Goal: Contribute content: Contribute content

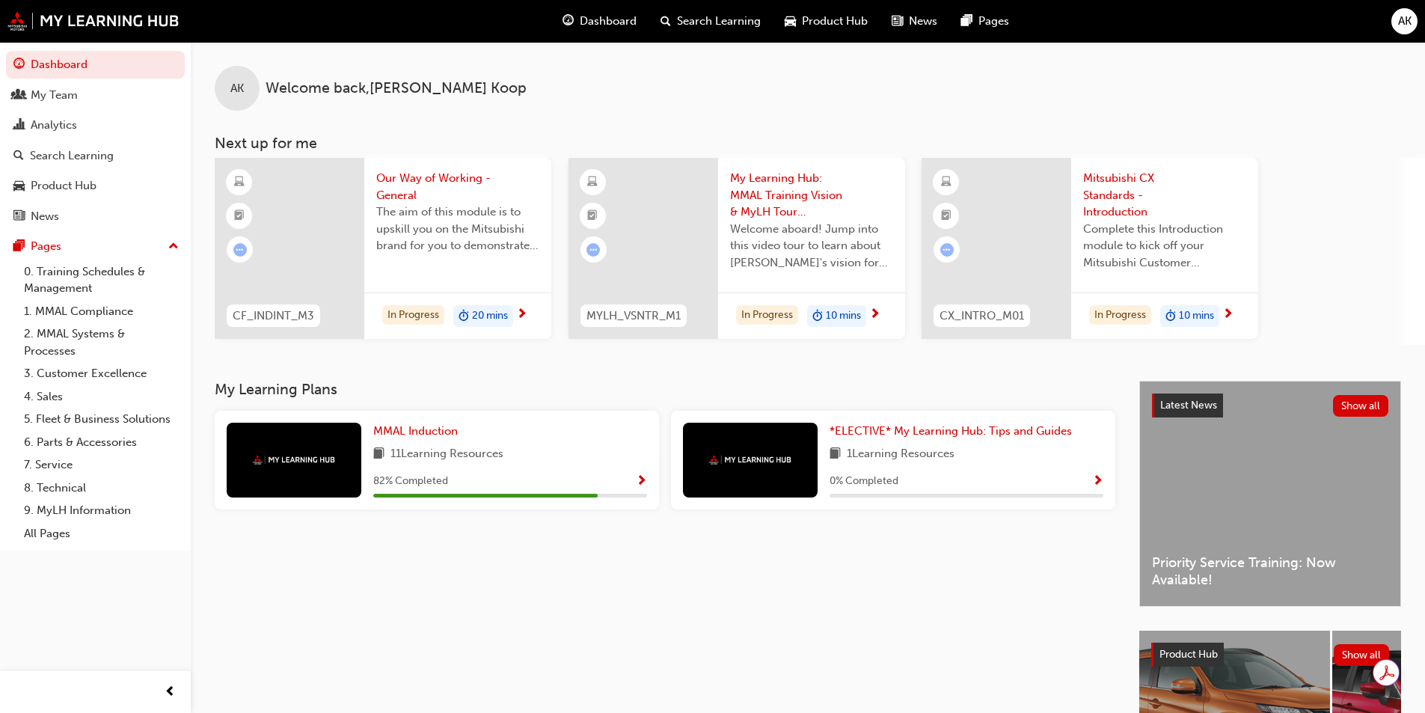
drag, startPoint x: 52, startPoint y: 151, endPoint x: 116, endPoint y: 165, distance: 65.7
click at [52, 151] on div "Search Learning" at bounding box center [72, 155] width 84 height 17
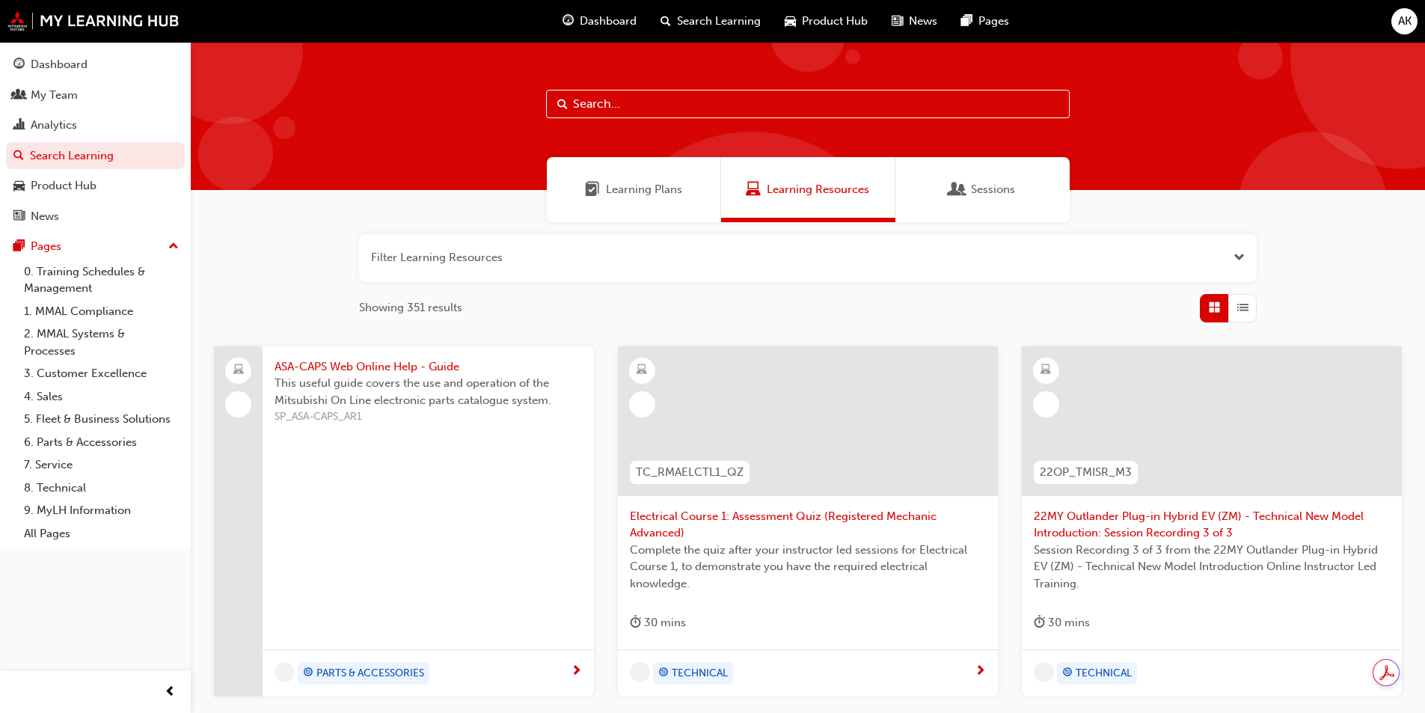
click at [656, 102] on input "text" at bounding box center [808, 104] width 524 height 28
click at [1238, 260] on span "Open the filter" at bounding box center [1239, 257] width 11 height 17
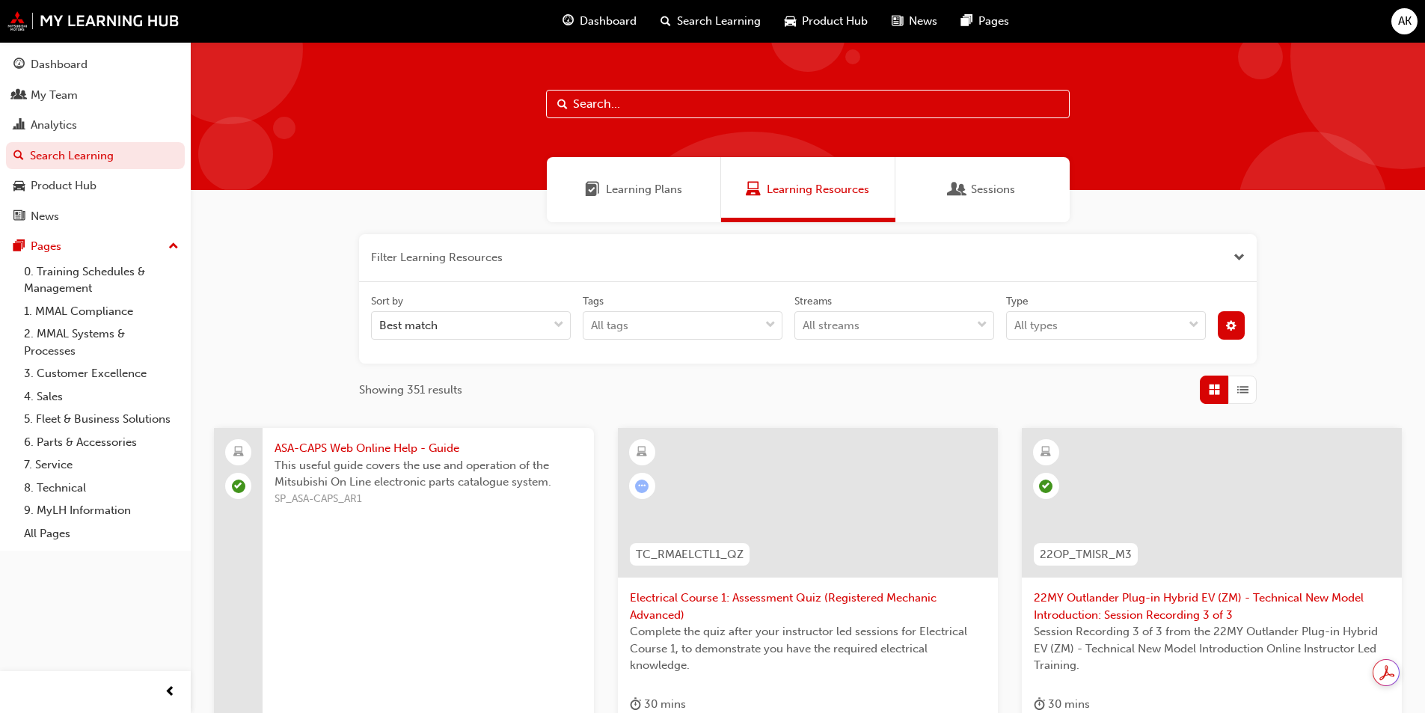
click at [1237, 325] on button "button" at bounding box center [1232, 325] width 28 height 28
click at [1110, 432] on div "unlistedOption" at bounding box center [1107, 436] width 15 height 15
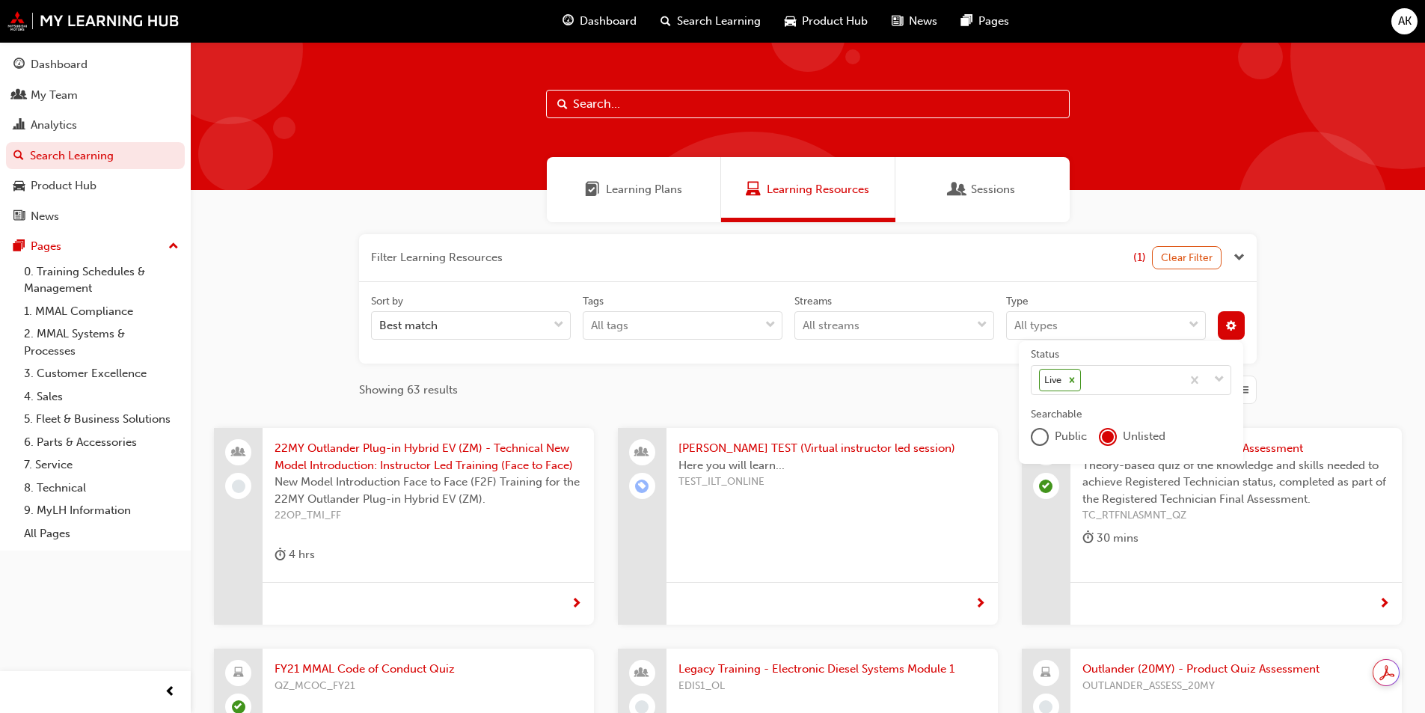
click at [493, 331] on div "Best match" at bounding box center [460, 326] width 176 height 26
click at [381, 331] on input "Sort by Best match" at bounding box center [379, 325] width 1 height 13
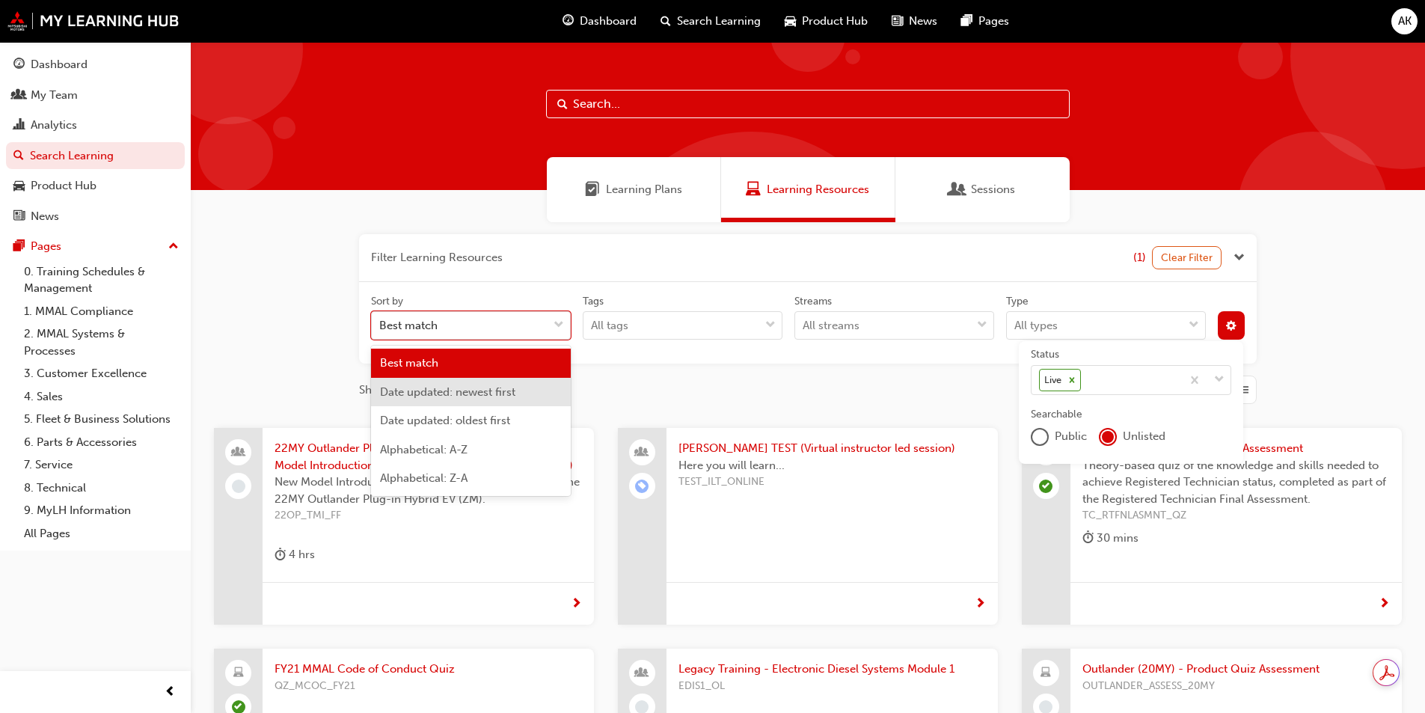
click at [475, 392] on span "Date updated: newest first" at bounding box center [447, 391] width 135 height 13
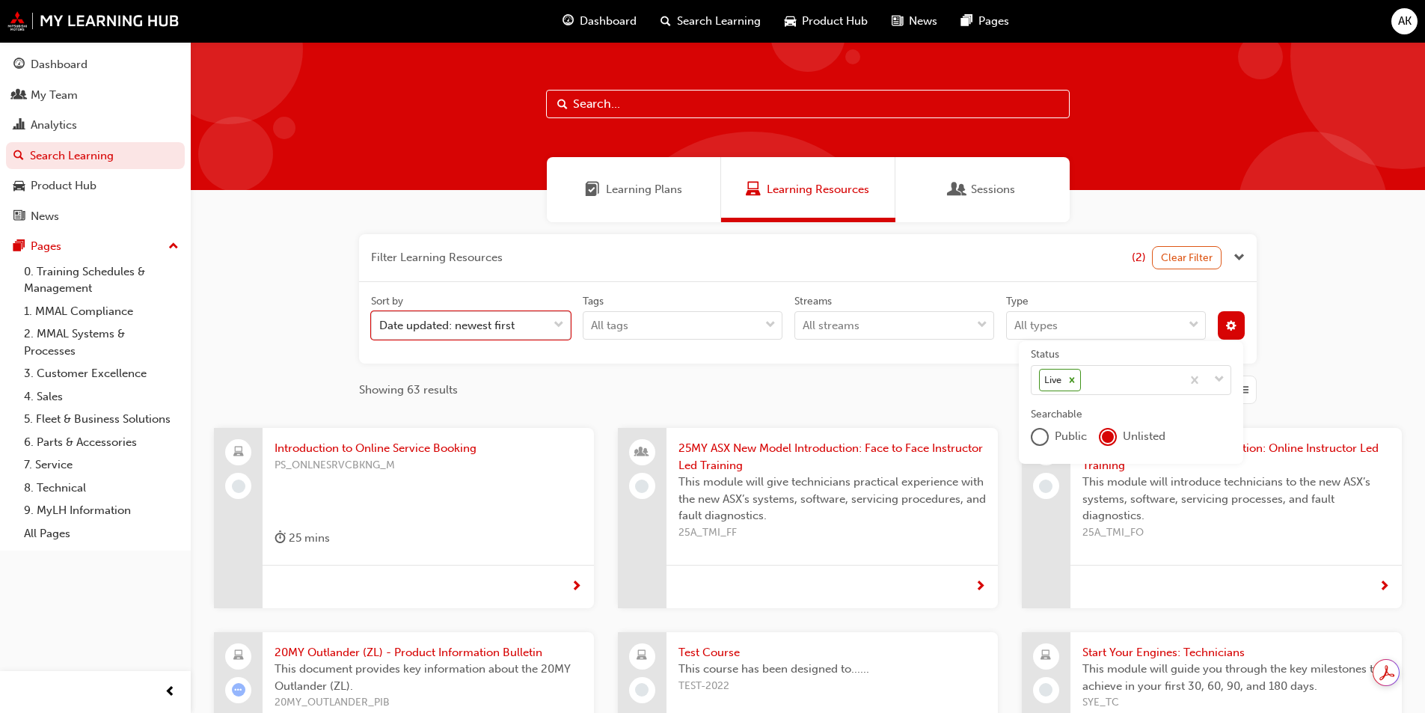
click at [462, 451] on span "Introduction to Online Service Booking" at bounding box center [428, 448] width 307 height 17
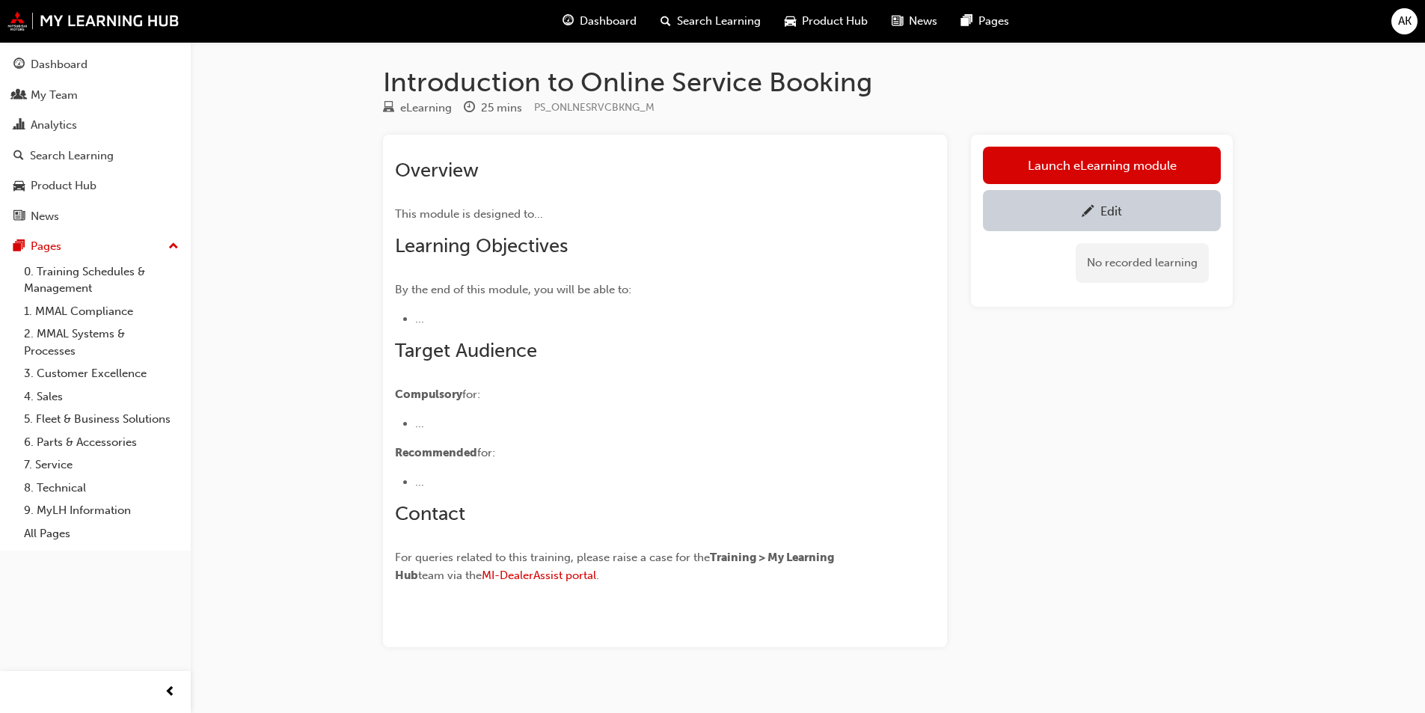
click at [1103, 206] on div "Edit" at bounding box center [1111, 210] width 22 height 15
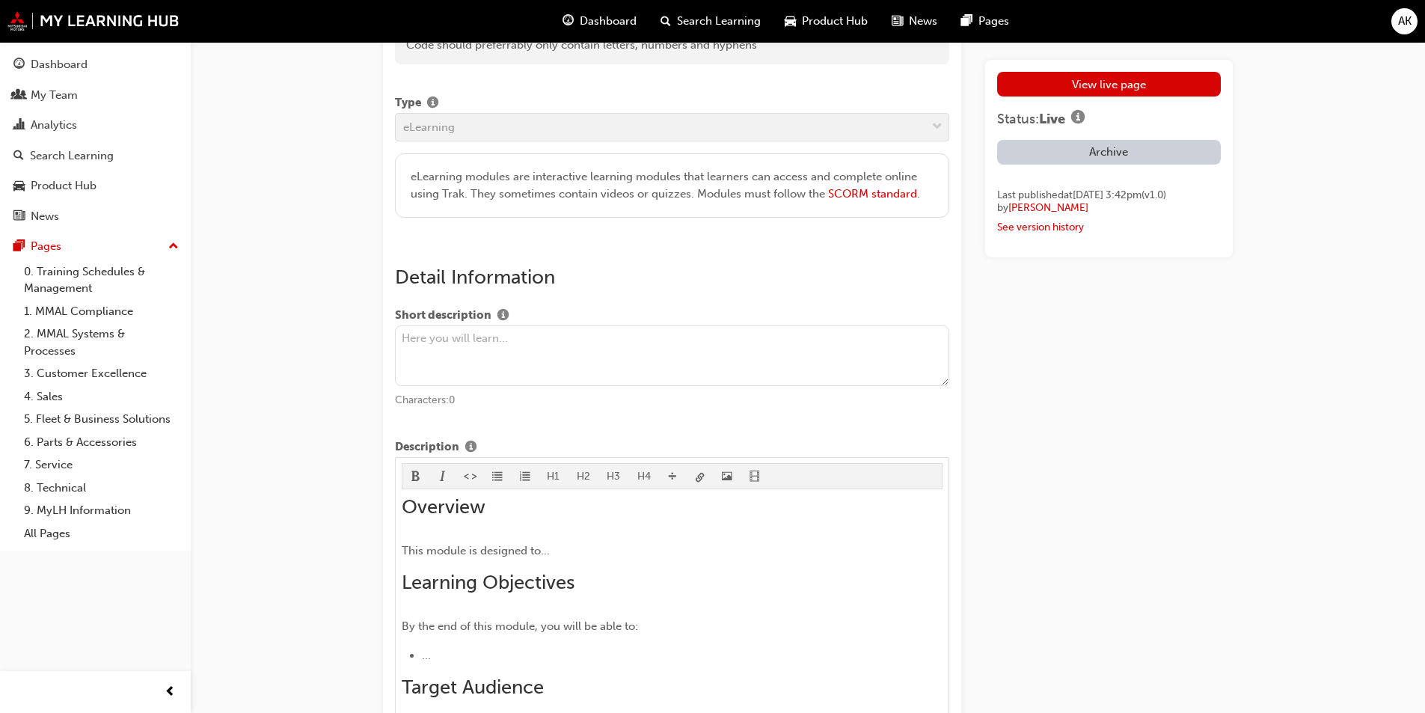
scroll to position [524, 0]
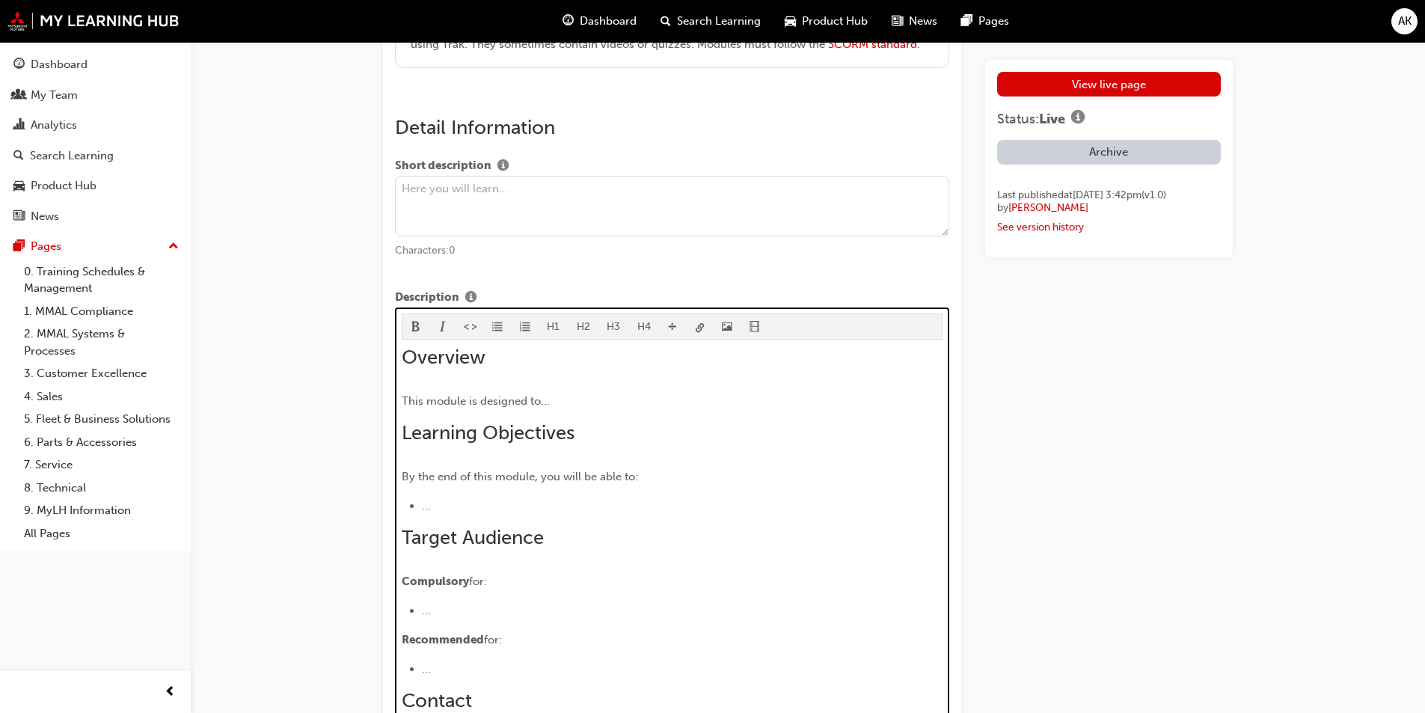
click at [642, 455] on div "Overview This module is designed to... Learning Objectives By the end of this m…" at bounding box center [673, 562] width 542 height 433
drag, startPoint x: 559, startPoint y: 398, endPoint x: 539, endPoint y: 396, distance: 20.3
click at [539, 396] on p "This module is designed to..." at bounding box center [673, 401] width 542 height 18
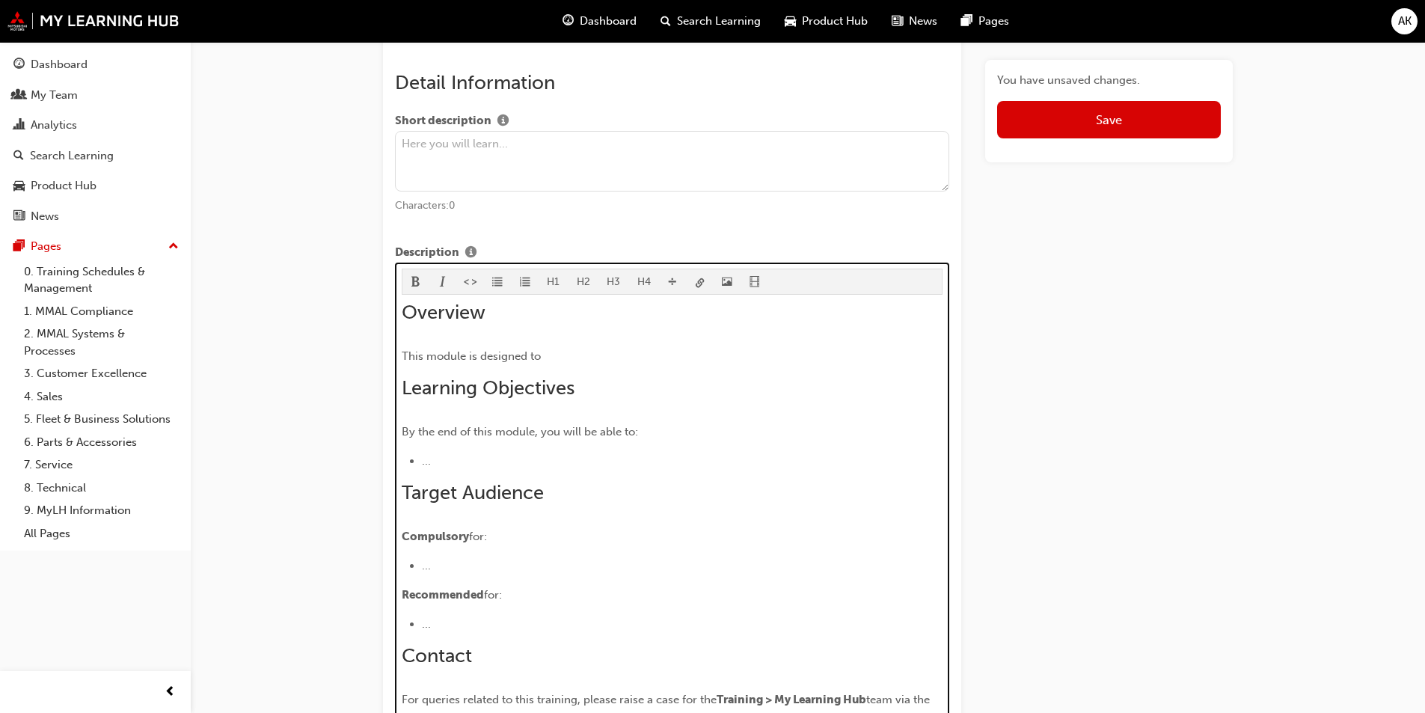
scroll to position [587, 0]
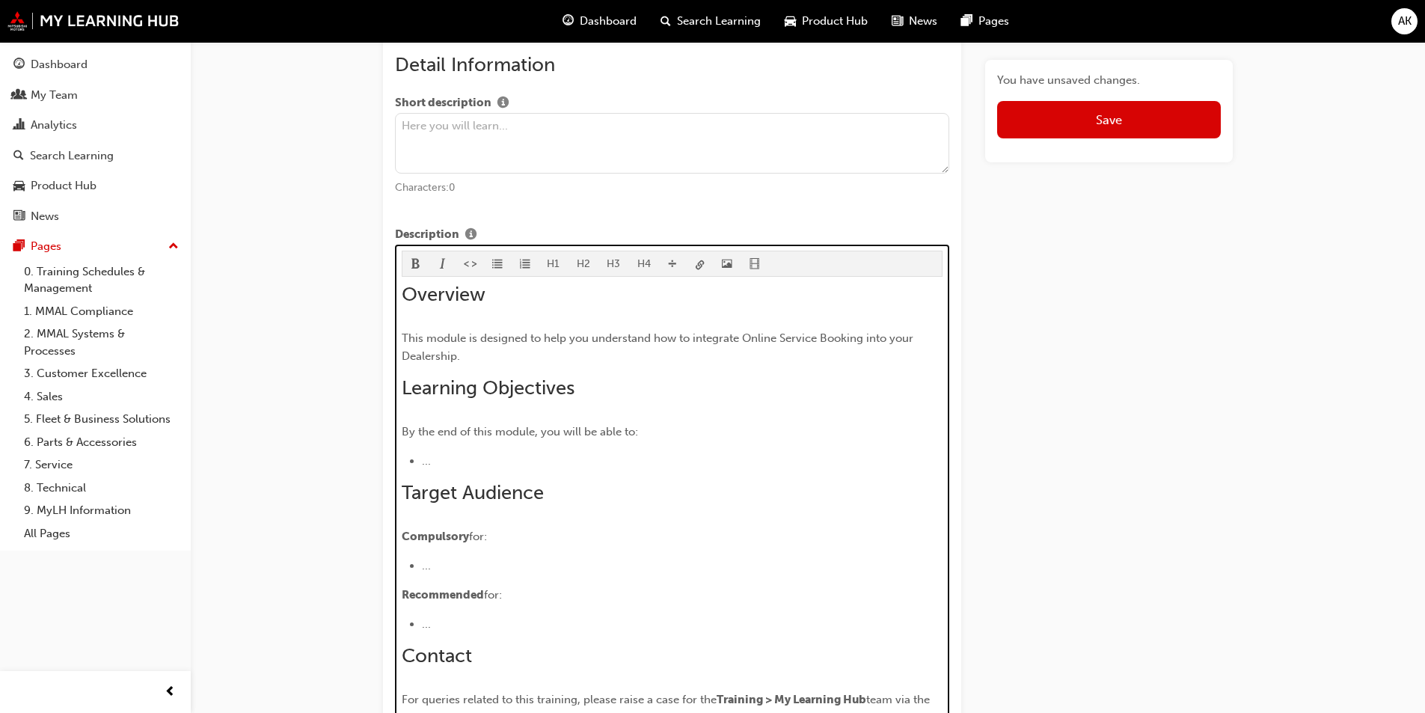
click at [595, 441] on div "Overview This module is designed to help you understand how to integrate Online…" at bounding box center [673, 508] width 542 height 451
click at [545, 455] on li "..." at bounding box center [682, 461] width 521 height 18
click at [506, 454] on li "..." at bounding box center [682, 461] width 521 height 18
drag, startPoint x: 563, startPoint y: 449, endPoint x: 598, endPoint y: 436, distance: 36.7
click at [563, 448] on div "Overview This module is designed to help you understand how to integrate Online…" at bounding box center [673, 508] width 542 height 451
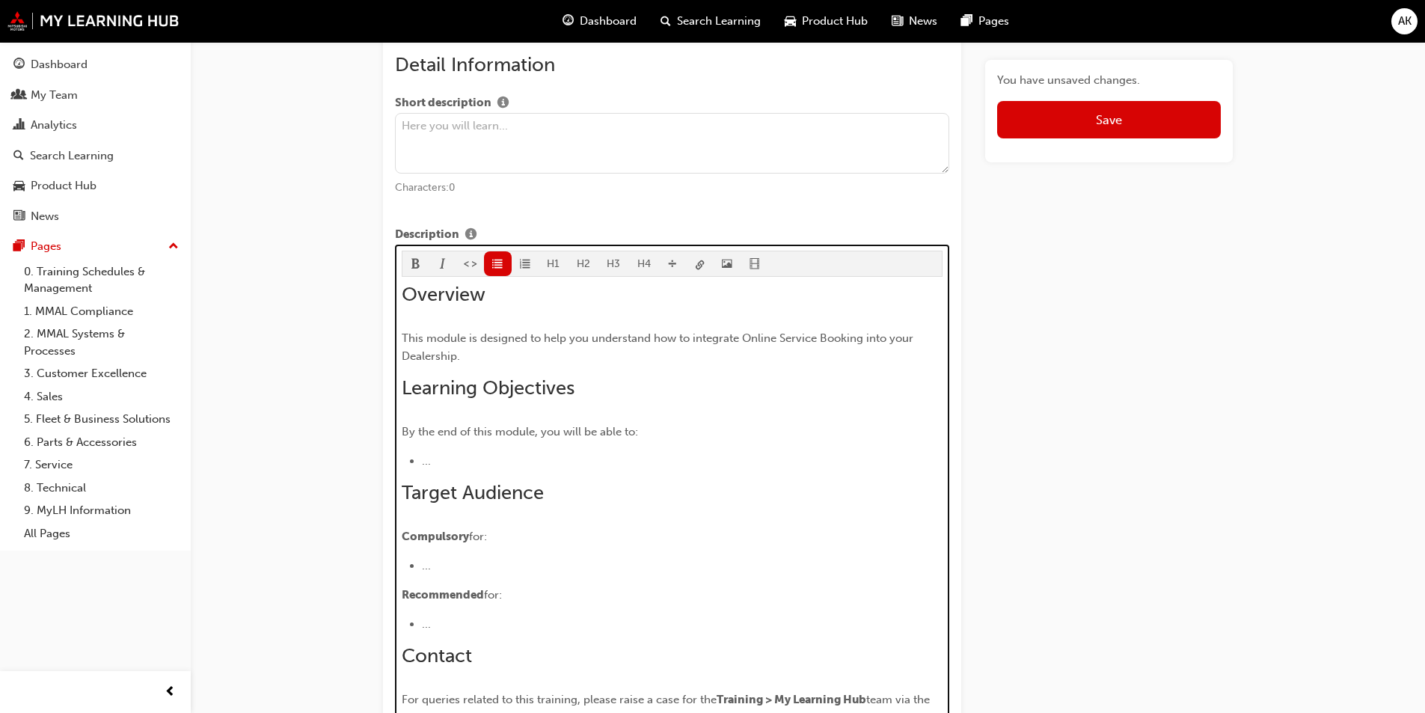
click at [632, 432] on span "By the end of this module, you will be able to:" at bounding box center [520, 431] width 236 height 13
click at [433, 450] on div "Overview This module is designed to help you understand how to integrate Online…" at bounding box center [673, 508] width 542 height 451
click at [498, 583] on div "Overview This module is designed to help you understand how to integrate Online…" at bounding box center [673, 508] width 542 height 451
click at [480, 601] on span "Recommended" at bounding box center [443, 594] width 82 height 13
drag, startPoint x: 447, startPoint y: 619, endPoint x: 452, endPoint y: 607, distance: 13.1
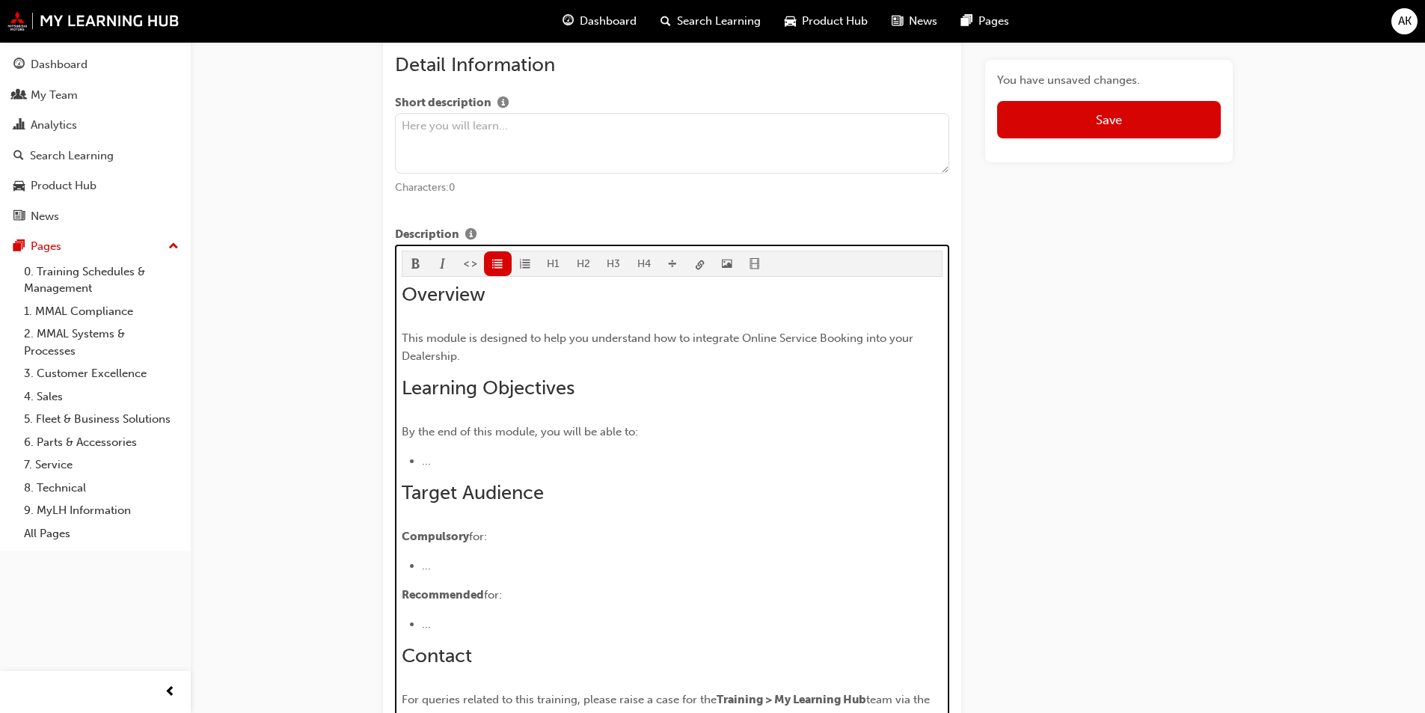
click at [444, 619] on li "..." at bounding box center [682, 624] width 521 height 18
click at [456, 557] on li "..." at bounding box center [682, 566] width 521 height 18
click at [444, 566] on li "..." at bounding box center [682, 566] width 521 height 18
click at [526, 533] on p "Compulsory for:" at bounding box center [673, 536] width 542 height 18
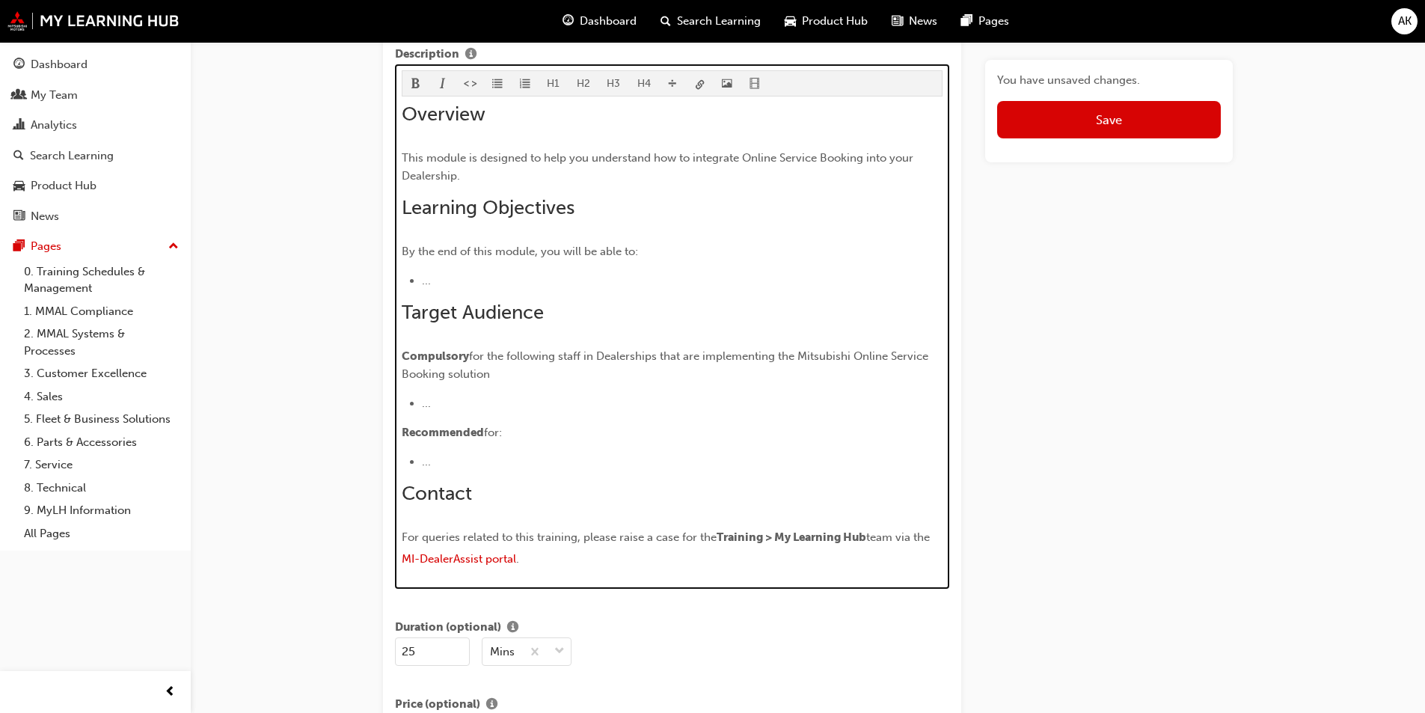
scroll to position [785, 0]
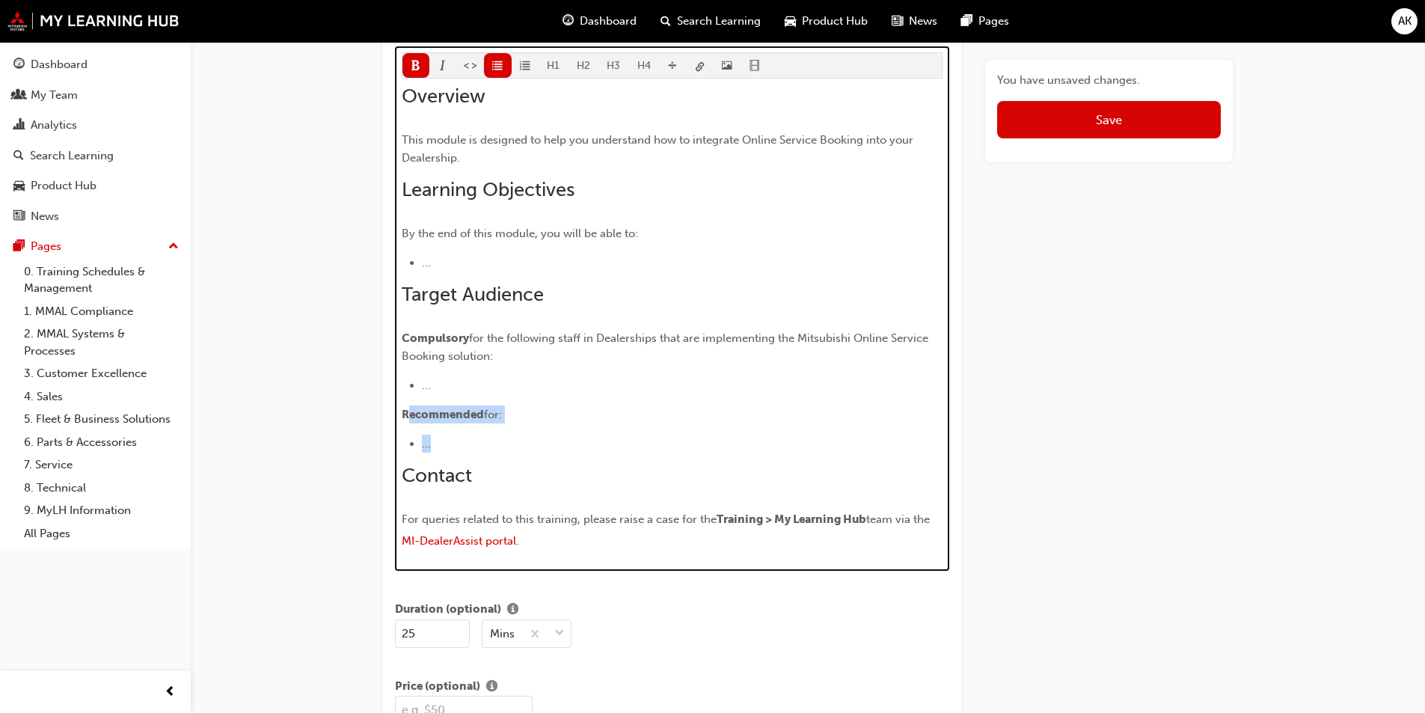
drag, startPoint x: 405, startPoint y: 415, endPoint x: 474, endPoint y: 438, distance: 72.4
click at [474, 438] on div "Overview This module is designed to help you understand how to integrate Online…" at bounding box center [673, 319] width 542 height 469
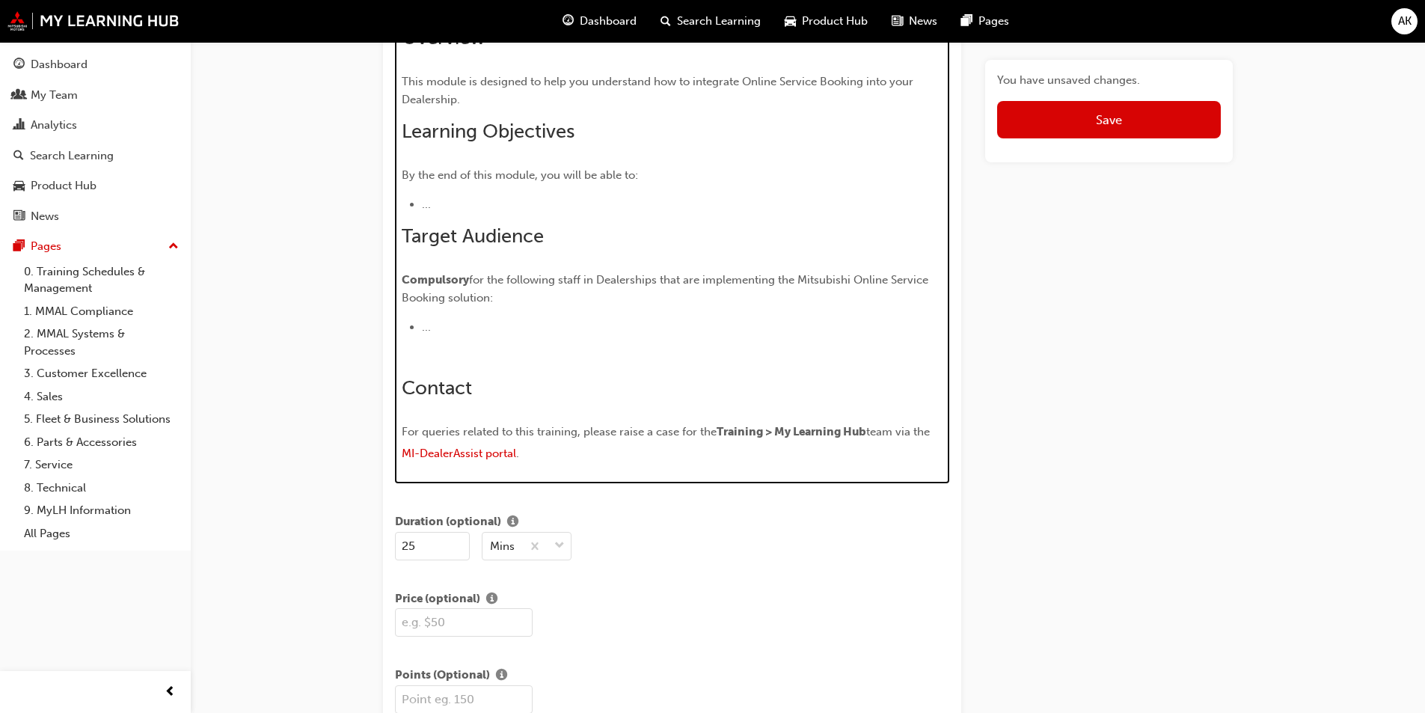
scroll to position [814, 0]
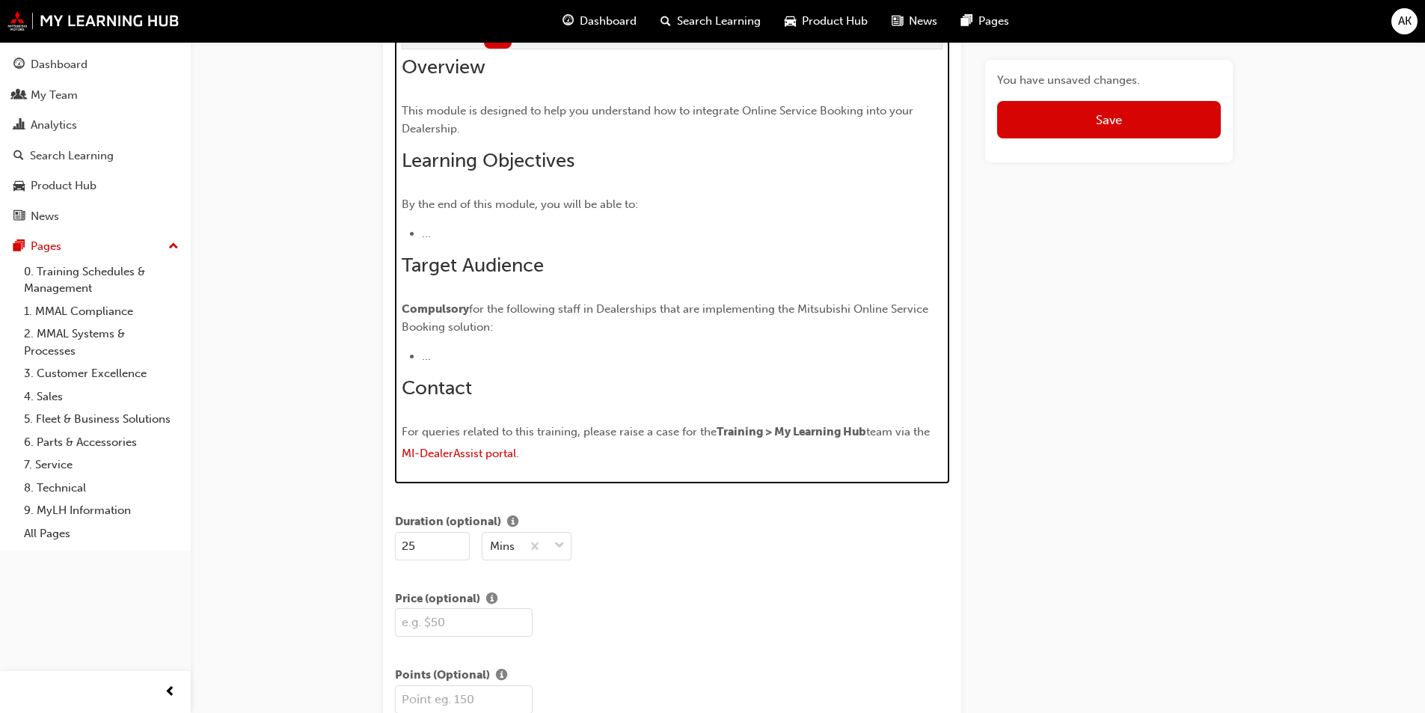
click at [530, 435] on span "For queries related to this training, please raise a case for the" at bounding box center [559, 431] width 315 height 13
click at [634, 382] on h2 "Contact" at bounding box center [673, 388] width 542 height 24
click at [657, 417] on div "Overview This module is designed to help you understand how to integrate Online…" at bounding box center [673, 260] width 542 height 411
click at [572, 459] on p "For queries related to this training, please raise a case for the Training > My…" at bounding box center [673, 444] width 542 height 43
click at [477, 347] on li "..." at bounding box center [682, 356] width 521 height 18
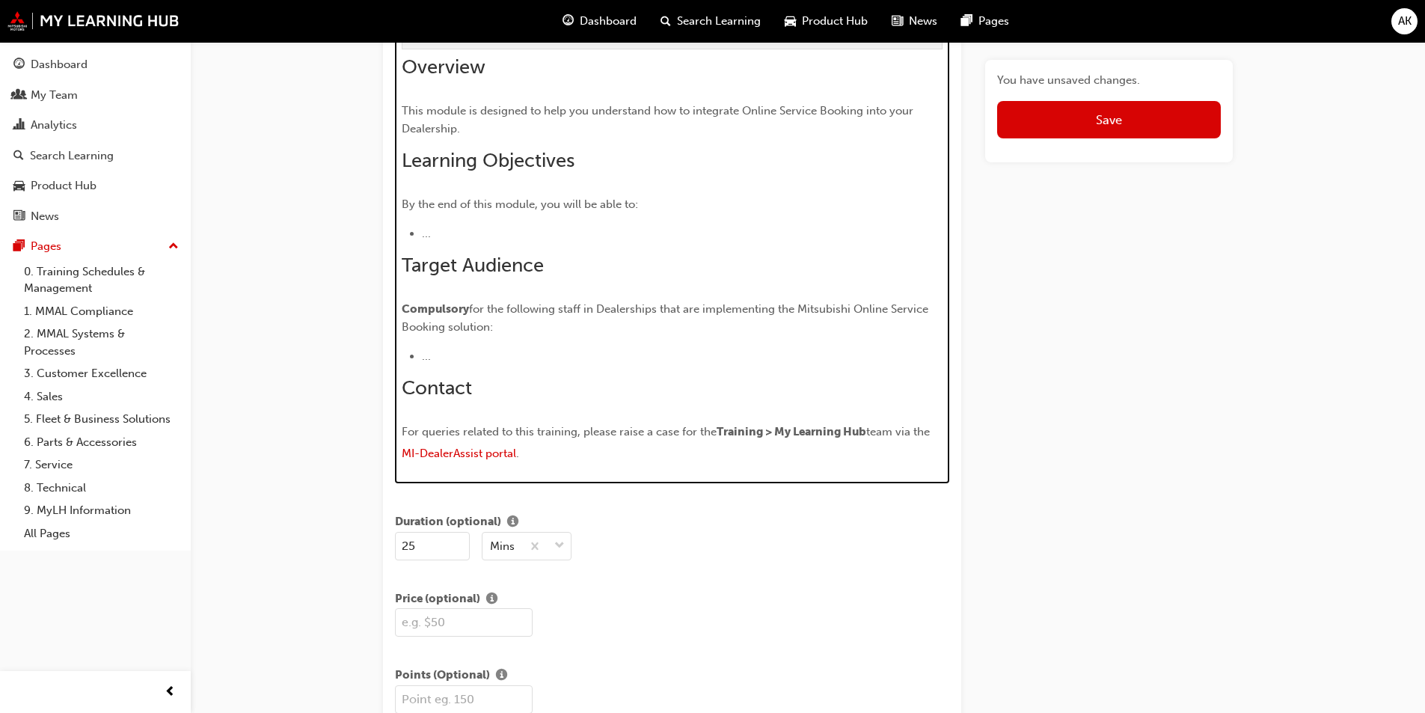
click at [518, 304] on span "for the following staff in Dealerships that are implementing the Mitsubishi Onl…" at bounding box center [667, 317] width 530 height 31
click at [475, 312] on span "for the following staff in Dealerships that are implementing the Mitsubishi Onl…" at bounding box center [667, 317] width 530 height 31
drag, startPoint x: 468, startPoint y: 307, endPoint x: 388, endPoint y: 305, distance: 80.1
click at [388, 305] on div "Title Introduction to Online Service Booking Characters: 38 Featured Image Drag…" at bounding box center [672, 711] width 578 height 2829
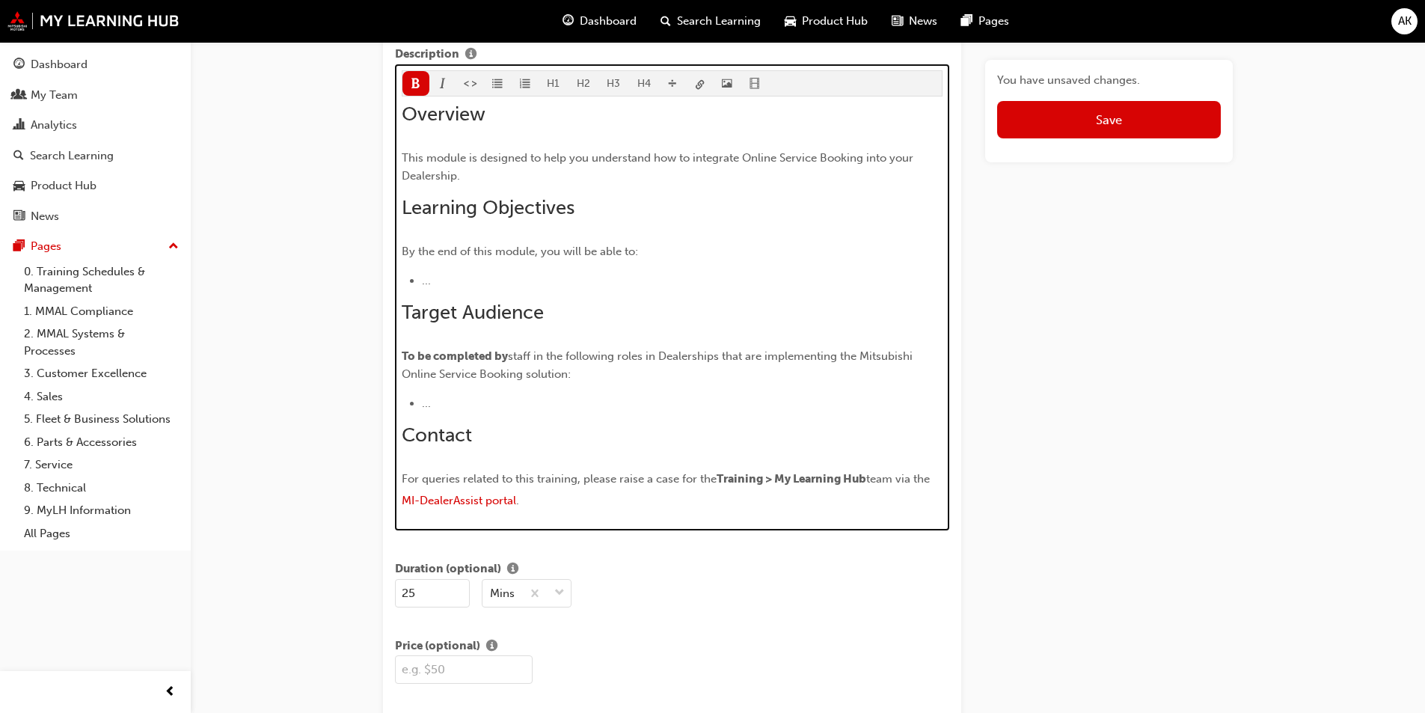
click at [481, 348] on p "To be completed by staff in the following roles in Dealerships that are impleme…" at bounding box center [673, 365] width 542 height 36
drag, startPoint x: 477, startPoint y: 358, endPoint x: 391, endPoint y: 355, distance: 86.1
drag, startPoint x: 591, startPoint y: 319, endPoint x: 569, endPoint y: 342, distance: 31.7
click at [590, 319] on h2 "Target Audience" at bounding box center [673, 313] width 542 height 24
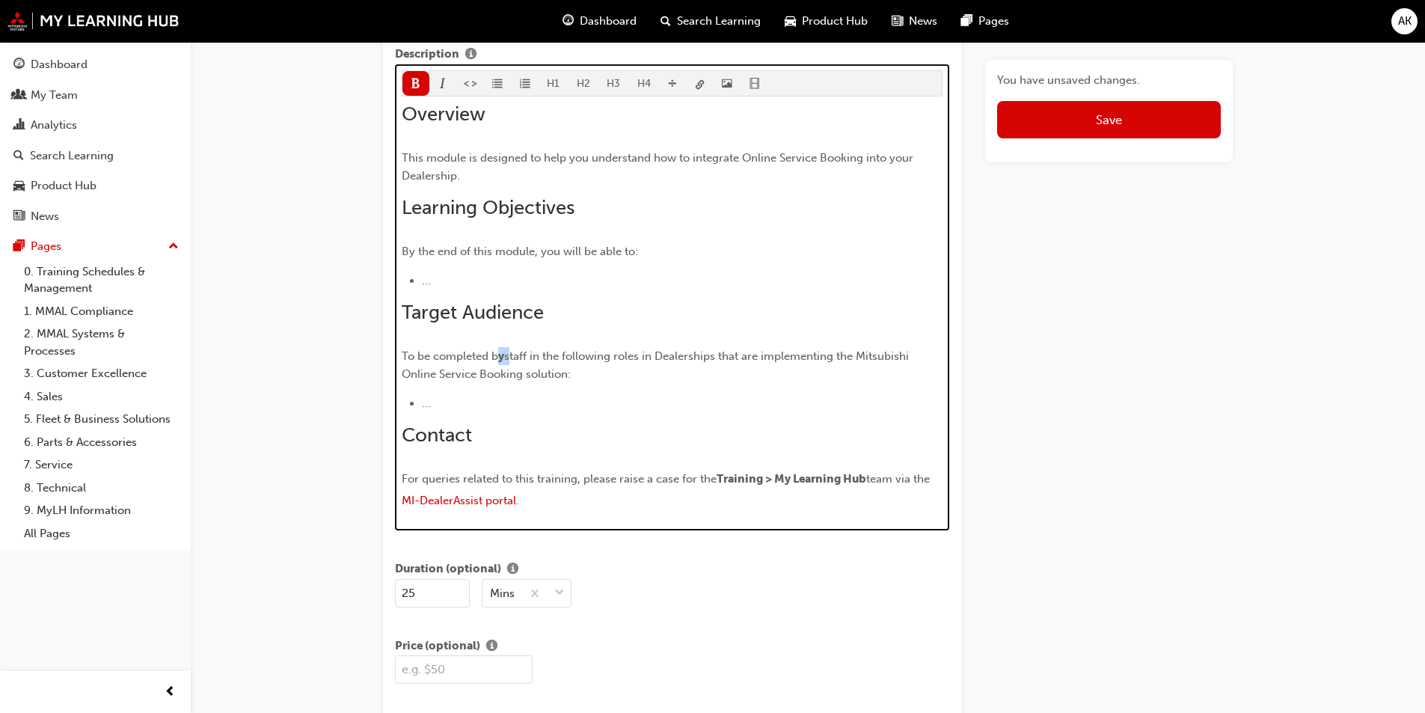
drag, startPoint x: 508, startPoint y: 357, endPoint x: 497, endPoint y: 355, distance: 10.6
click at [497, 355] on p "To be completed b y staff in the following roles in Dealerships that are implem…" at bounding box center [673, 365] width 542 height 36
drag, startPoint x: 614, startPoint y: 364, endPoint x: 611, endPoint y: 376, distance: 12.3
click at [614, 365] on p "To be completed by staff in the following roles in Dealerships that are impleme…" at bounding box center [673, 365] width 542 height 36
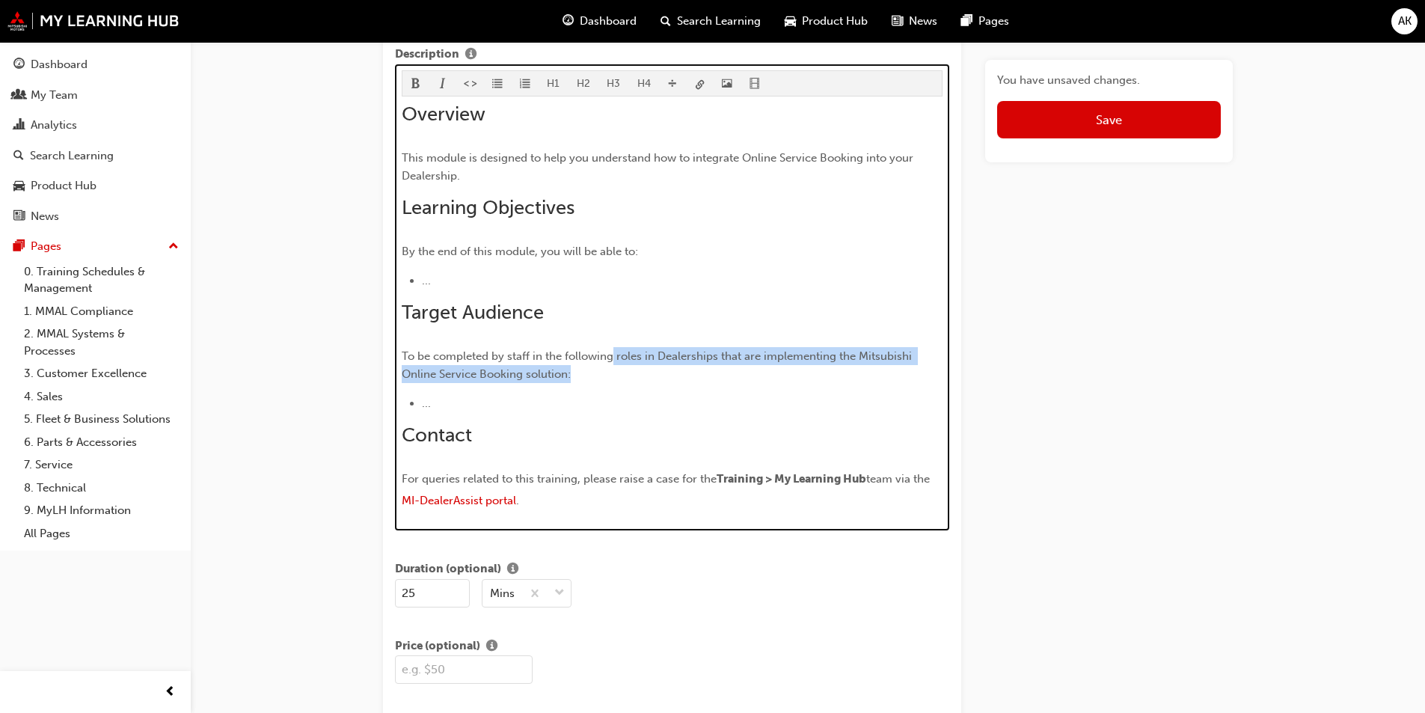
click at [610, 379] on p "To be completed by staff in the following roles in Dealerships that are impleme…" at bounding box center [673, 365] width 542 height 36
click at [533, 396] on li "..." at bounding box center [682, 403] width 521 height 18
click at [481, 483] on span "For queries related to this training, please raise a case for the" at bounding box center [559, 478] width 315 height 13
click at [414, 497] on span "MI-DealerAssist portal" at bounding box center [459, 500] width 114 height 13
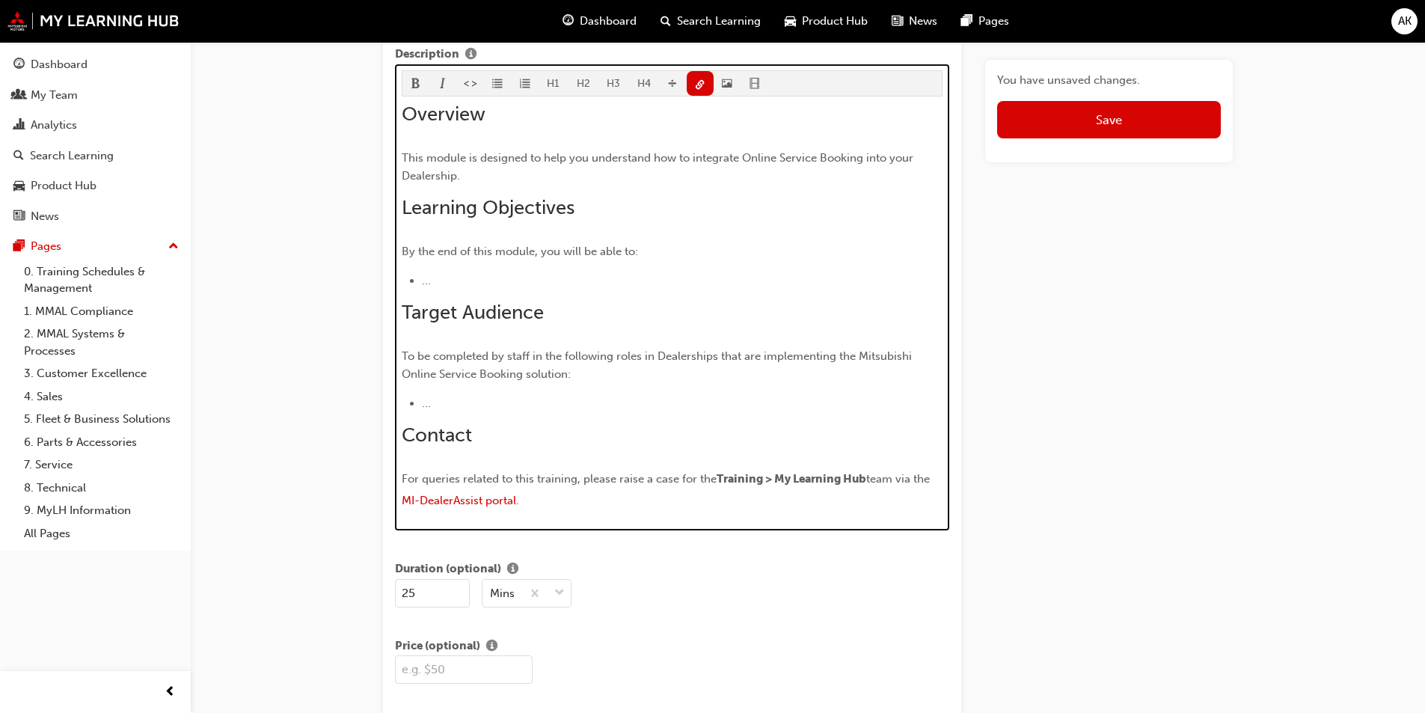
scroll to position [910, 0]
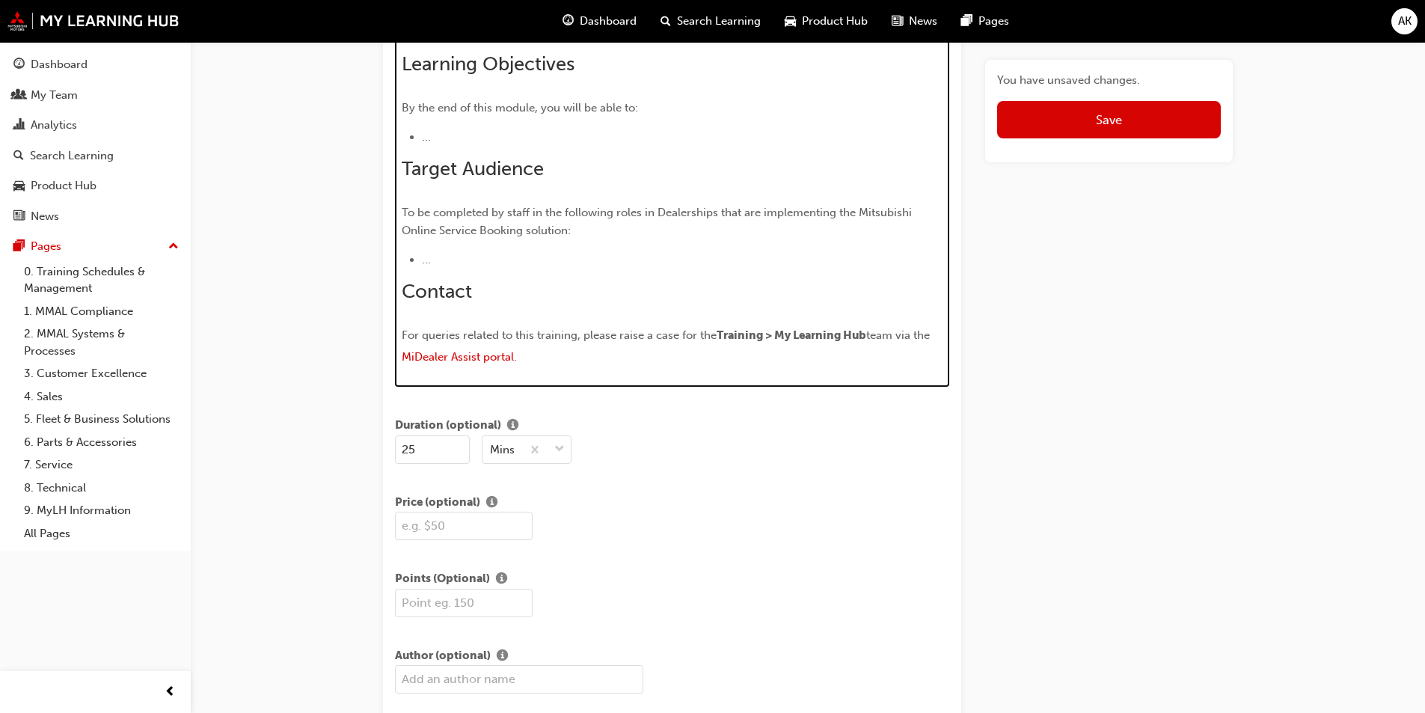
click at [545, 349] on p "For queries related to this training, please raise a case for the Training > My…" at bounding box center [673, 347] width 542 height 43
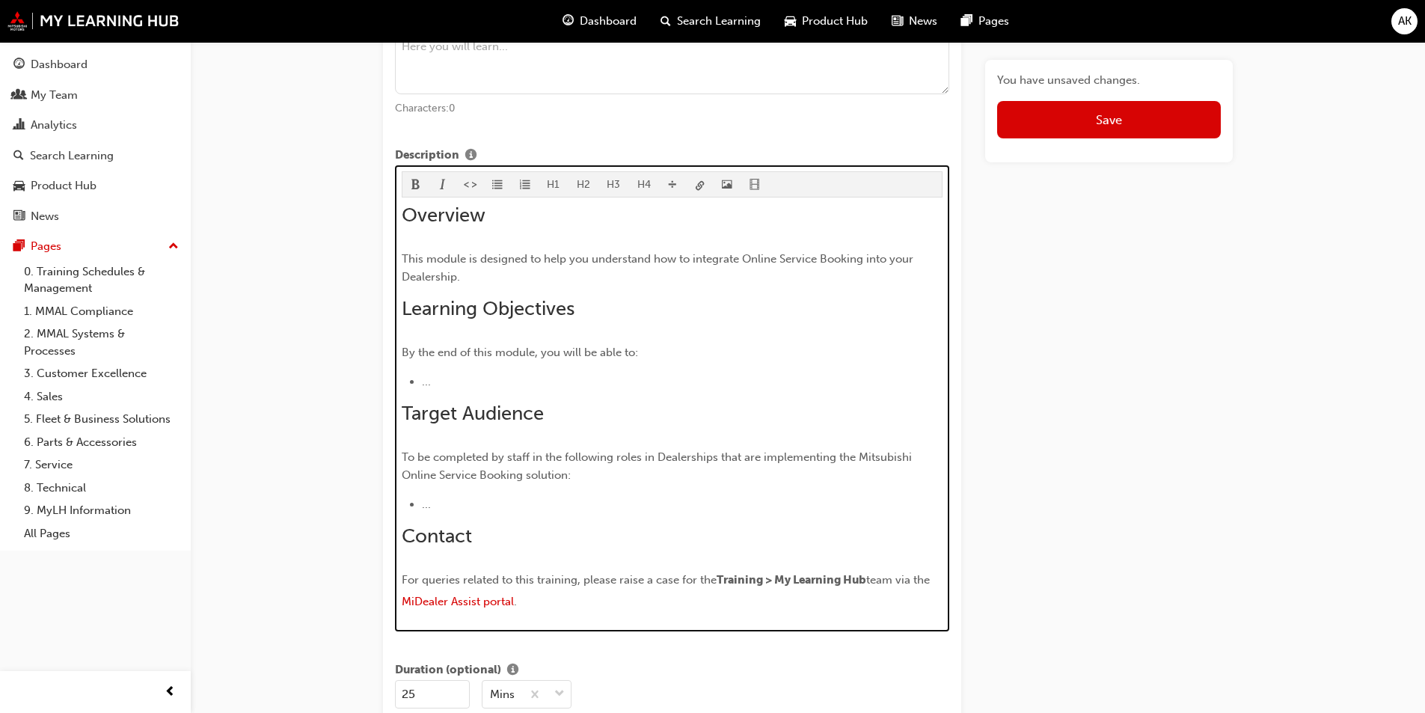
scroll to position [667, 0]
click at [468, 275] on p "This module is designed to help you understand how to integrate Online Service …" at bounding box center [673, 267] width 542 height 36
click at [496, 277] on p "This module is designed to help you understand how to integrate Online Service …" at bounding box center [673, 267] width 542 height 36
drag, startPoint x: 511, startPoint y: 273, endPoint x: 548, endPoint y: 264, distance: 37.7
click at [512, 273] on p "This module is designed to help you understand how to integrate Online Service …" at bounding box center [673, 267] width 542 height 36
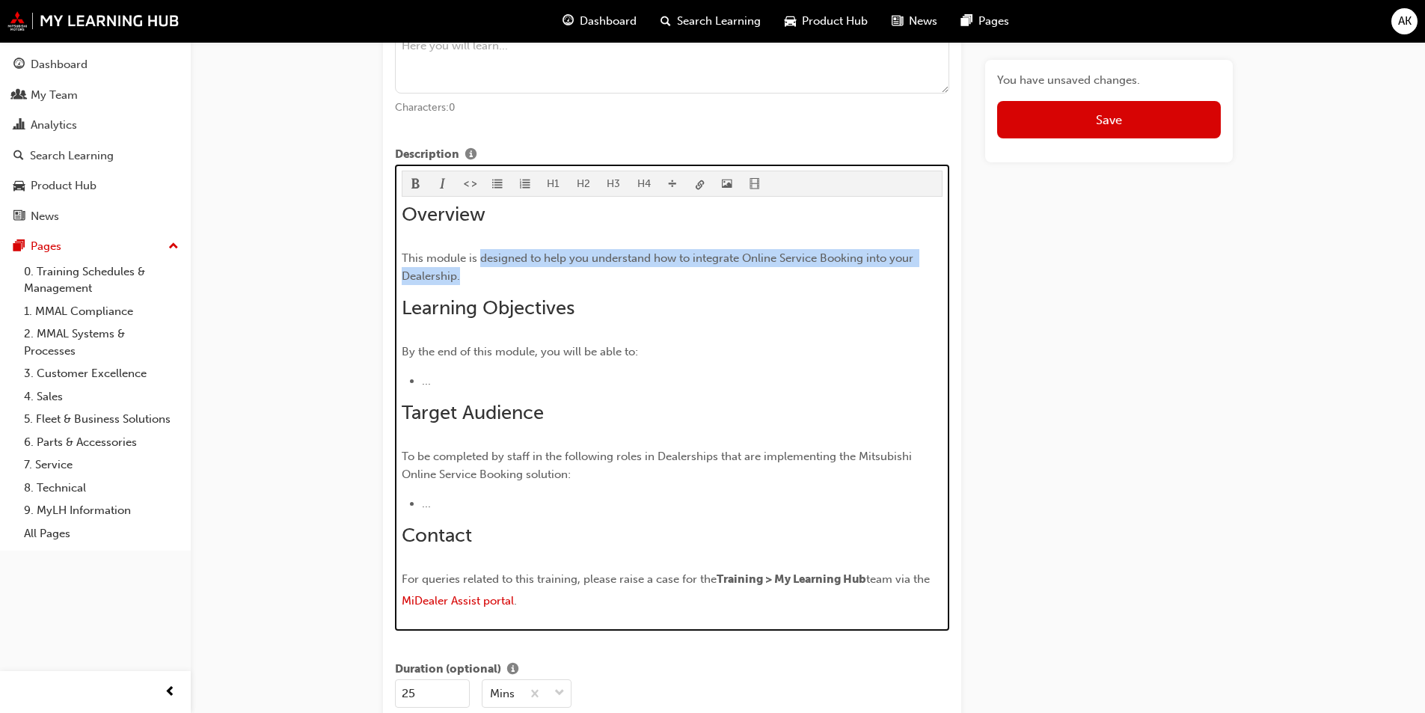
drag, startPoint x: 548, startPoint y: 279, endPoint x: 480, endPoint y: 258, distance: 70.5
click at [480, 258] on p "This module is designed to help you understand how to integrate Online Service …" at bounding box center [673, 267] width 542 height 36
copy span "designed to help you understand how to integrate Online Service Booking into yo…"
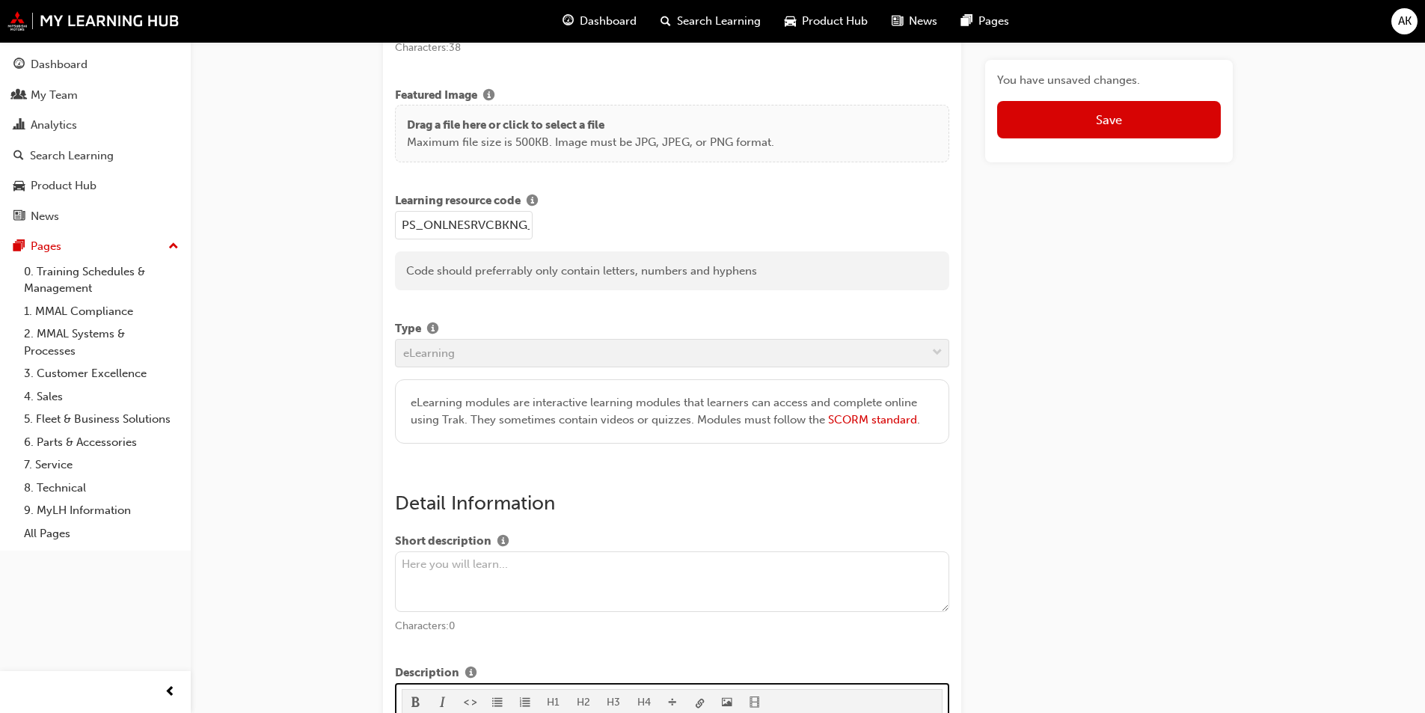
scroll to position [299, 0]
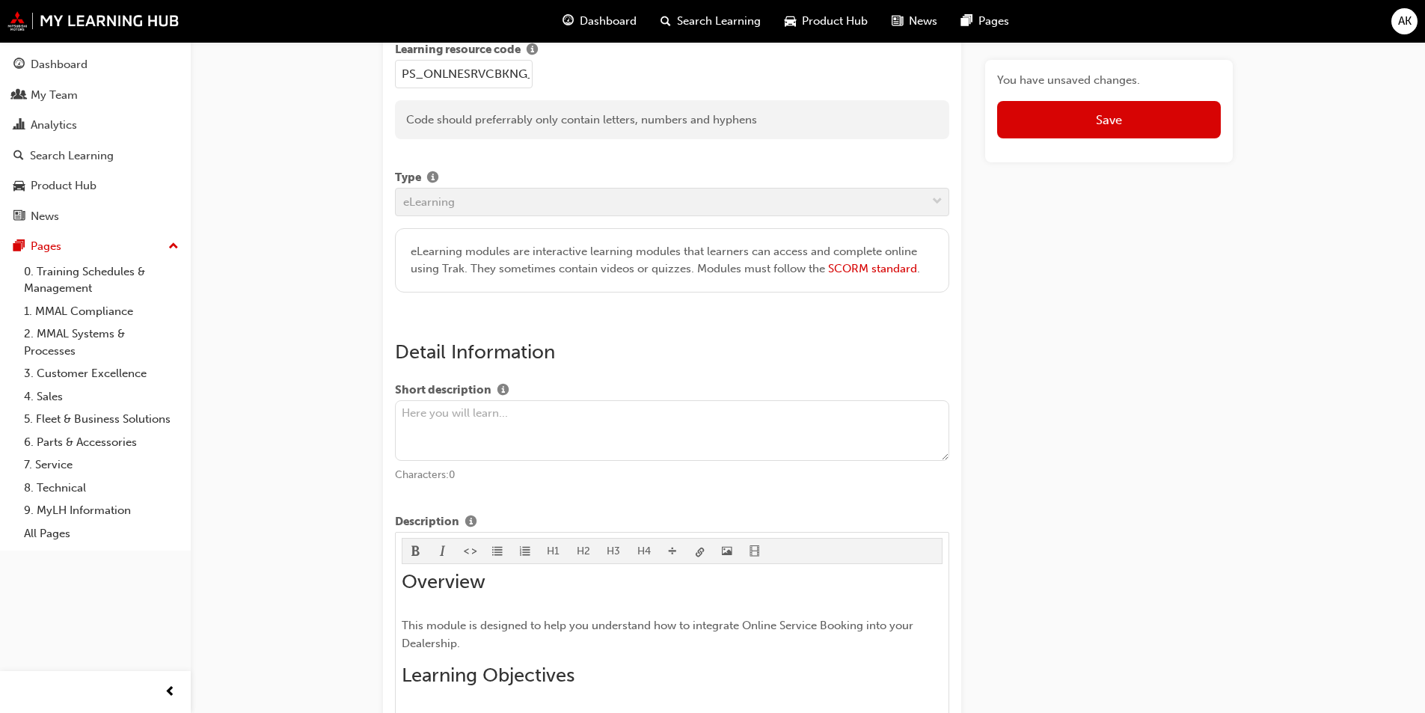
click at [468, 430] on textarea at bounding box center [672, 430] width 554 height 61
paste textarea "designed to help you understand how to integrate Online Service Booking into yo…"
click at [408, 410] on textarea "designed to help you understand how to integrate Online Service Booking into yo…" at bounding box center [672, 430] width 554 height 61
click at [786, 419] on textarea "Designed to help you understand how to integrate Online Service Booking into yo…" at bounding box center [672, 430] width 554 height 61
click at [914, 411] on textarea "Designed to help you understand how to integrate Online Service Booking into yo…" at bounding box center [672, 430] width 554 height 61
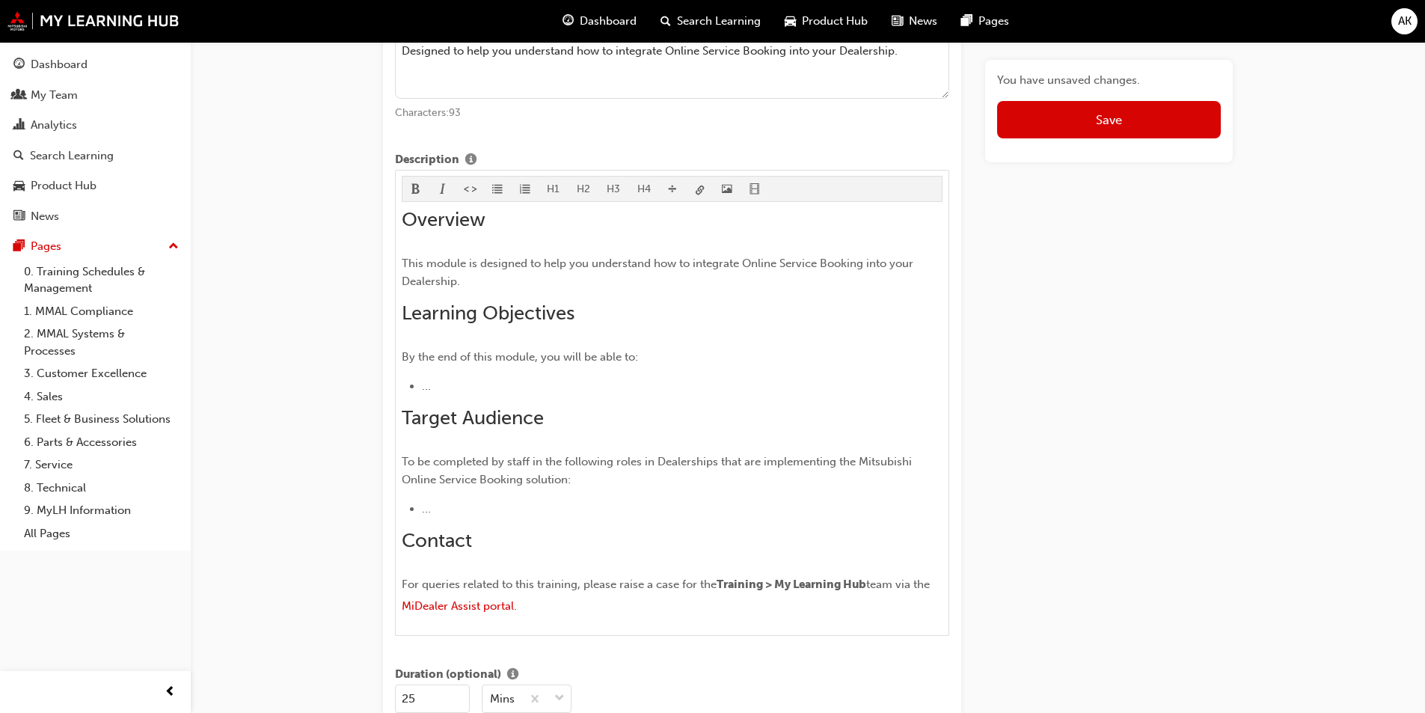
scroll to position [673, 0]
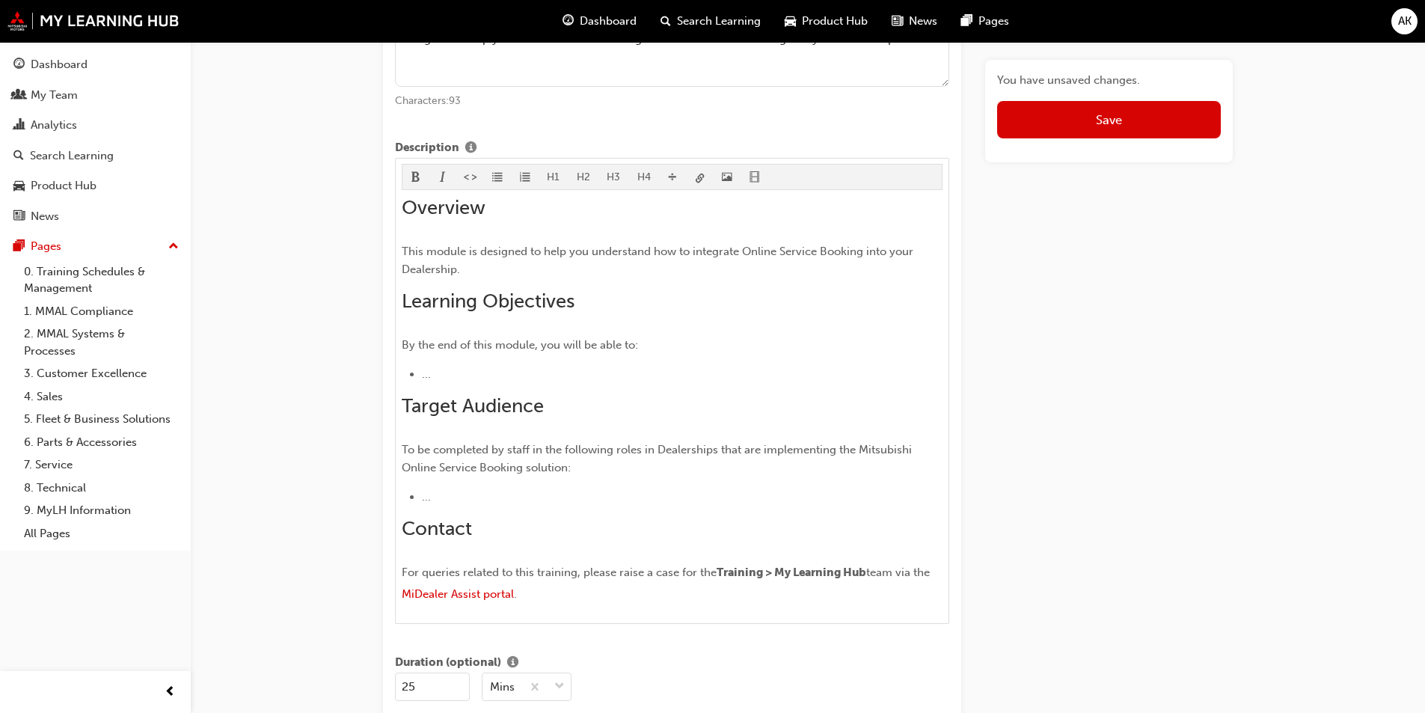
type textarea "Designed to help you understand how to integrate Online Service Booking into yo…"
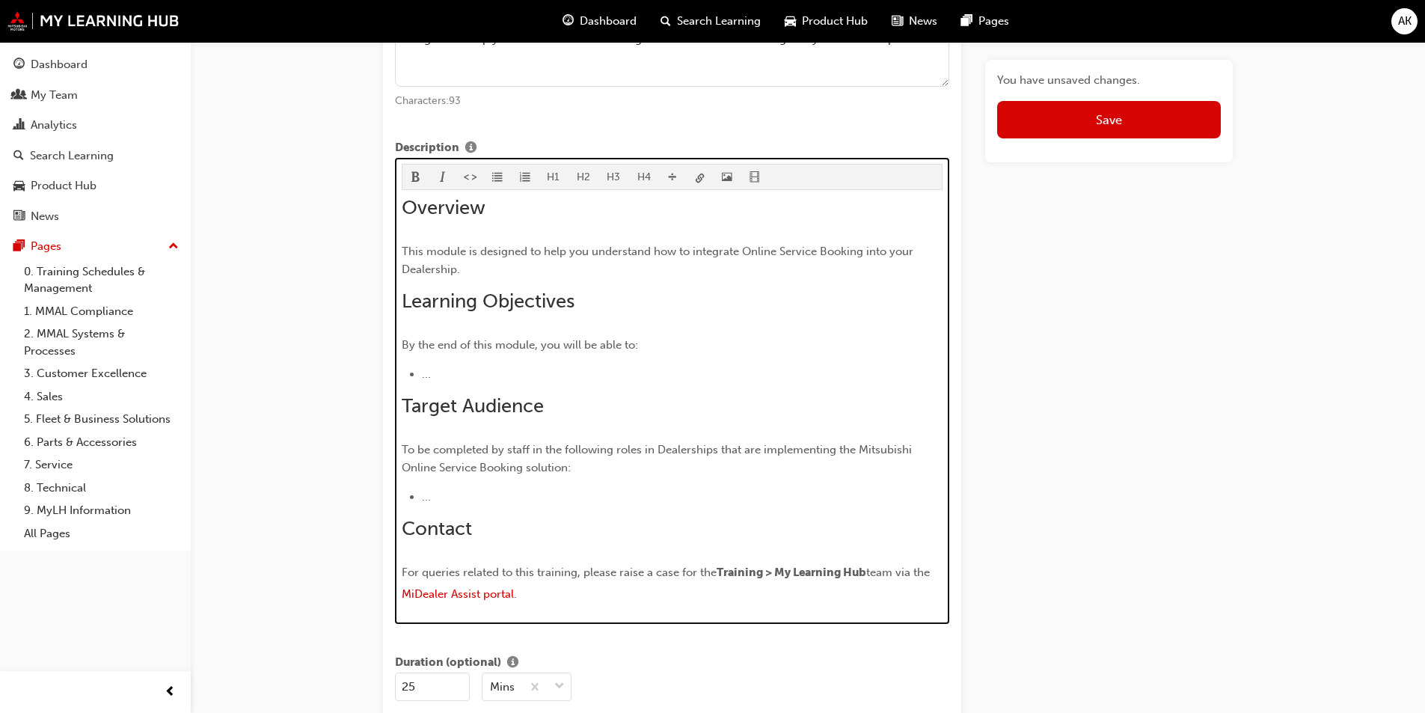
click at [425, 387] on div "Overview This module is designed to help you understand how to integrate Online…" at bounding box center [673, 401] width 542 height 411
click at [446, 371] on li "..." at bounding box center [682, 374] width 521 height 18
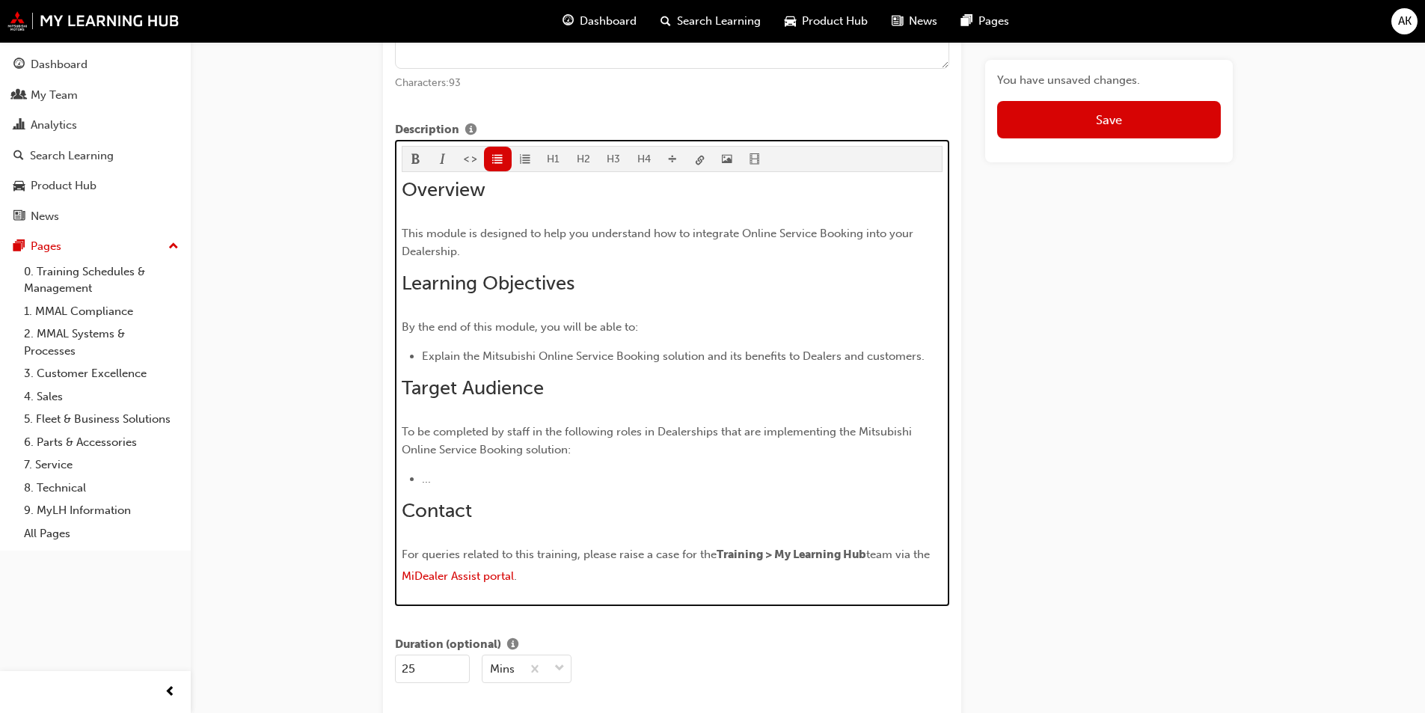
scroll to position [714, 0]
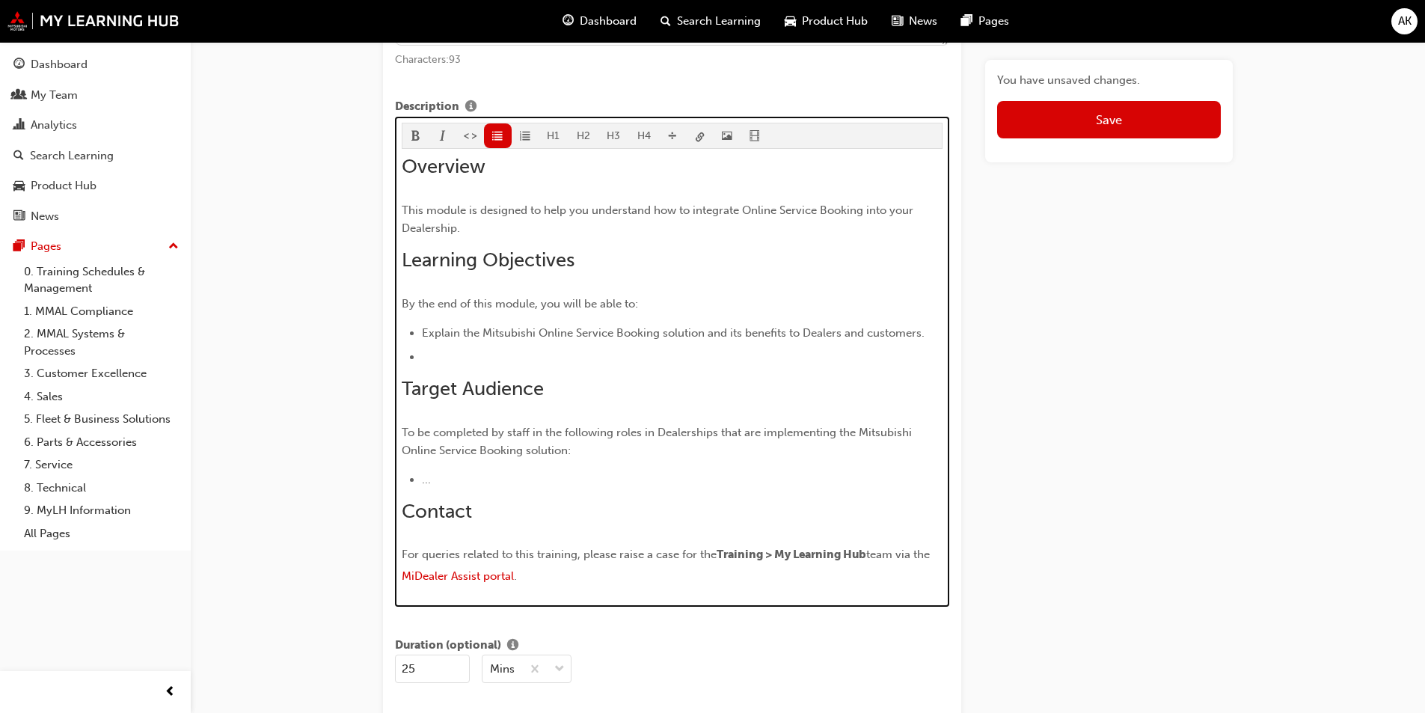
drag, startPoint x: 425, startPoint y: 350, endPoint x: 453, endPoint y: 366, distance: 32.5
click at [425, 350] on li "﻿" at bounding box center [682, 357] width 521 height 18
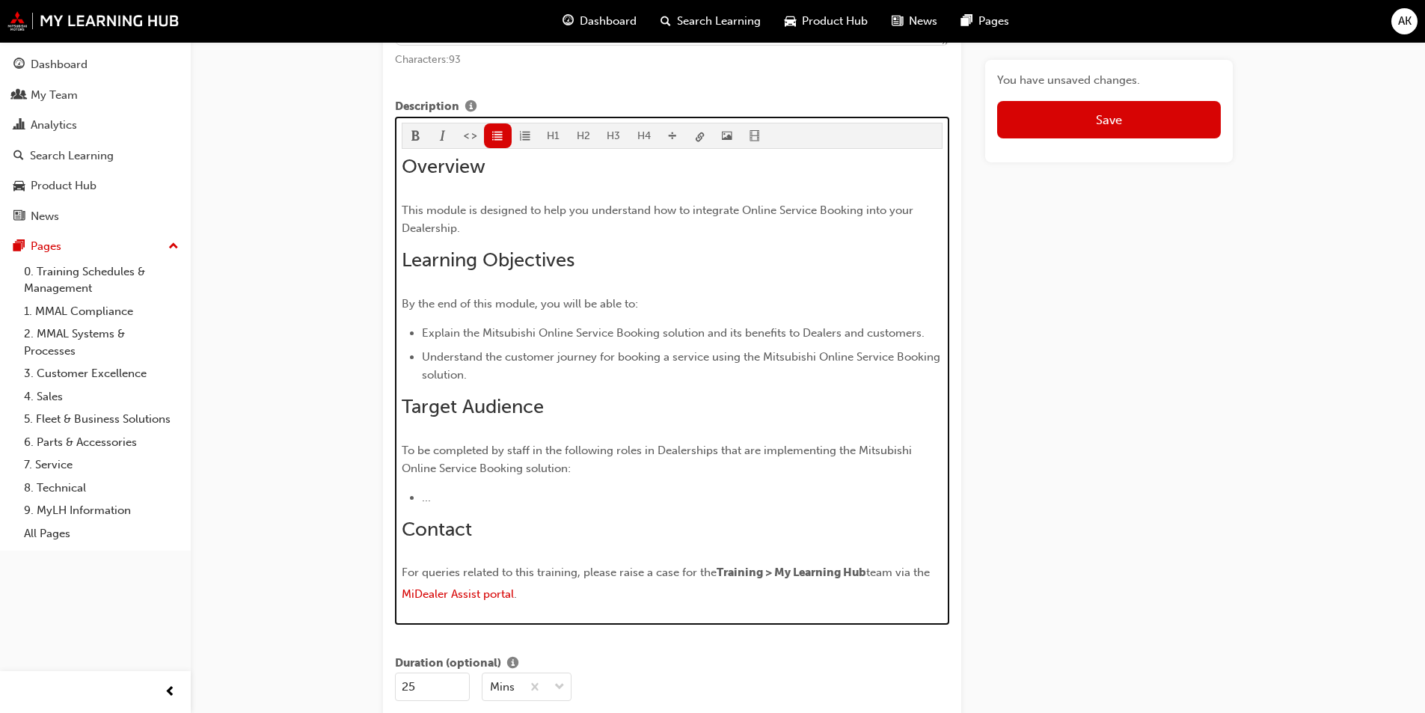
scroll to position [756, 0]
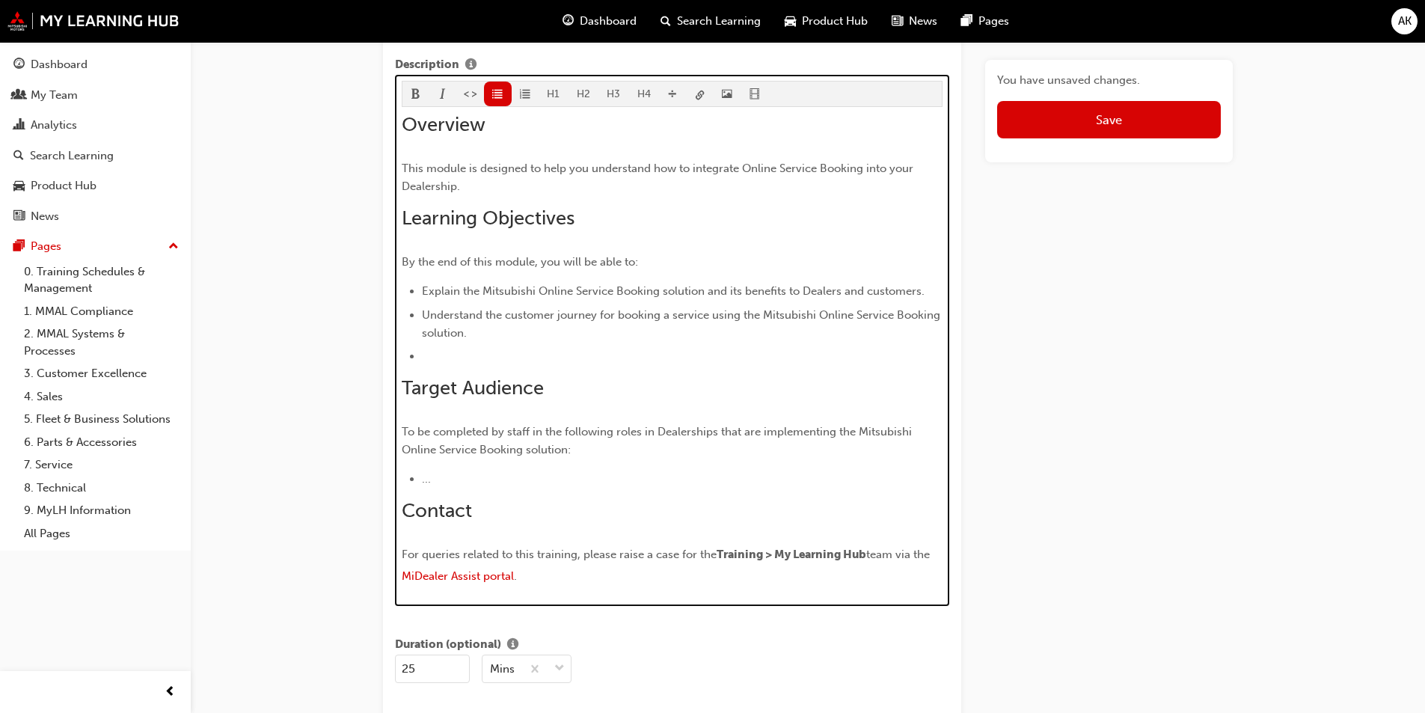
click at [475, 368] on div "Overview This module is designed to help you understand how to integrate Online…" at bounding box center [673, 351] width 542 height 476
click at [443, 351] on li "﻿" at bounding box center [682, 356] width 521 height 18
click at [876, 316] on span "Understand the customer journey for booking a service using the Mitsubishi Onli…" at bounding box center [682, 323] width 521 height 31
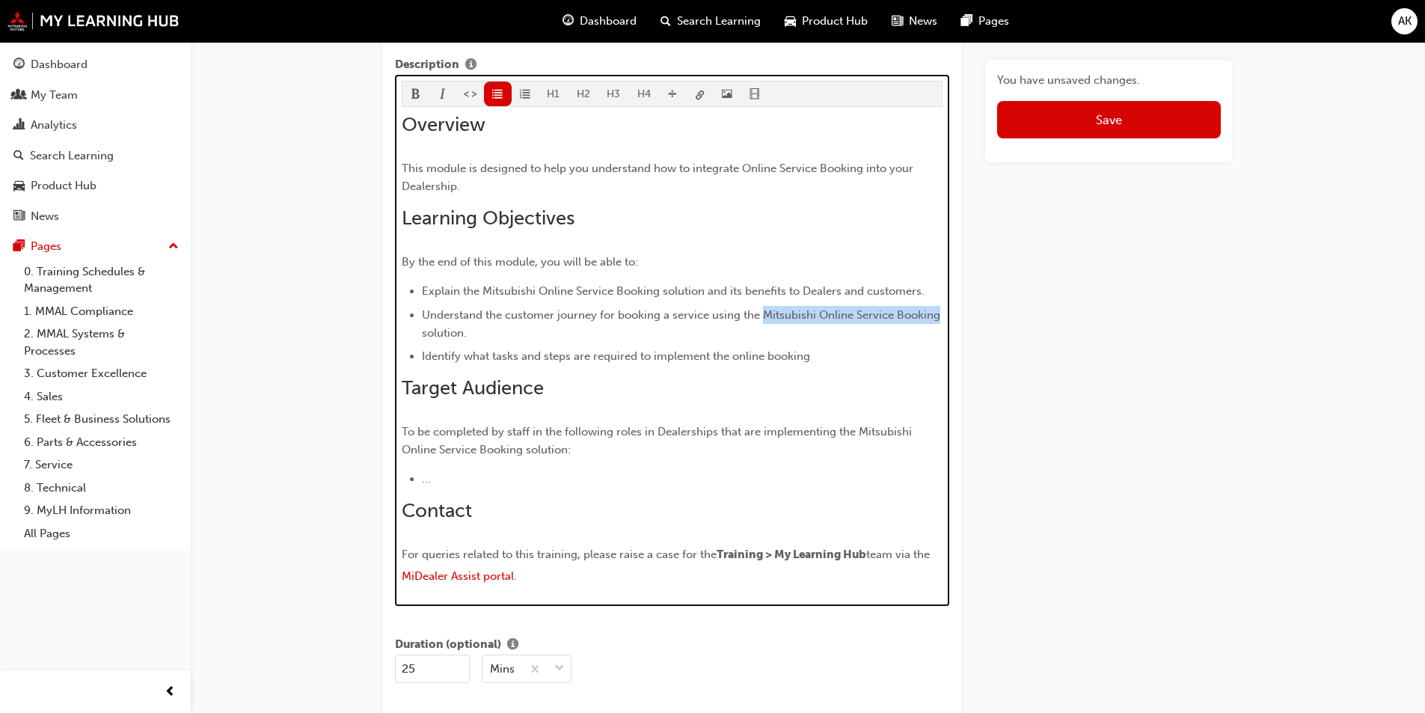
drag, startPoint x: 768, startPoint y: 313, endPoint x: 937, endPoint y: 316, distance: 168.4
click at [937, 316] on span "Understand the customer journey for booking a service using the Mitsubishi Onli…" at bounding box center [682, 323] width 521 height 31
click at [807, 370] on div "Overview This module is designed to help you understand how to integrate Online…" at bounding box center [673, 351] width 542 height 476
click at [726, 369] on div "Overview This module is designed to help you understand how to integrate Online…" at bounding box center [673, 351] width 542 height 476
click at [708, 308] on span "Understand the customer journey for booking a service using the Mitsubishi Onli…" at bounding box center [682, 323] width 521 height 31
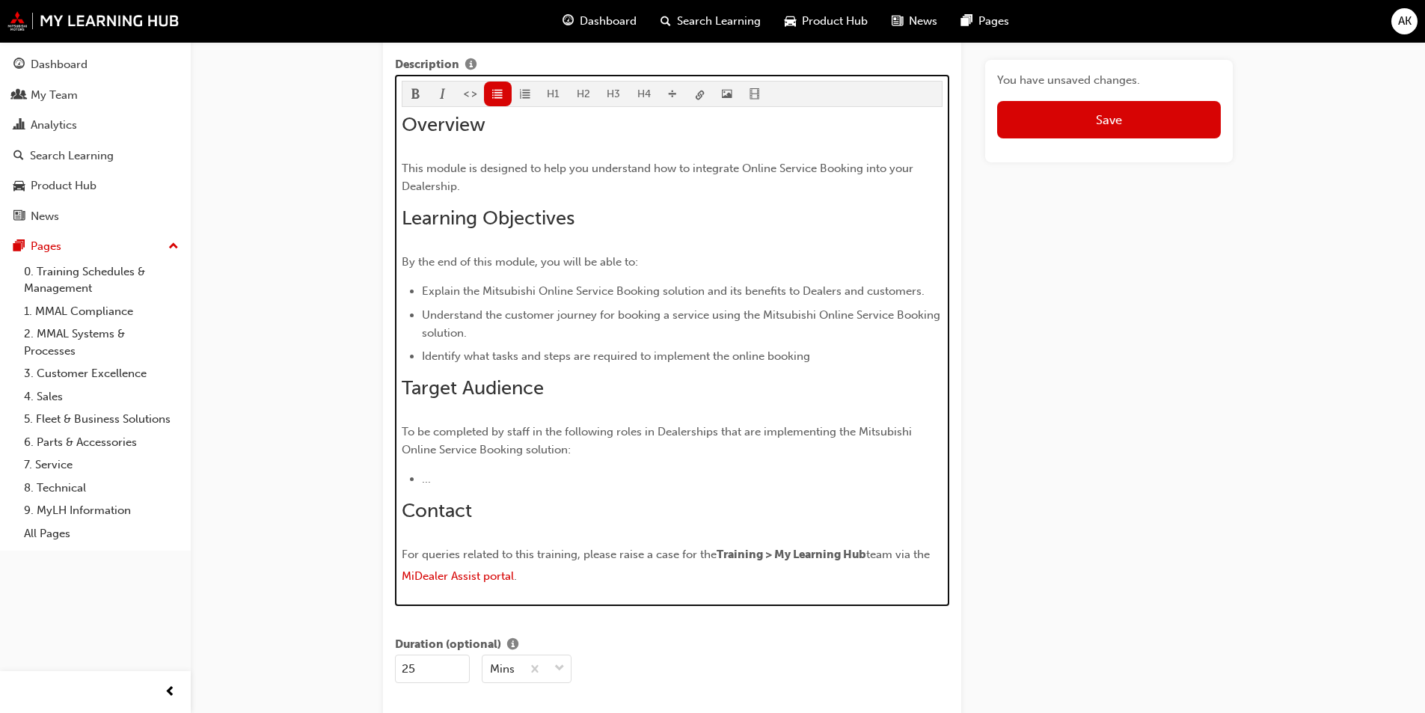
click at [713, 313] on span "Understand the customer journey for booking a service using the Mitsubishi Onli…" at bounding box center [682, 323] width 521 height 31
click at [733, 318] on span "Understand the customer journey for booking a service using the Mitsubishi Onli…" at bounding box center [682, 323] width 521 height 31
click at [673, 316] on span "Understand the customer journey for booking a service using the Mitsubishi Onli…" at bounding box center [682, 323] width 521 height 31
click at [711, 310] on span "Understand the customer journey for booking a service using the Mitsubishi Onli…" at bounding box center [682, 323] width 521 height 31
click at [671, 317] on span "Understand the customer journey for booking a service using the Mitsubishi Onli…" at bounding box center [682, 323] width 521 height 31
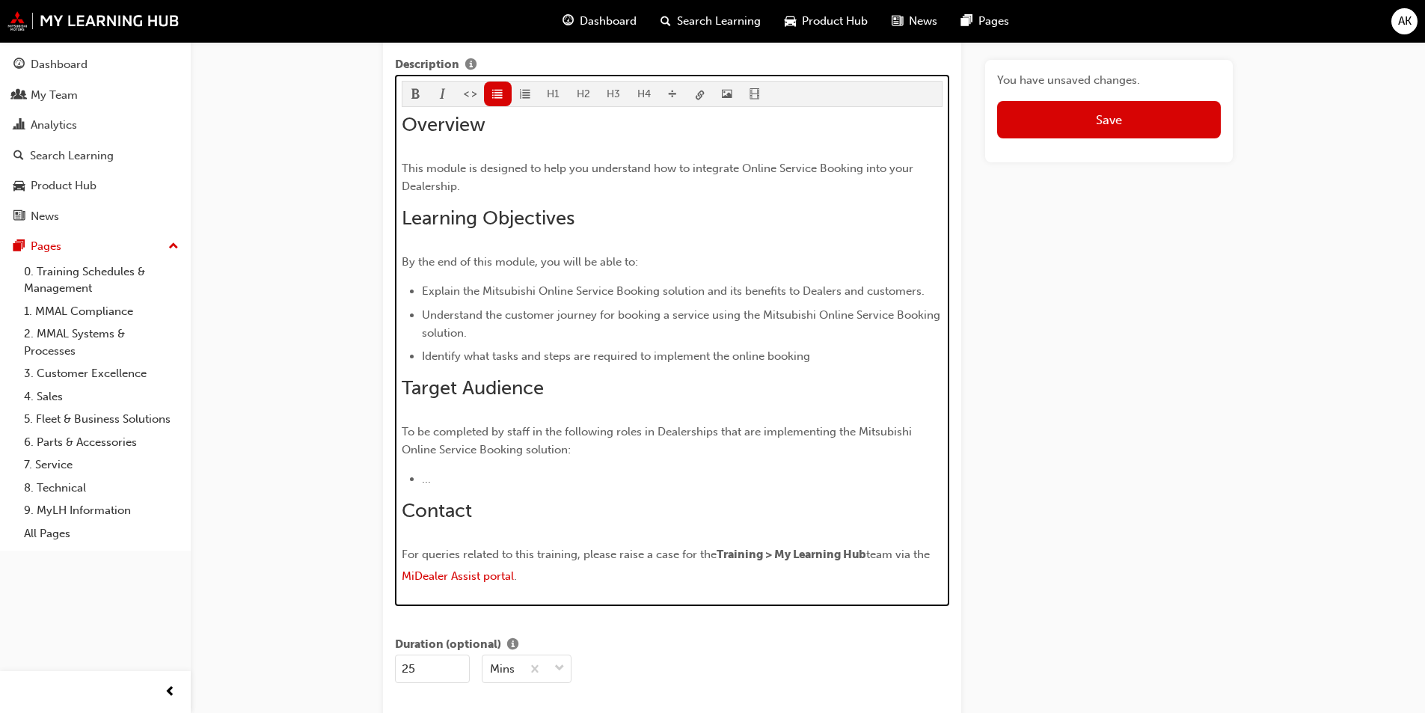
click at [726, 317] on span "Understand the customer journey for booking a service using the Mitsubishi Onli…" at bounding box center [682, 323] width 521 height 31
click at [530, 339] on li "Understand the customer journey for booking a service using the Mitsubishi Onli…" at bounding box center [682, 324] width 521 height 36
click at [500, 351] on span "Identify what tasks and steps are required to implement the online booking" at bounding box center [616, 355] width 388 height 13
click at [655, 346] on ul "Explain the Mitsubishi Online Service Booking solution and its benefits to Deal…" at bounding box center [673, 323] width 542 height 83
click at [754, 346] on ul "Explain the Mitsubishi Online Service Booking solution and its benefits to Deal…" at bounding box center [673, 323] width 542 height 83
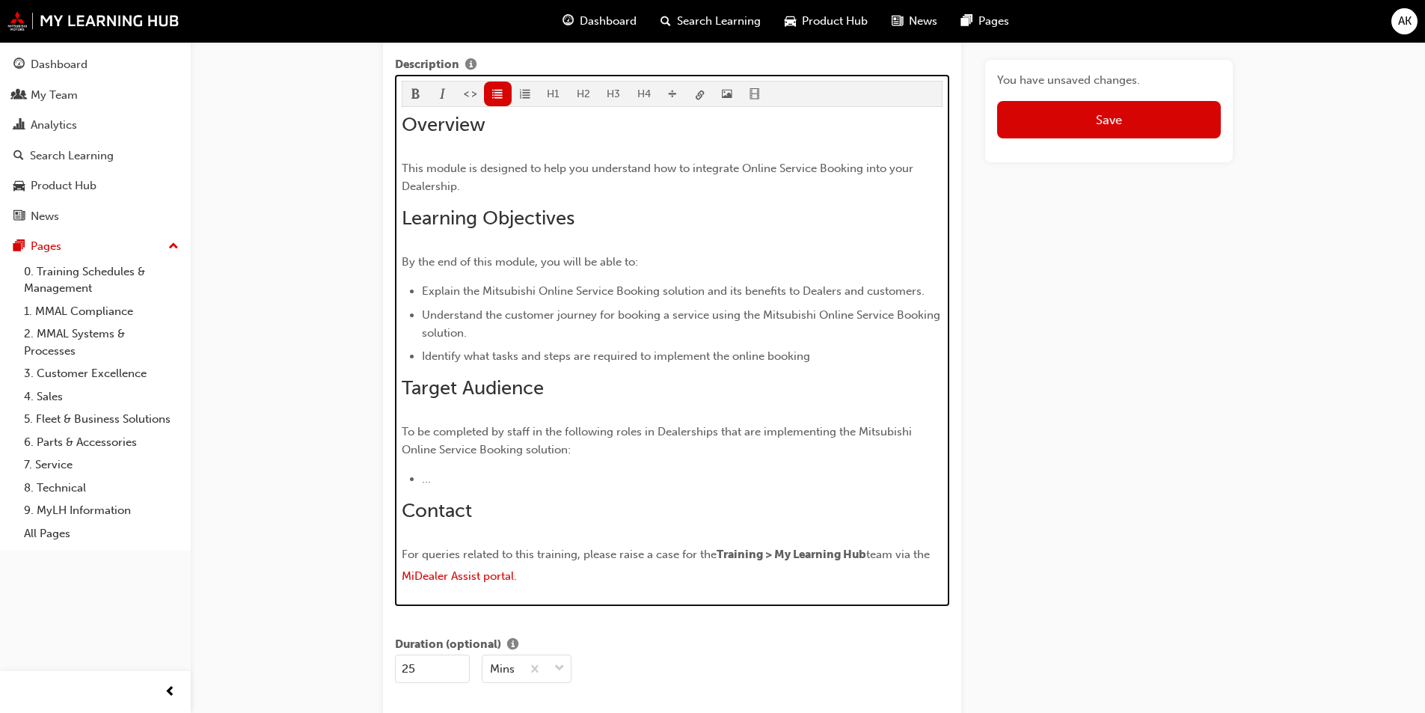
click at [802, 350] on span "Identify what tasks and steps are required to implement the online booking" at bounding box center [616, 355] width 388 height 13
drag, startPoint x: 820, startPoint y: 313, endPoint x: 465, endPoint y: 334, distance: 356.0
click at [465, 334] on span "Understand the customer journey for booking a service using the Mitsubishi Onli…" at bounding box center [682, 323] width 521 height 31
copy span "Online Service Booking solution"
click at [808, 380] on h2 "Target Audience" at bounding box center [673, 388] width 542 height 24
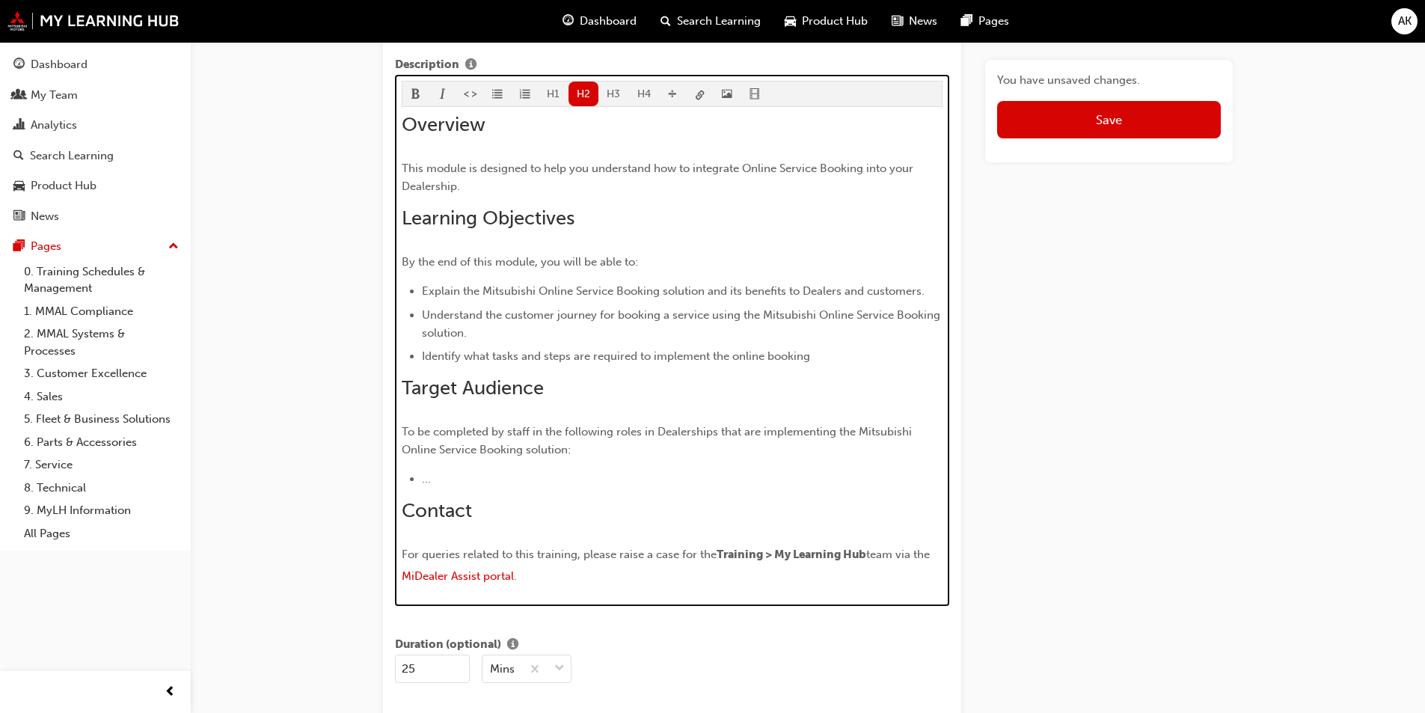
click at [824, 378] on h2 "Target Audience" at bounding box center [673, 388] width 542 height 24
drag, startPoint x: 788, startPoint y: 358, endPoint x: 733, endPoint y: 355, distance: 54.7
click at [733, 355] on li "Identify what tasks and steps are required to implement the online booking" at bounding box center [682, 356] width 521 height 18
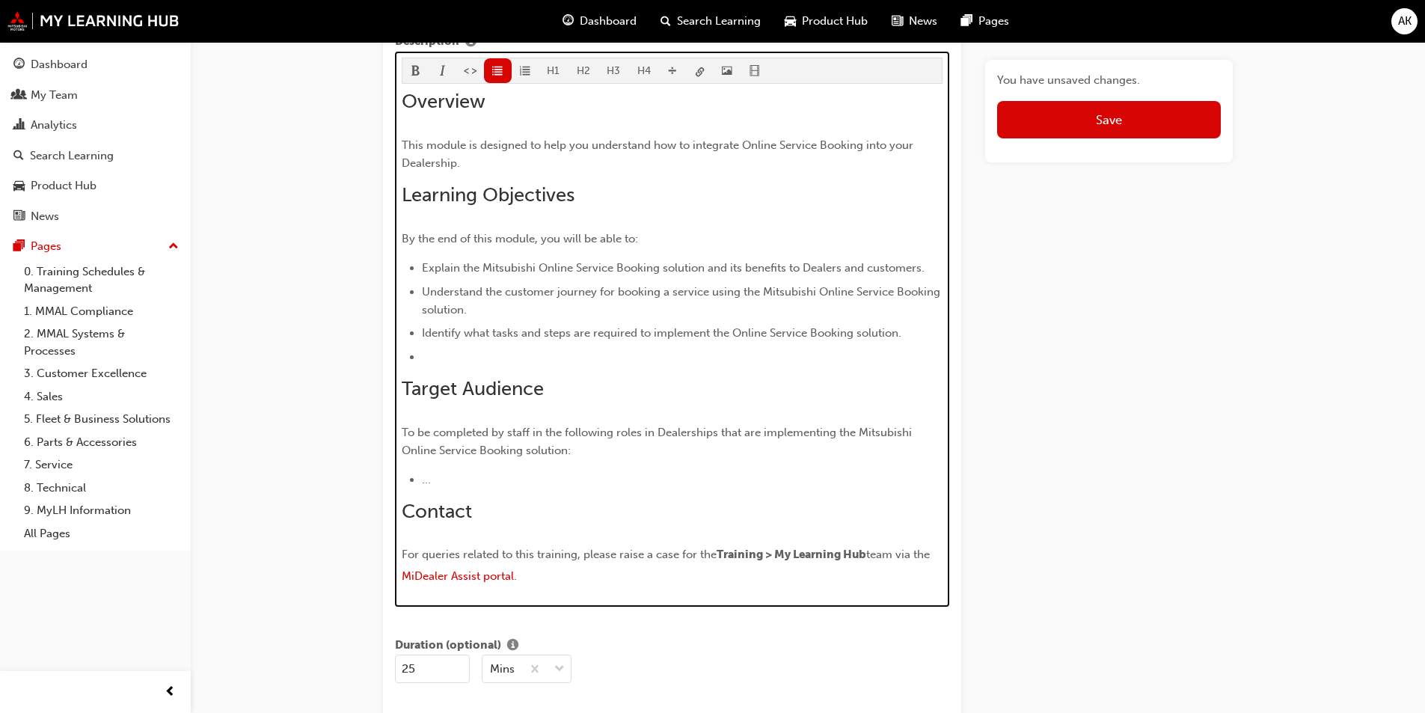
click at [590, 325] on li "Identify what tasks and steps are required to implement the Online Service Book…" at bounding box center [682, 333] width 521 height 18
drag, startPoint x: 587, startPoint y: 358, endPoint x: 617, endPoint y: 351, distance: 30.8
click at [586, 360] on li "﻿" at bounding box center [682, 357] width 521 height 18
click at [637, 346] on ul "Explain the Mitsubishi Online Service Booking solution and its benefits to Deal…" at bounding box center [673, 312] width 542 height 107
click at [723, 337] on span "Identify what tasks and steps are required to implement the Online Service Book…" at bounding box center [662, 332] width 480 height 13
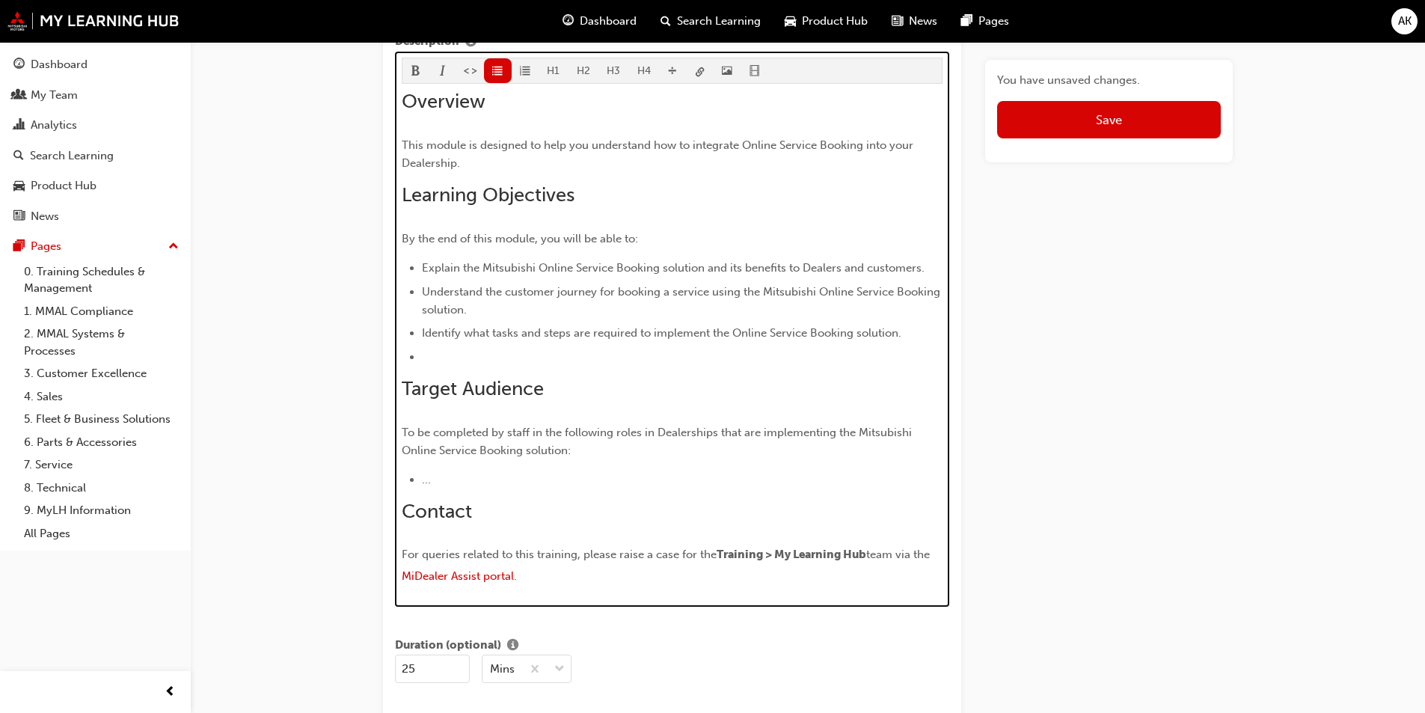
drag, startPoint x: 497, startPoint y: 331, endPoint x: 476, endPoint y: 341, distance: 23.1
click at [496, 331] on span "Identify what tasks and steps are required to implement the Online Service Book…" at bounding box center [662, 332] width 480 height 13
click at [475, 342] on li "Identify what tasks and steps are required to implement the Online Service Book…" at bounding box center [682, 333] width 521 height 18
click at [456, 345] on ul "Explain the Mitsubishi Online Service Booking solution and its benefits to Deal…" at bounding box center [673, 312] width 542 height 107
click at [592, 344] on ul "Explain the Mitsubishi Online Service Booking solution and its benefits to Deal…" at bounding box center [673, 312] width 542 height 107
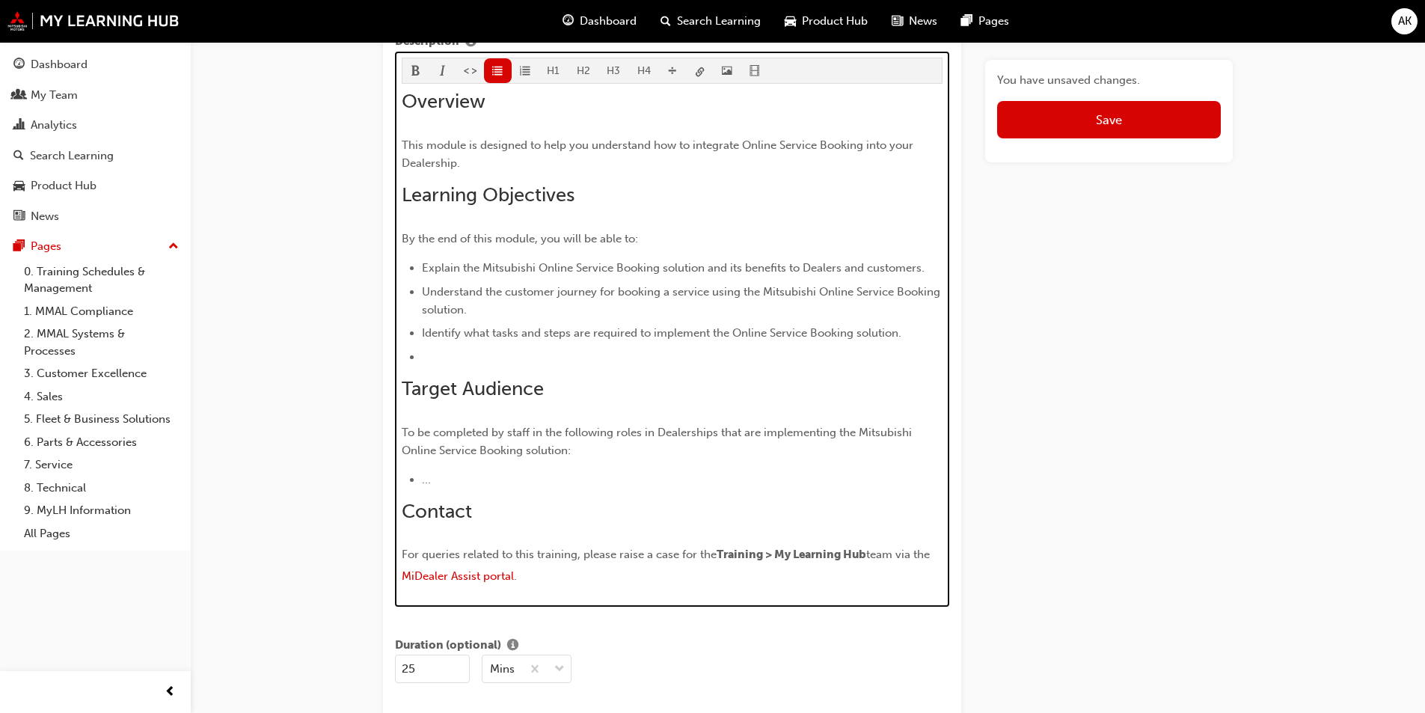
click at [620, 338] on span "Identify what tasks and steps are required to implement the Online Service Book…" at bounding box center [662, 332] width 480 height 13
click at [668, 337] on span "Identify what tasks and steps are required to implement the Online Service Book…" at bounding box center [662, 332] width 480 height 13
click at [781, 330] on span "Identify what tasks and steps are required to implement the Online Service Book…" at bounding box center [662, 332] width 480 height 13
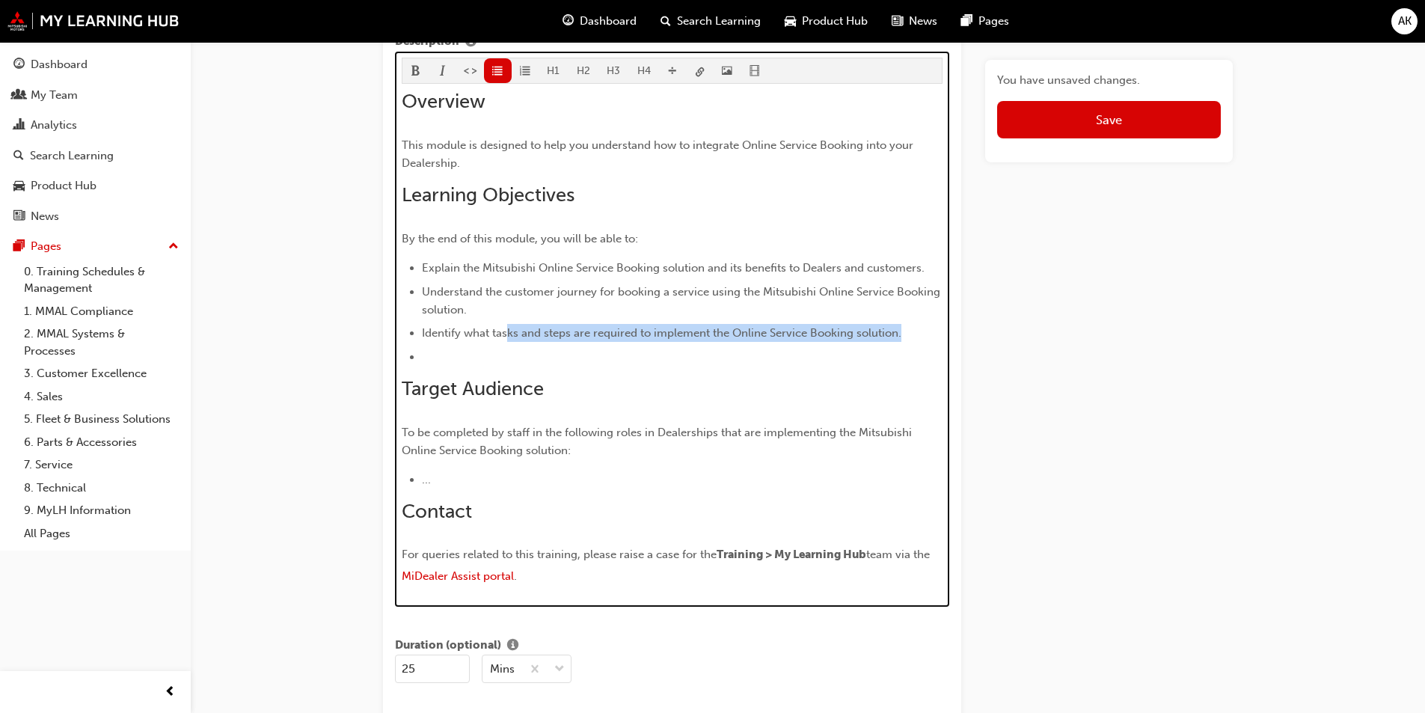
drag, startPoint x: 910, startPoint y: 334, endPoint x: 506, endPoint y: 325, distance: 404.8
click at [506, 325] on li "Identify what tasks and steps are required to implement the Online Service Book…" at bounding box center [682, 333] width 521 height 18
click at [539, 397] on span "Target Audience" at bounding box center [473, 388] width 142 height 23
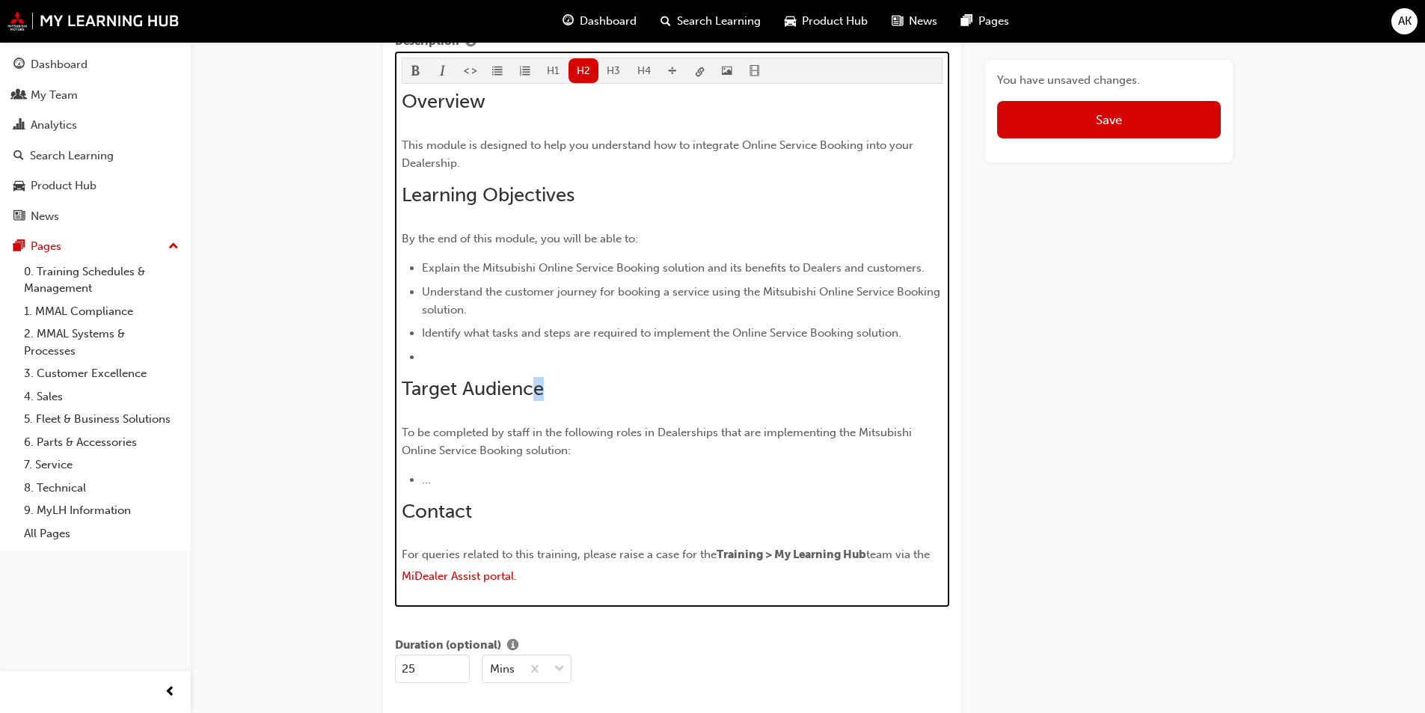
click at [571, 380] on h2 "Target Audience" at bounding box center [673, 389] width 542 height 24
click at [526, 350] on li "﻿" at bounding box center [682, 357] width 521 height 18
click at [503, 352] on li "﻿" at bounding box center [682, 357] width 521 height 18
click at [479, 348] on li "﻿" at bounding box center [682, 357] width 521 height 18
click at [430, 332] on span "Identify what tasks and steps are required to implement the Online Service Book…" at bounding box center [662, 332] width 480 height 13
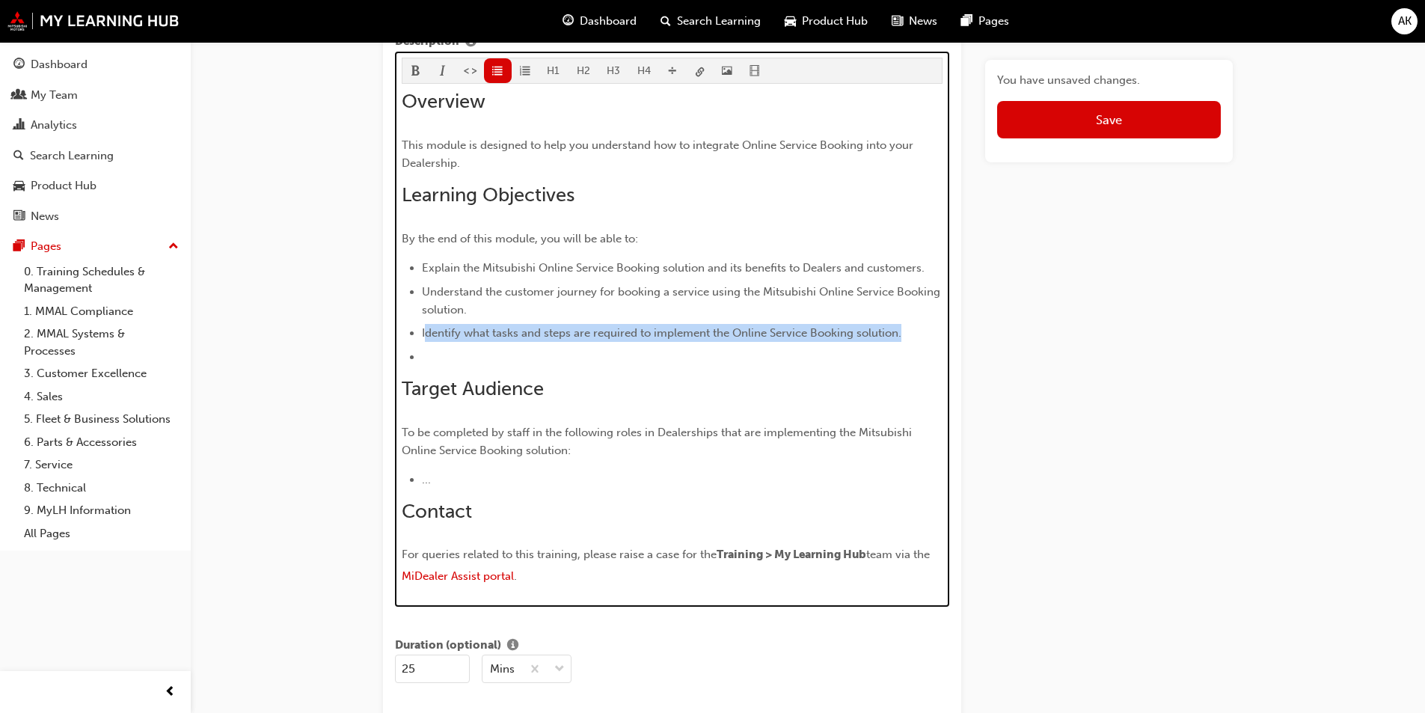
drag, startPoint x: 423, startPoint y: 331, endPoint x: 909, endPoint y: 322, distance: 485.6
click at [909, 322] on ul "Explain the Mitsubishi Online Service Booking solution and its benefits to Deal…" at bounding box center [673, 312] width 542 height 107
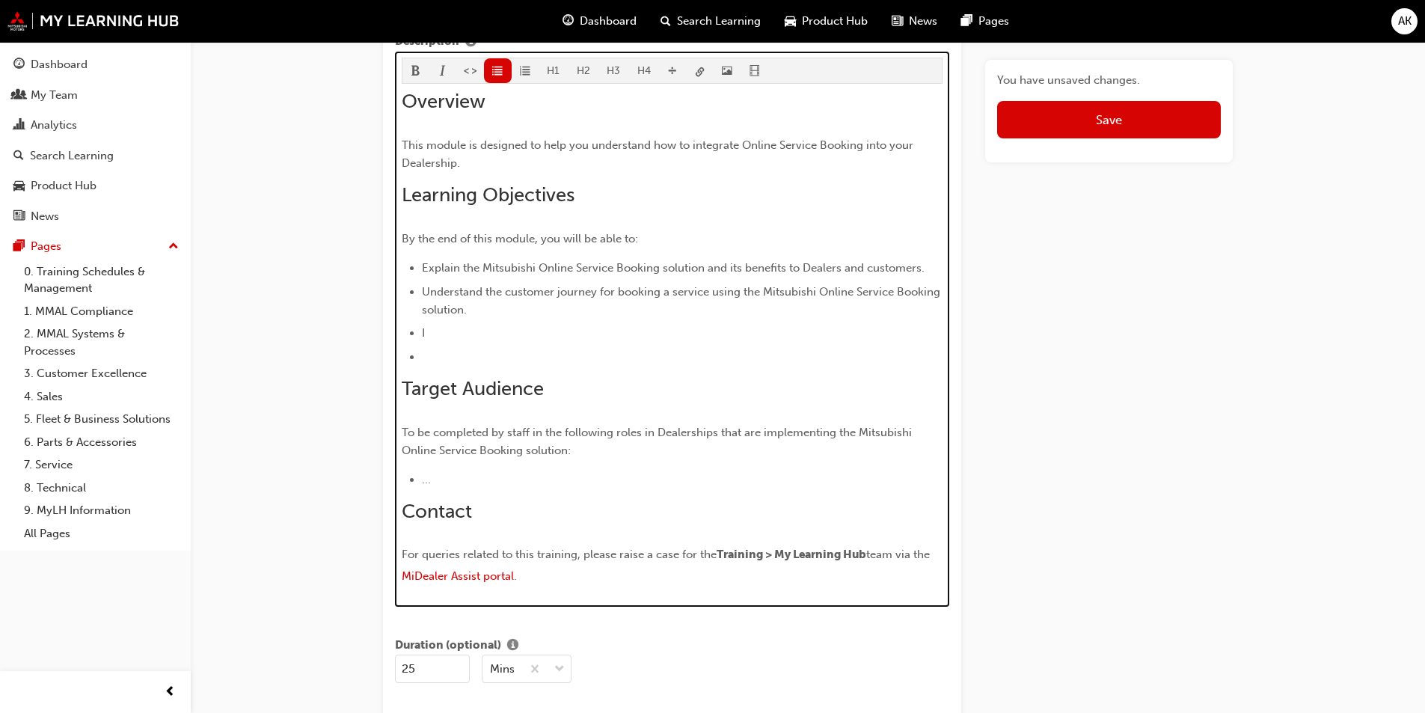
scroll to position [756, 0]
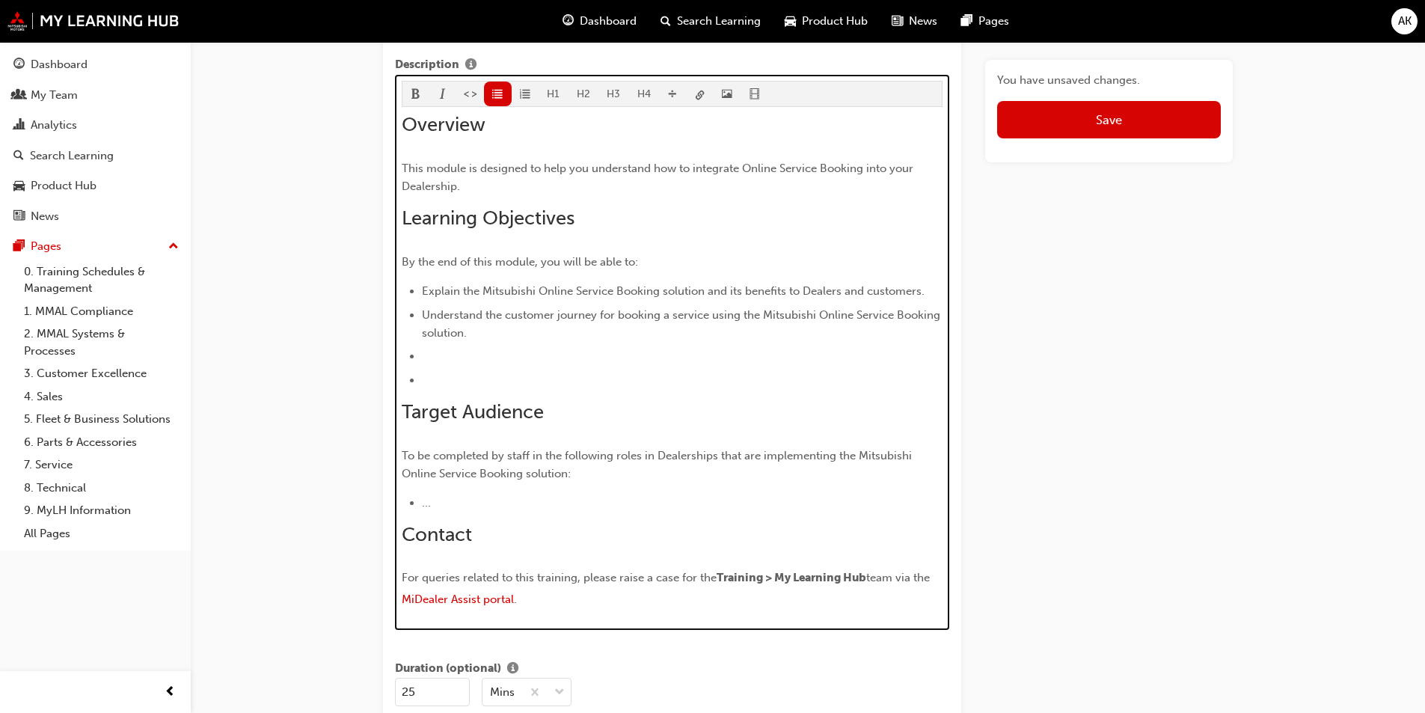
click at [436, 360] on li "﻿" at bounding box center [682, 356] width 521 height 18
drag, startPoint x: 509, startPoint y: 359, endPoint x: 546, endPoint y: 349, distance: 38.6
click at [509, 359] on span "Demonstrate how to" at bounding box center [475, 355] width 106 height 13
click at [546, 349] on li "Demonstrate how to" at bounding box center [682, 356] width 521 height 18
drag, startPoint x: 545, startPoint y: 353, endPoint x: 425, endPoint y: 363, distance: 120.1
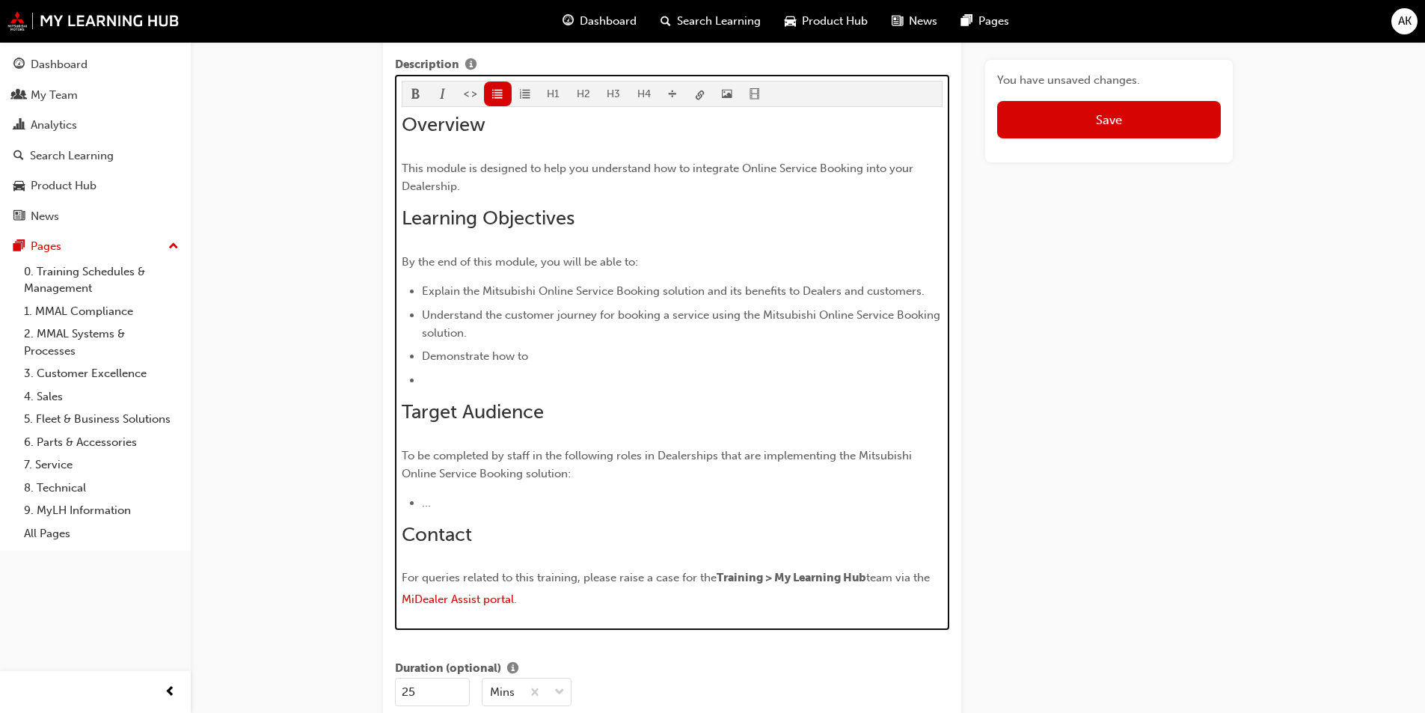
click at [425, 363] on li "Demonstrate how to" at bounding box center [682, 356] width 521 height 18
click at [531, 347] on li "Demonstrate how to" at bounding box center [682, 356] width 521 height 18
drag, startPoint x: 530, startPoint y: 366, endPoint x: 562, endPoint y: 361, distance: 32.5
click at [529, 366] on ul "Explain the Mitsubishi Online Service Booking solution and its benefits to Deal…" at bounding box center [673, 335] width 542 height 107
drag, startPoint x: 522, startPoint y: 358, endPoint x: 417, endPoint y: 357, distance: 104.7
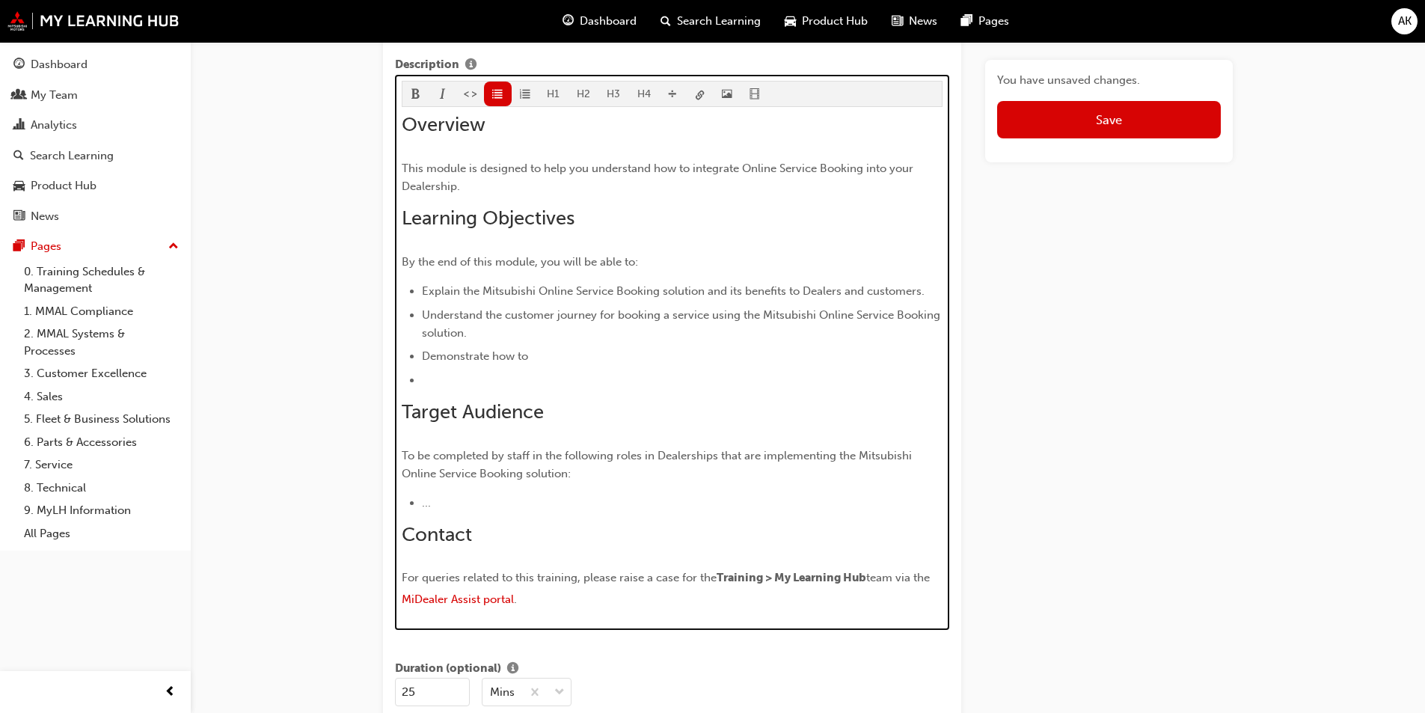
click at [417, 357] on ul "Explain the Mitsubishi Online Service Booking solution and its benefits to Deal…" at bounding box center [673, 335] width 542 height 107
click at [509, 334] on li "Understand the customer journey for booking a service using the Mitsubishi Onli…" at bounding box center [682, 324] width 521 height 36
click at [526, 316] on span "Understand the customer journey for booking a service using the Mitsubishi Onli…" at bounding box center [682, 323] width 521 height 31
click at [517, 297] on span "Explain the Mitsubishi Online Service Booking solution and its benefits to Deal…" at bounding box center [673, 290] width 503 height 13
click at [538, 257] on span "By the end of this module, you will be able to:" at bounding box center [520, 261] width 236 height 13
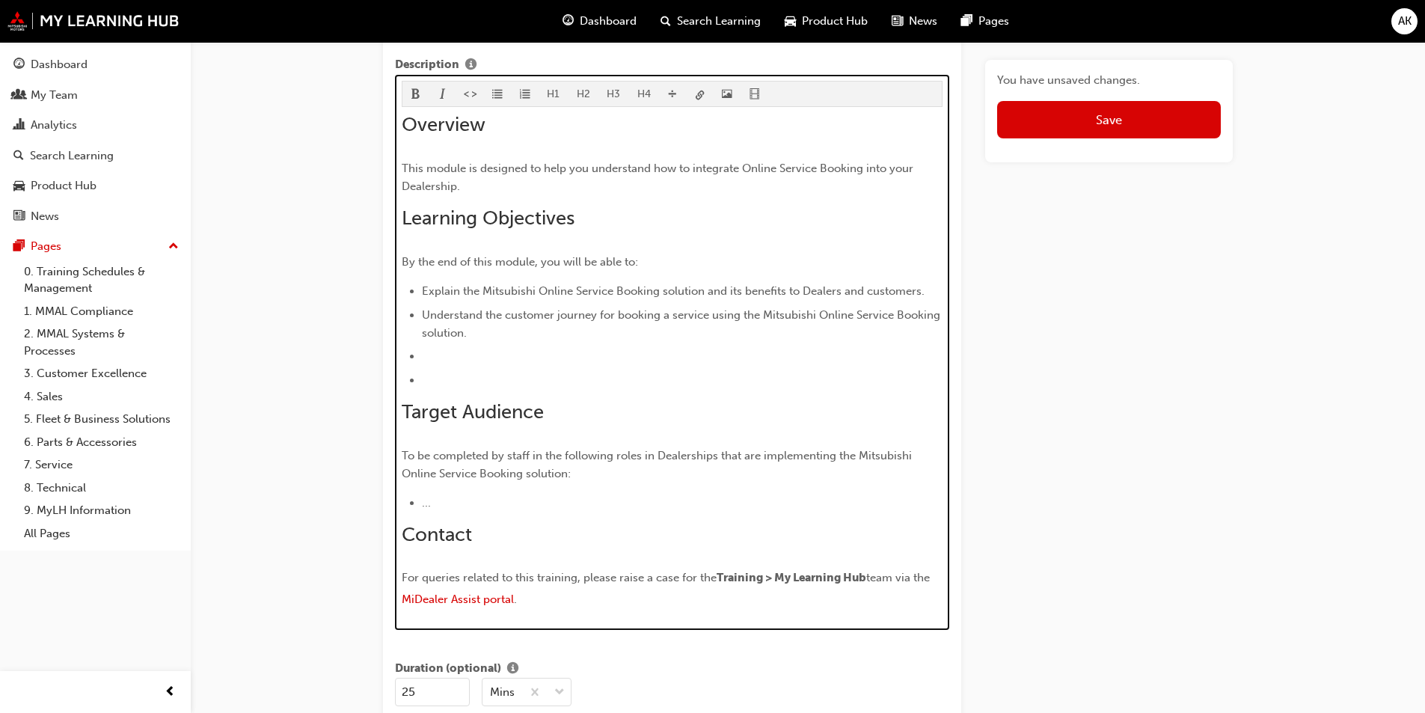
click at [453, 361] on li "﻿" at bounding box center [682, 356] width 521 height 18
click at [467, 356] on li "﻿" at bounding box center [682, 356] width 521 height 18
click at [702, 367] on ul "Explain the Mitsubishi Online Service Booking solution and its benefits to Deal…" at bounding box center [673, 335] width 542 height 107
click at [729, 353] on li "Identify the steps in the configuration, confirmation, and" at bounding box center [682, 356] width 521 height 18
click at [495, 366] on ul "Explain the Mitsubishi Online Service Booking solution and its benefits to Deal…" at bounding box center [673, 335] width 542 height 107
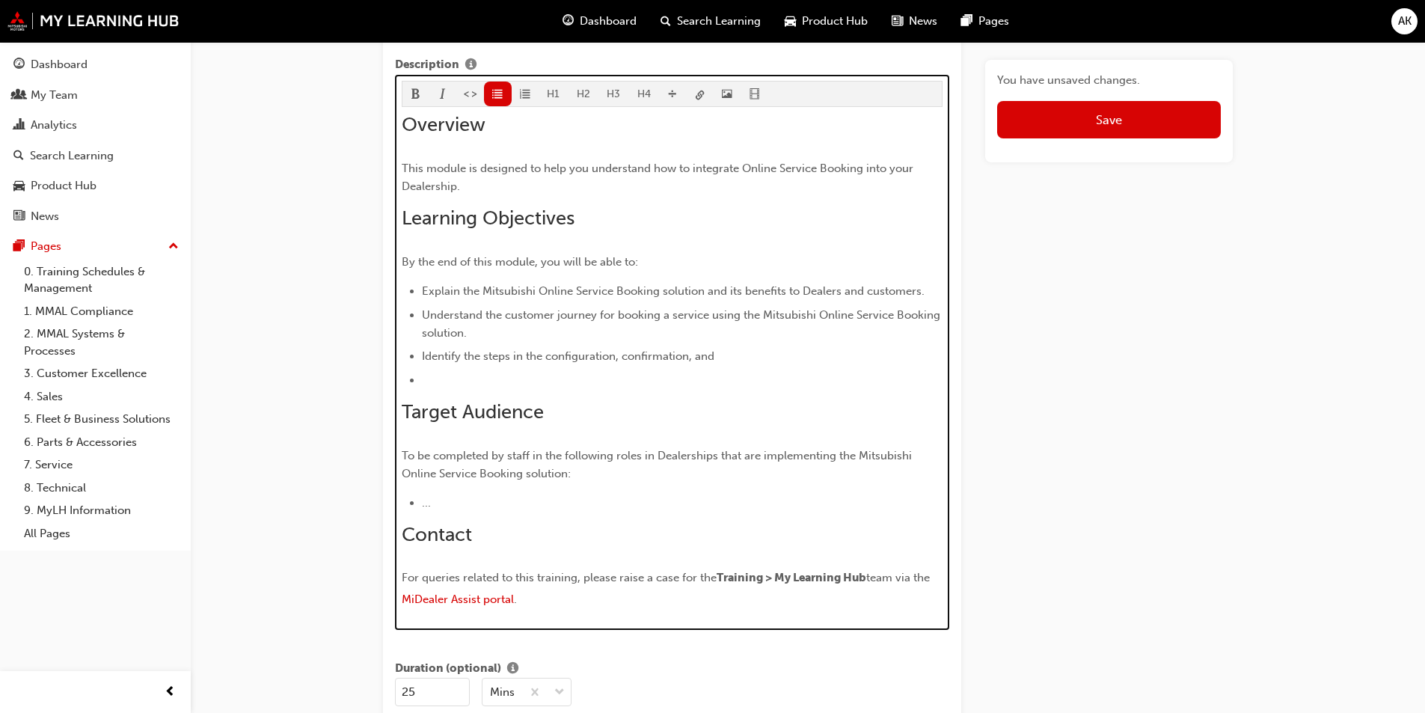
click at [460, 373] on li "﻿" at bounding box center [682, 380] width 521 height 18
click at [453, 371] on li "﻿" at bounding box center [682, 380] width 521 height 18
click at [510, 356] on span "Identify the steps in the configuration, confirmation, and" at bounding box center [568, 355] width 293 height 13
click at [489, 352] on span "Identify the steps in the configuration, confirmation, and" at bounding box center [568, 355] width 293 height 13
drag, startPoint x: 489, startPoint y: 352, endPoint x: 536, endPoint y: 365, distance: 49.0
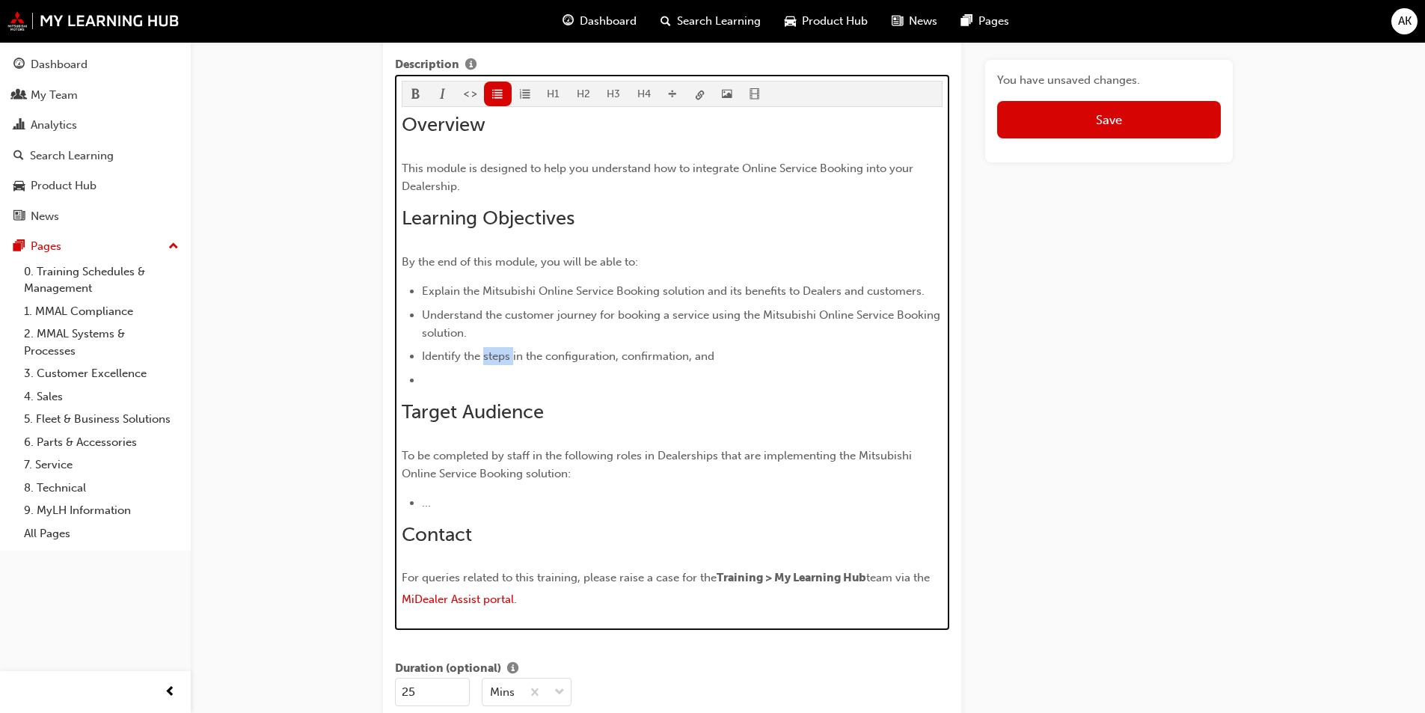
click at [490, 354] on span "Identify the steps in the configuration, confirmation, and" at bounding box center [568, 355] width 293 height 13
click at [454, 373] on li "﻿" at bounding box center [682, 380] width 521 height 18
click at [484, 359] on span "Identify the in the configuration, confirmation, and" at bounding box center [553, 355] width 263 height 13
click at [474, 377] on li "﻿" at bounding box center [682, 380] width 521 height 18
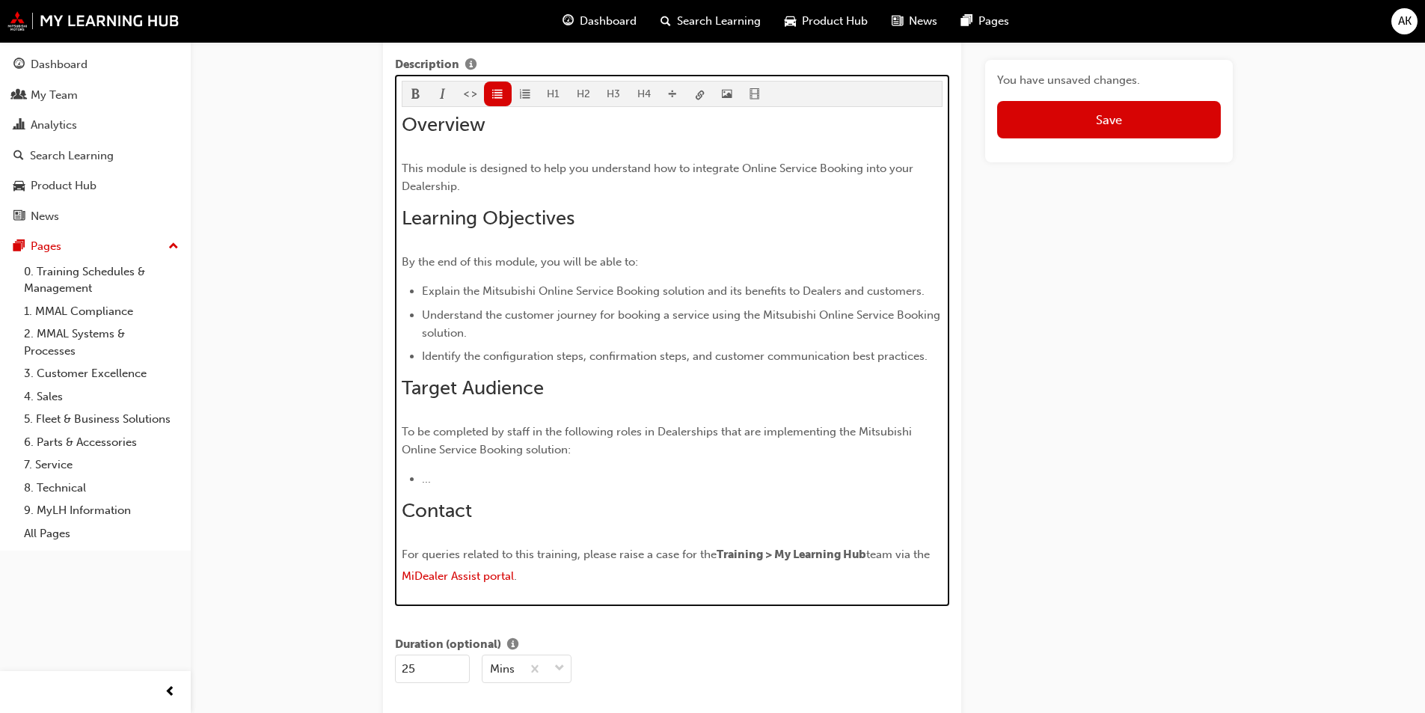
click at [715, 352] on span "Identify the configuration steps, confirmation steps, and customer communicatio…" at bounding box center [675, 355] width 506 height 13
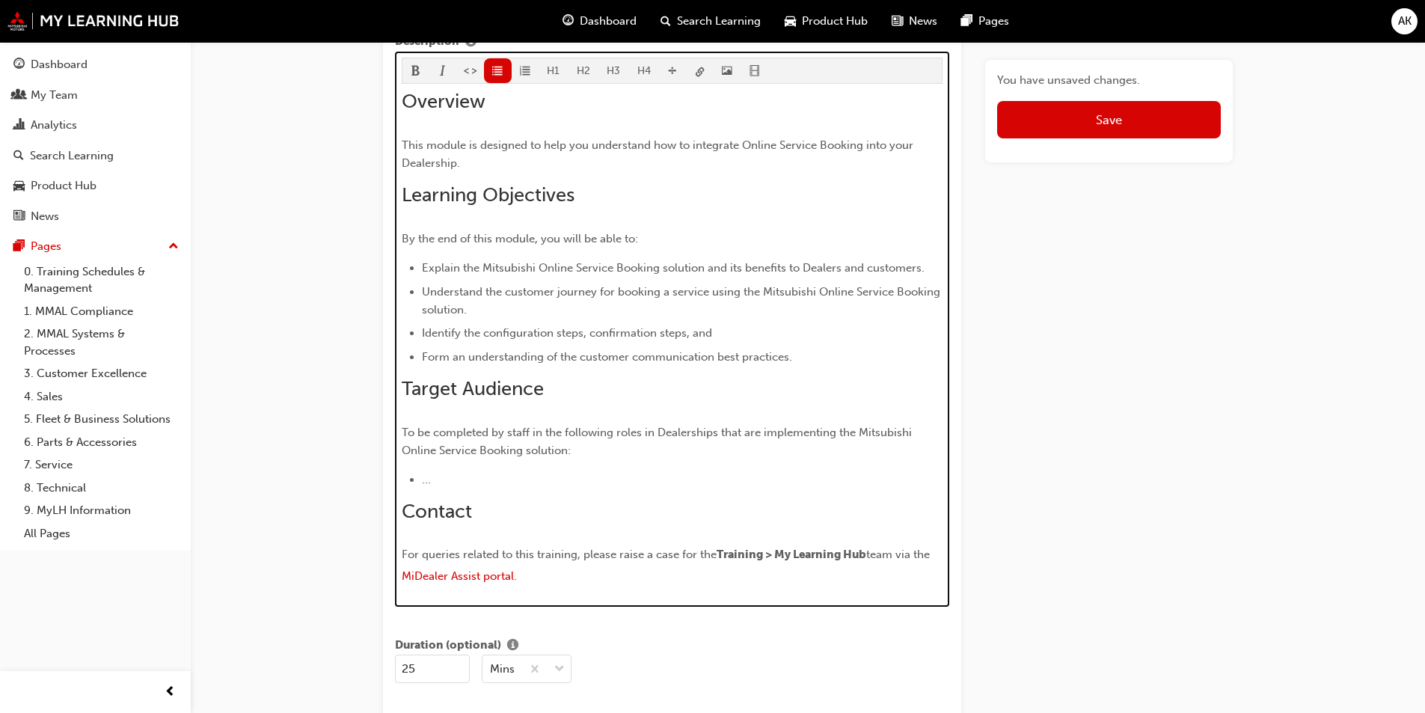
click at [499, 356] on span "Form an understanding of the customer communication best practices." at bounding box center [607, 356] width 370 height 13
click at [593, 360] on span "Form an understanding of the customer communication best practices." at bounding box center [607, 356] width 370 height 13
drag, startPoint x: 786, startPoint y: 356, endPoint x: 723, endPoint y: 358, distance: 62.9
click at [723, 358] on span "Form an understanding of the customer communication best practices." at bounding box center [607, 356] width 370 height 13
drag, startPoint x: 727, startPoint y: 358, endPoint x: 718, endPoint y: 358, distance: 9.0
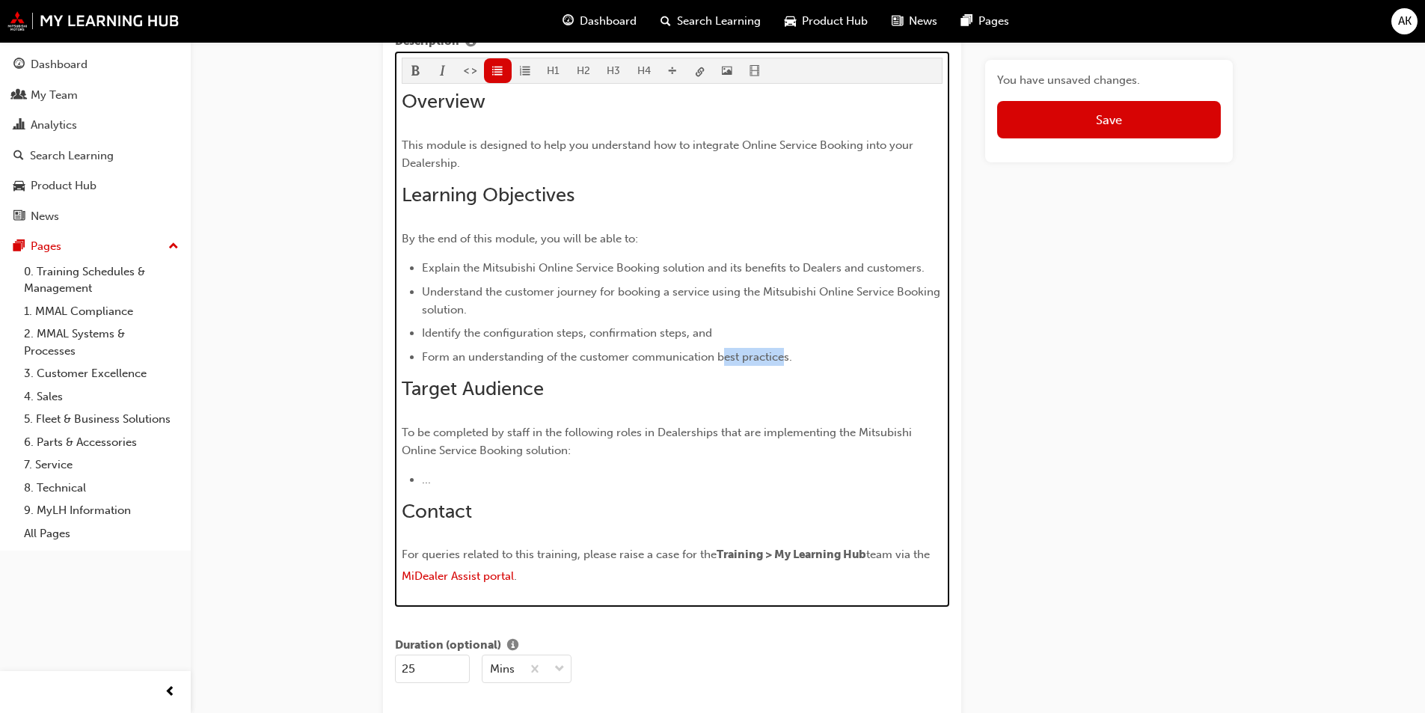
click at [726, 358] on span "Form an understanding of the customer communication best practices." at bounding box center [607, 356] width 370 height 13
drag, startPoint x: 717, startPoint y: 358, endPoint x: 789, endPoint y: 358, distance: 72.6
click at [789, 358] on span "Form an understanding of the customer communication best practices." at bounding box center [607, 356] width 370 height 13
click at [569, 355] on span "Form an understanding of the customer communication ." at bounding box center [571, 356] width 298 height 13
click at [578, 357] on span "Form an understanding of the customer communication ." at bounding box center [571, 356] width 298 height 13
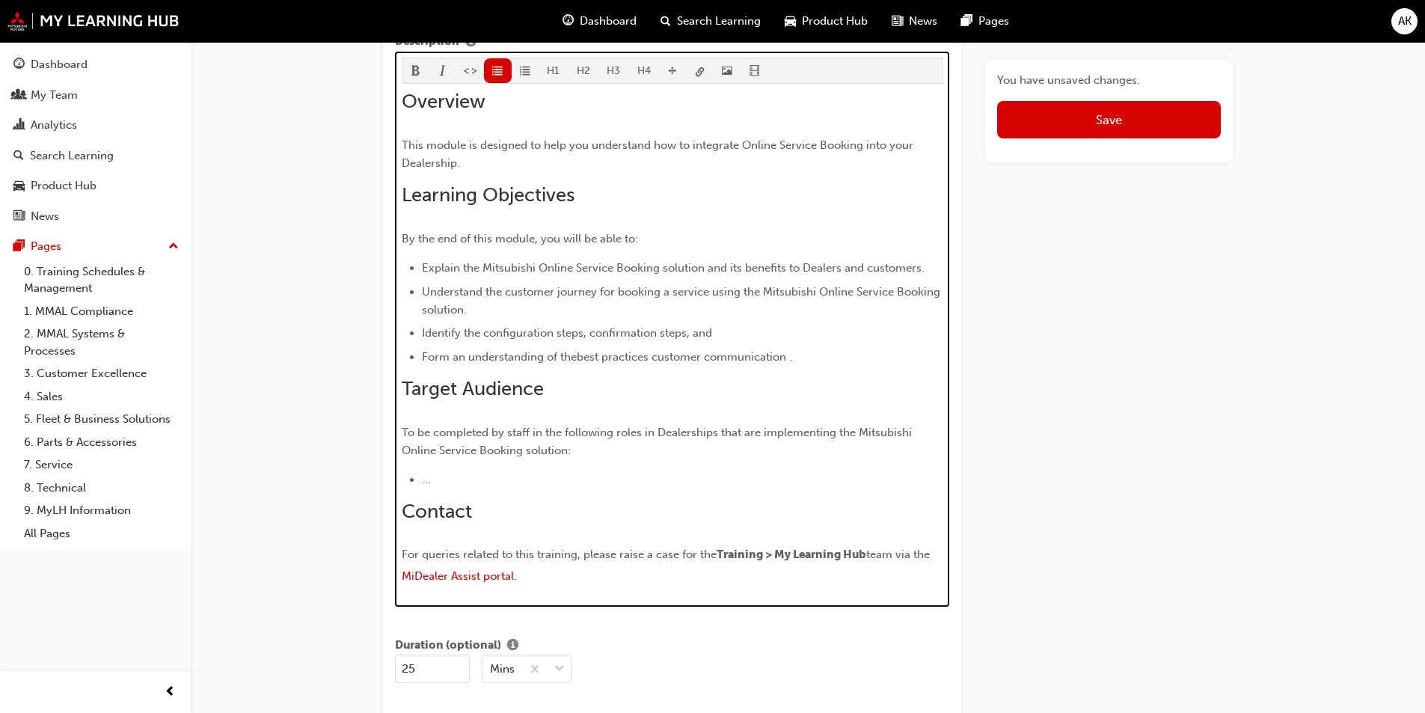
click at [578, 355] on span "Form an understanding of thebest practices customer communication ." at bounding box center [607, 356] width 370 height 13
drag, startPoint x: 654, startPoint y: 354, endPoint x: 658, endPoint y: 363, distance: 10.0
click at [654, 355] on span "Form an understanding of the best practices customer communication ." at bounding box center [608, 356] width 373 height 13
click at [774, 358] on span "Form an understanding of the best practices related to customer communication ." at bounding box center [635, 356] width 426 height 13
click at [688, 355] on span "Form an understanding of the best practices related to customer communication ." at bounding box center [635, 356] width 426 height 13
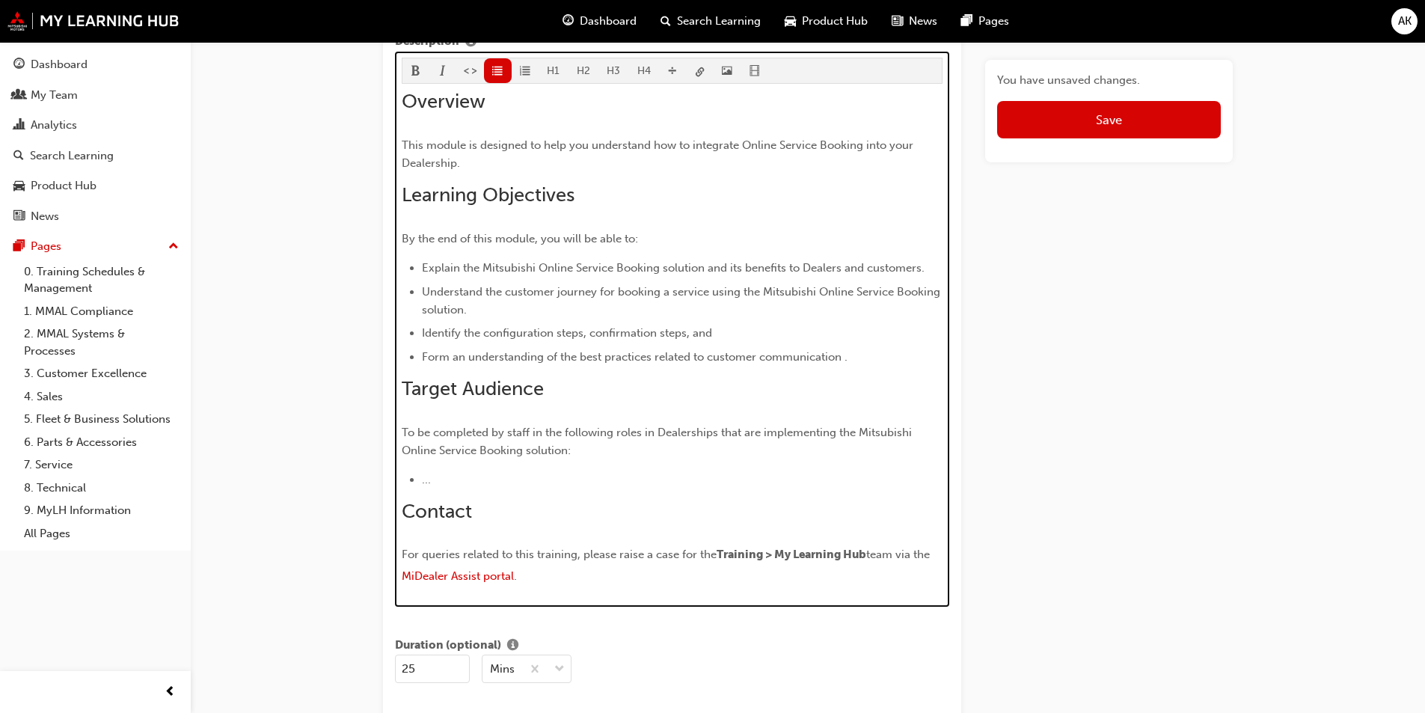
click at [673, 361] on span "Form an understanding of the best practices related to customer communication ." at bounding box center [635, 356] width 426 height 13
drag, startPoint x: 766, startPoint y: 291, endPoint x: 462, endPoint y: 314, distance: 304.6
click at [462, 314] on span "Understand the customer journey for booking a service using the Mitsubishi Onli…" at bounding box center [682, 300] width 521 height 31
copy span "Mitsubishi Online Service Booking solution"
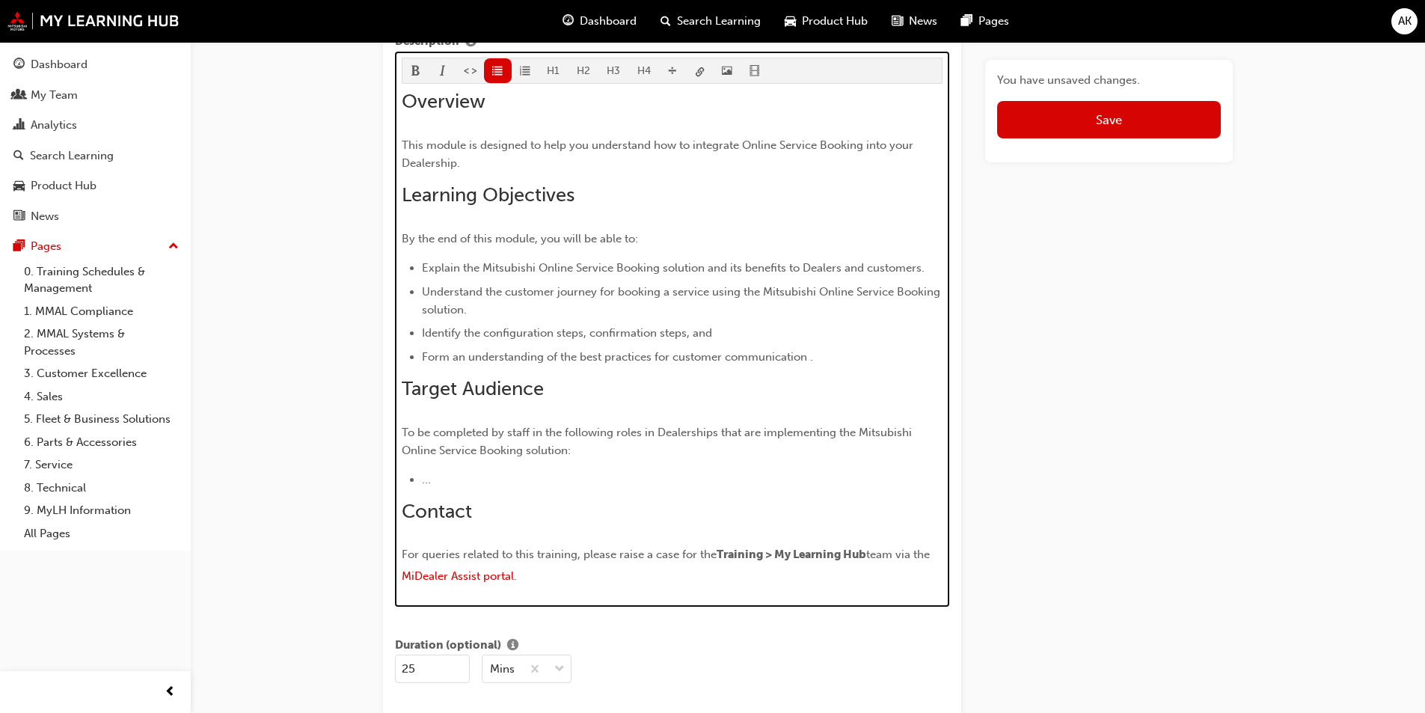
click at [822, 354] on li "Form an understanding of the best practices for customer communication ." at bounding box center [682, 357] width 521 height 18
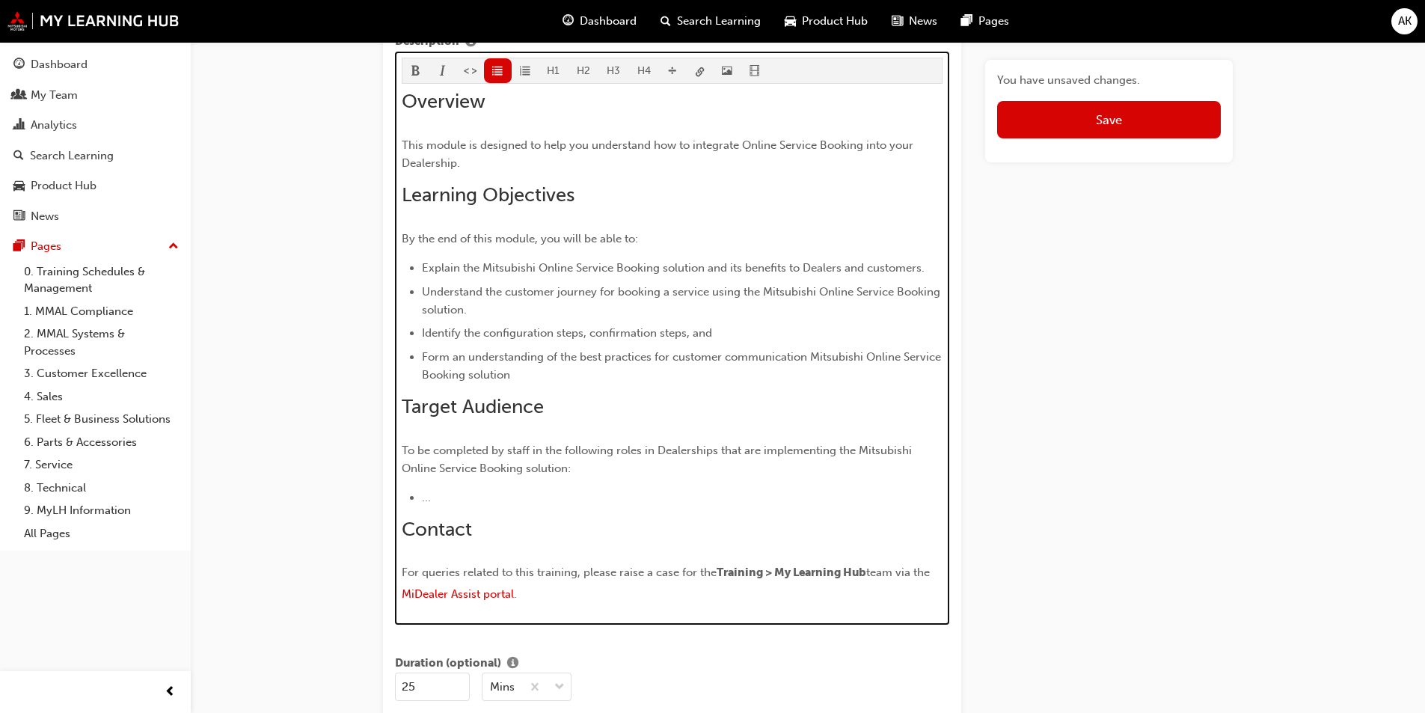
scroll to position [797, 0]
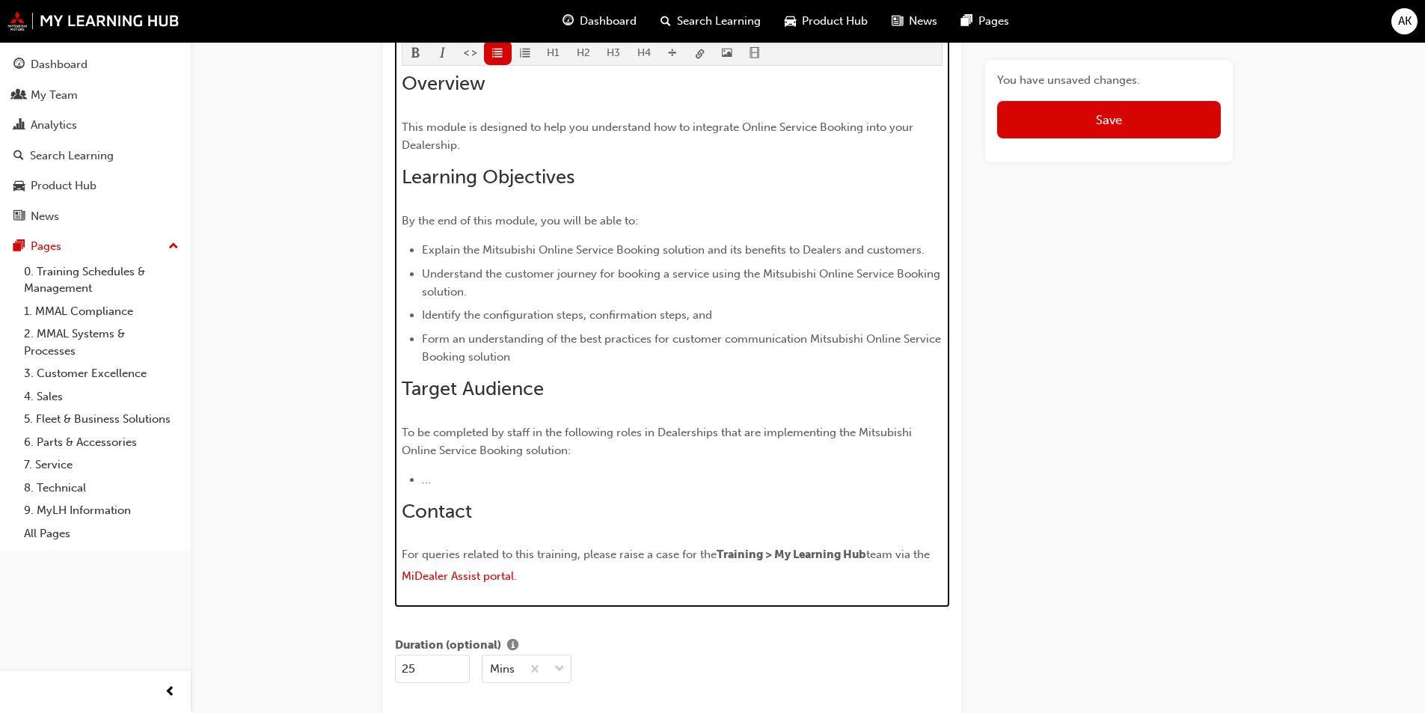
drag, startPoint x: 809, startPoint y: 343, endPoint x: 810, endPoint y: 358, distance: 15.8
click at [809, 343] on span "Form an understanding of the best practices for customer communication Mitsubis…" at bounding box center [683, 347] width 522 height 31
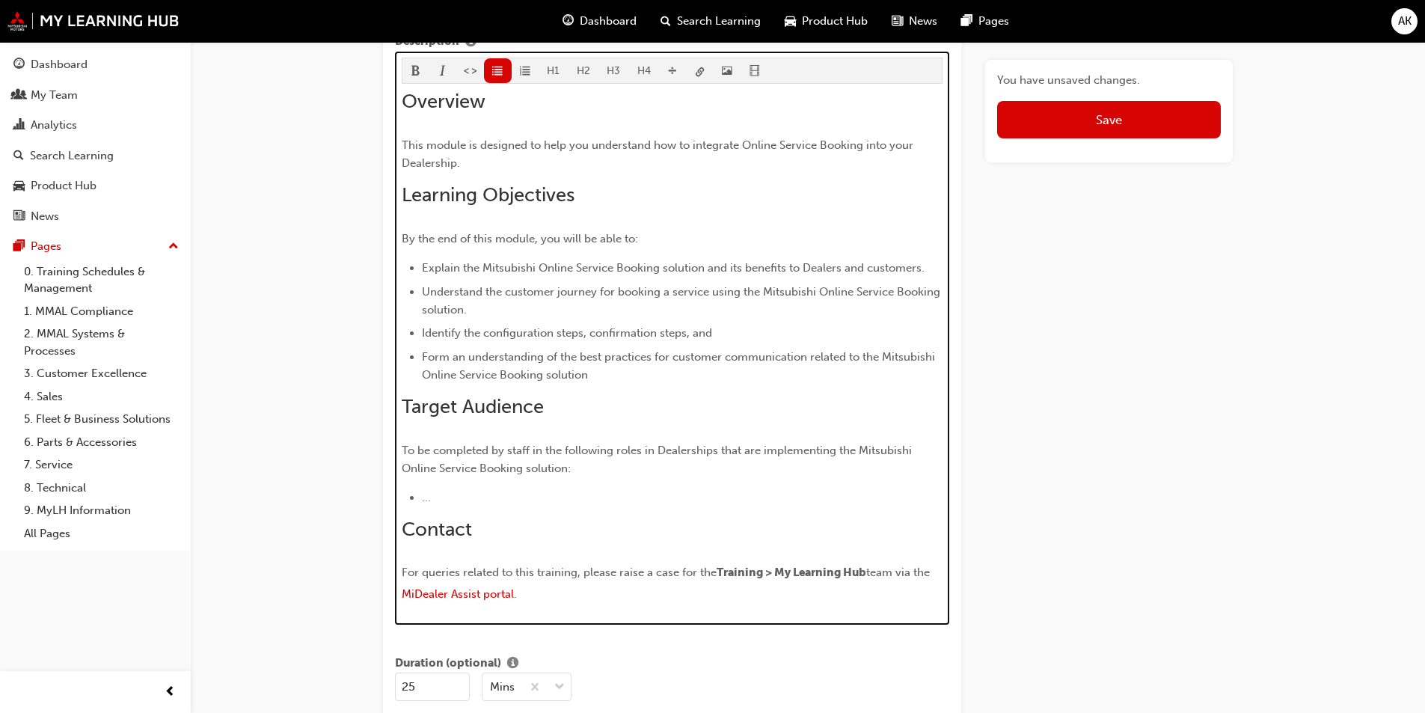
click at [607, 377] on li "Form an understanding of the best practices for customer communication related …" at bounding box center [682, 366] width 521 height 36
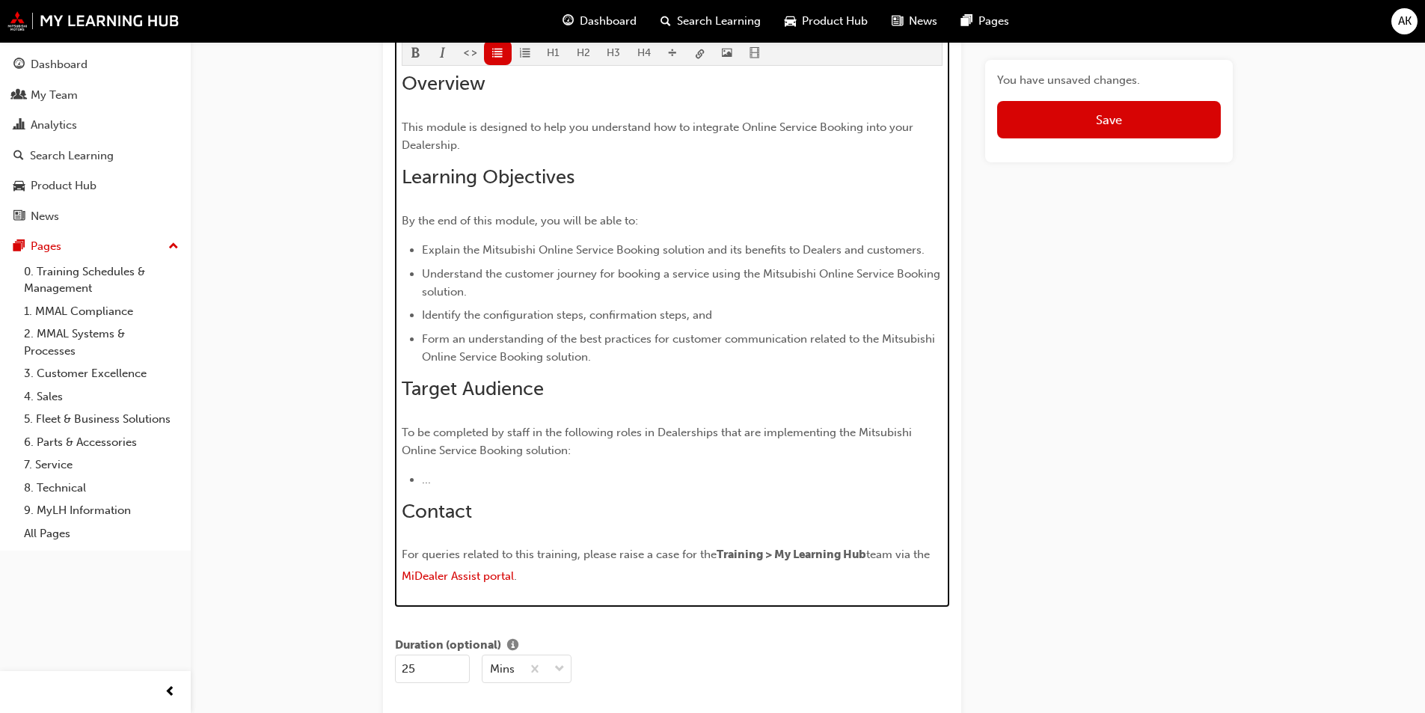
click at [580, 284] on li "Understand the customer journey for booking a service using the Mitsubishi Onli…" at bounding box center [682, 283] width 521 height 36
drag, startPoint x: 558, startPoint y: 341, endPoint x: 631, endPoint y: 295, distance: 85.7
click at [559, 339] on span "Form an understanding of the best practices for customer communication related …" at bounding box center [680, 347] width 516 height 31
drag, startPoint x: 553, startPoint y: 330, endPoint x: 484, endPoint y: 316, distance: 70.1
click at [484, 317] on li "Identify the configuration steps, confirmation steps, and" at bounding box center [682, 315] width 521 height 18
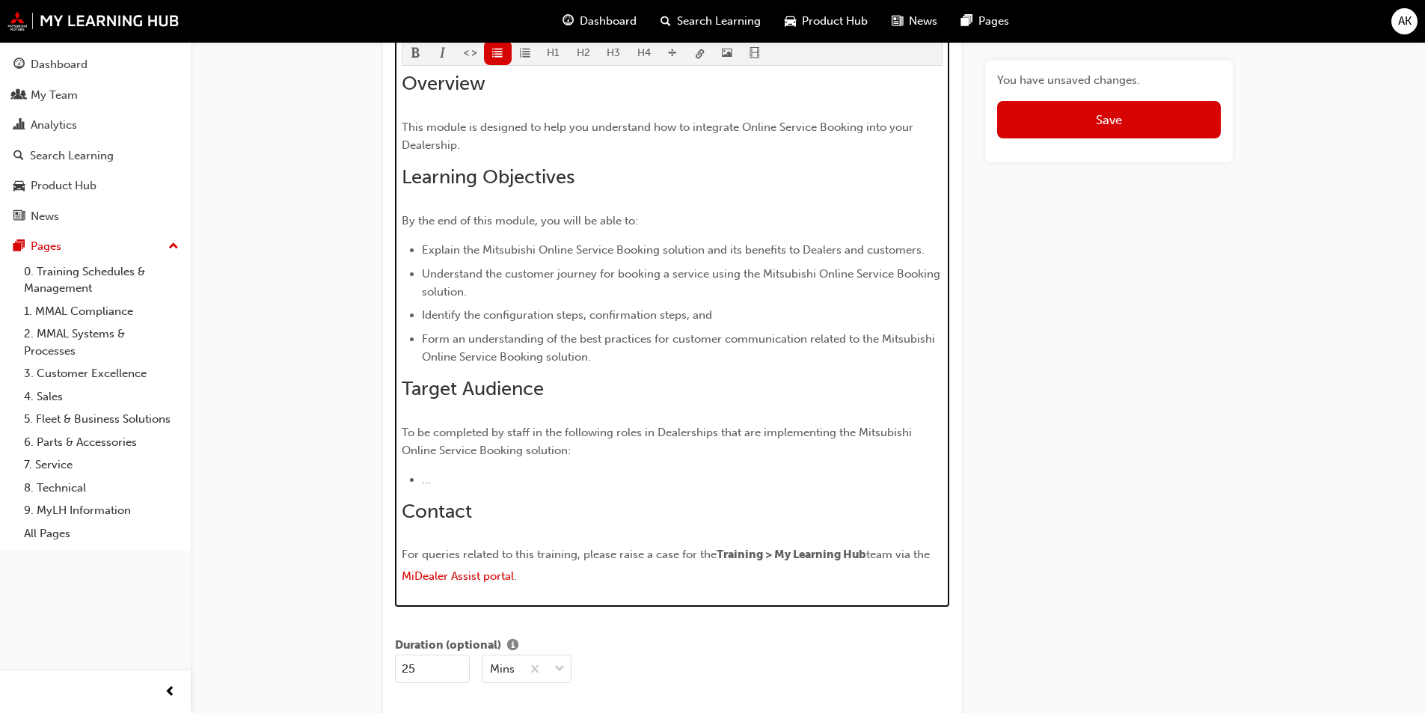
scroll to position [756, 0]
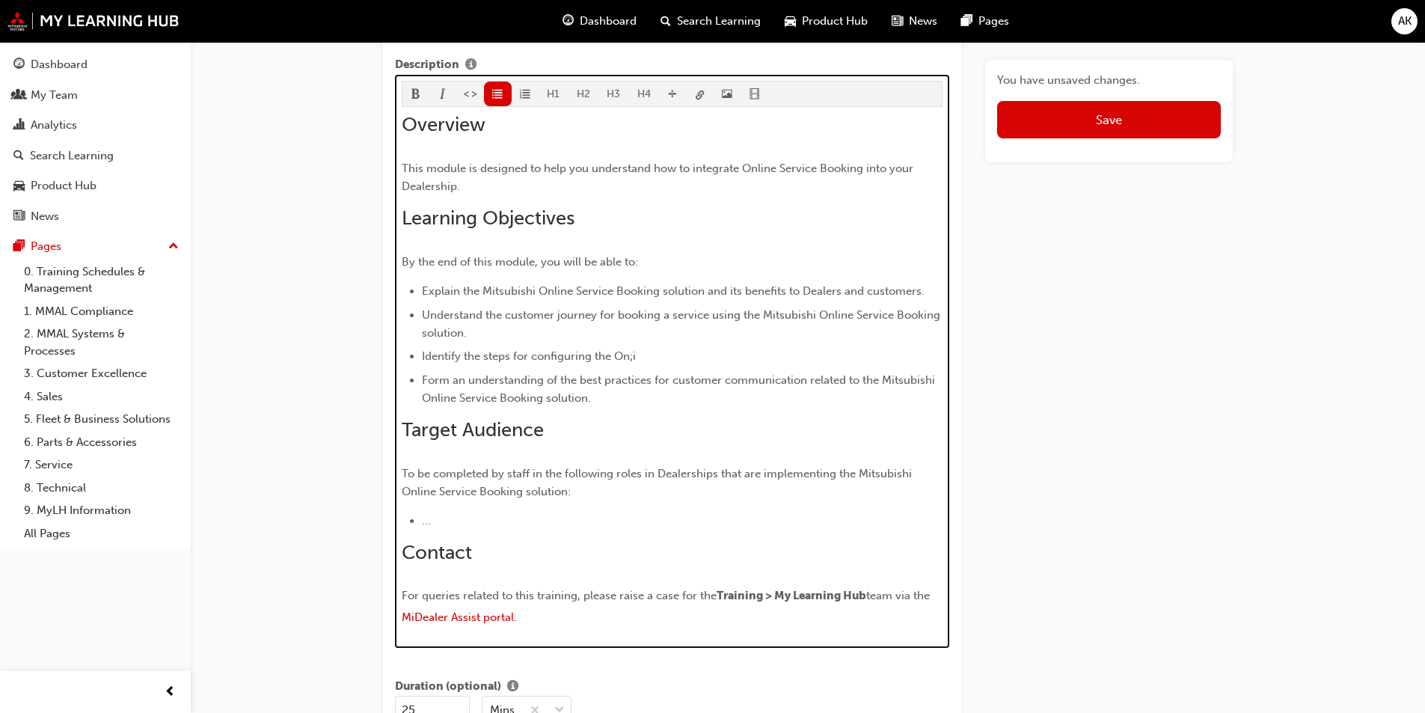
click at [920, 375] on span "Form an understanding of the best practices for customer communication related …" at bounding box center [680, 388] width 516 height 31
click at [919, 374] on span "Form an understanding of the best practices for customer communication related …" at bounding box center [680, 388] width 516 height 31
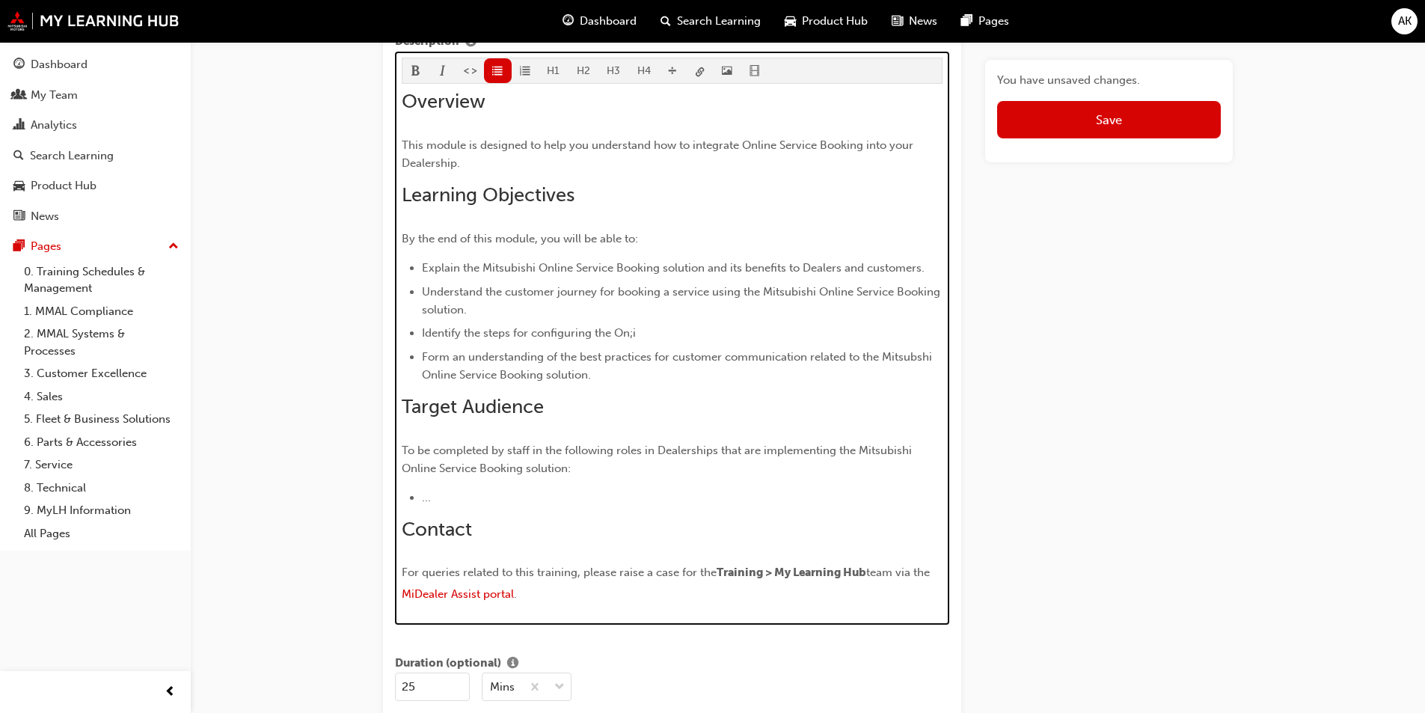
click at [920, 364] on li "Form an understanding of the best practices for customer communication related …" at bounding box center [682, 366] width 521 height 36
click at [906, 364] on li "Form an understanding of the best practices for customer communication related …" at bounding box center [682, 366] width 521 height 36
click at [908, 360] on span "Form an understanding of the best practices for customer communication related …" at bounding box center [678, 365] width 513 height 31
click at [910, 360] on span "Form an understanding of the best practices for customer communication related …" at bounding box center [678, 365] width 513 height 31
click at [791, 292] on span "Understand the customer journey for booking a service using the Mitsubishi Onli…" at bounding box center [682, 300] width 521 height 31
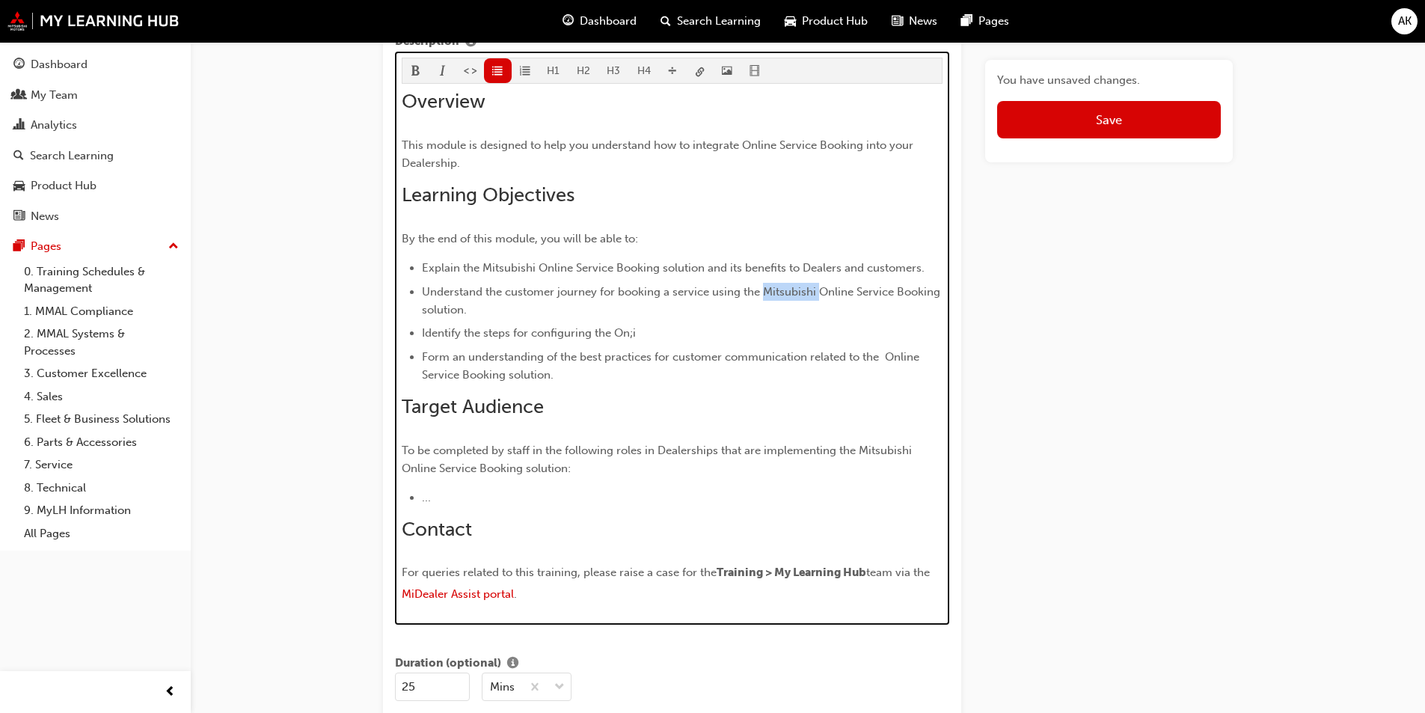
click at [791, 292] on span "Understand the customer journey for booking a service using the Mitsubishi Onli…" at bounding box center [682, 300] width 521 height 31
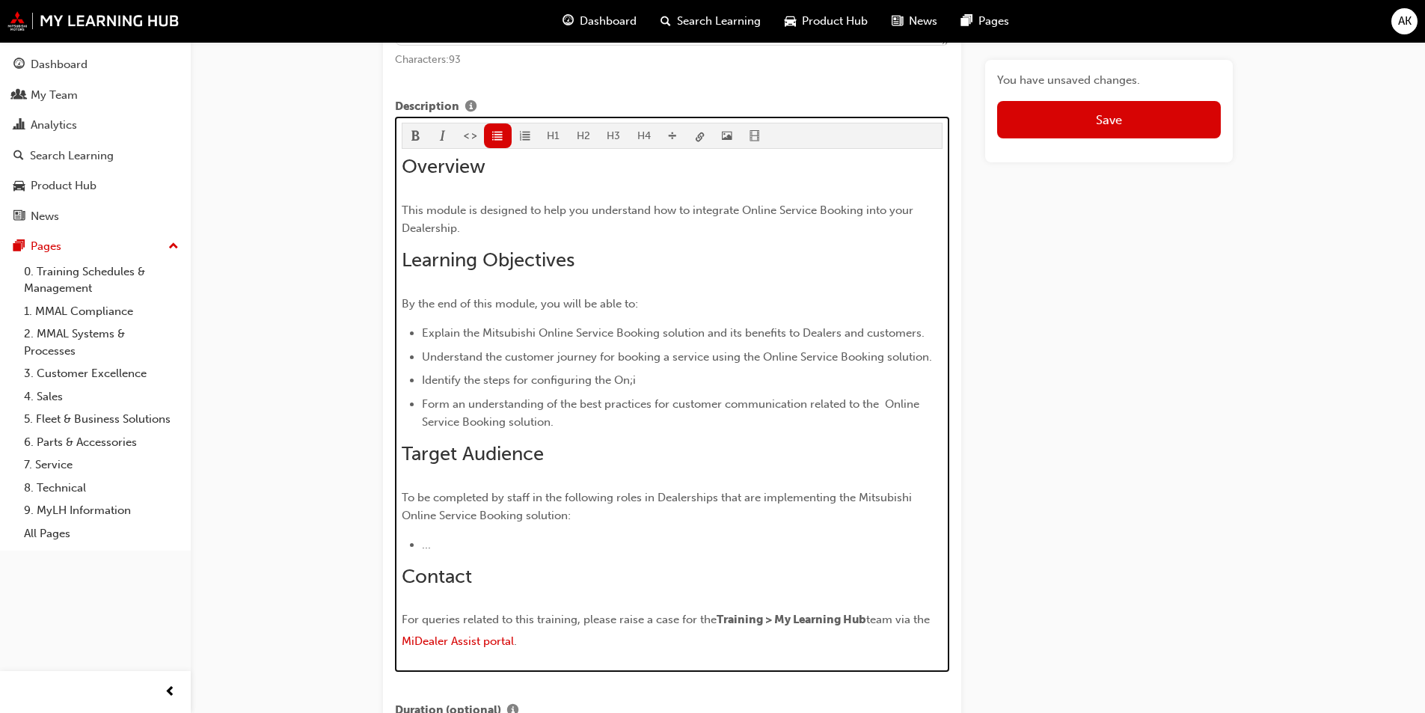
click at [506, 331] on span "Explain the Mitsubishi Online Service Booking solution and its benefits to Deal…" at bounding box center [673, 332] width 503 height 13
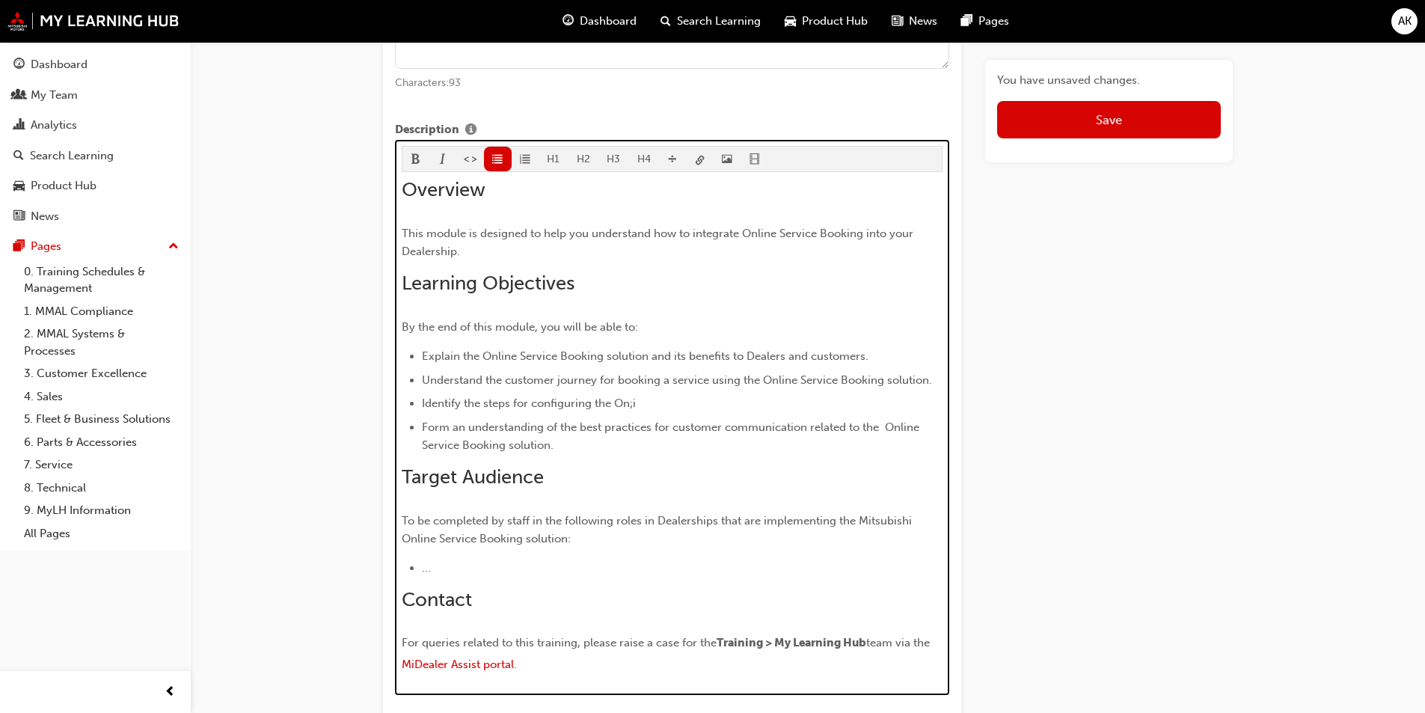
click at [640, 404] on li "Identify the steps for configuring the On;i" at bounding box center [682, 403] width 521 height 18
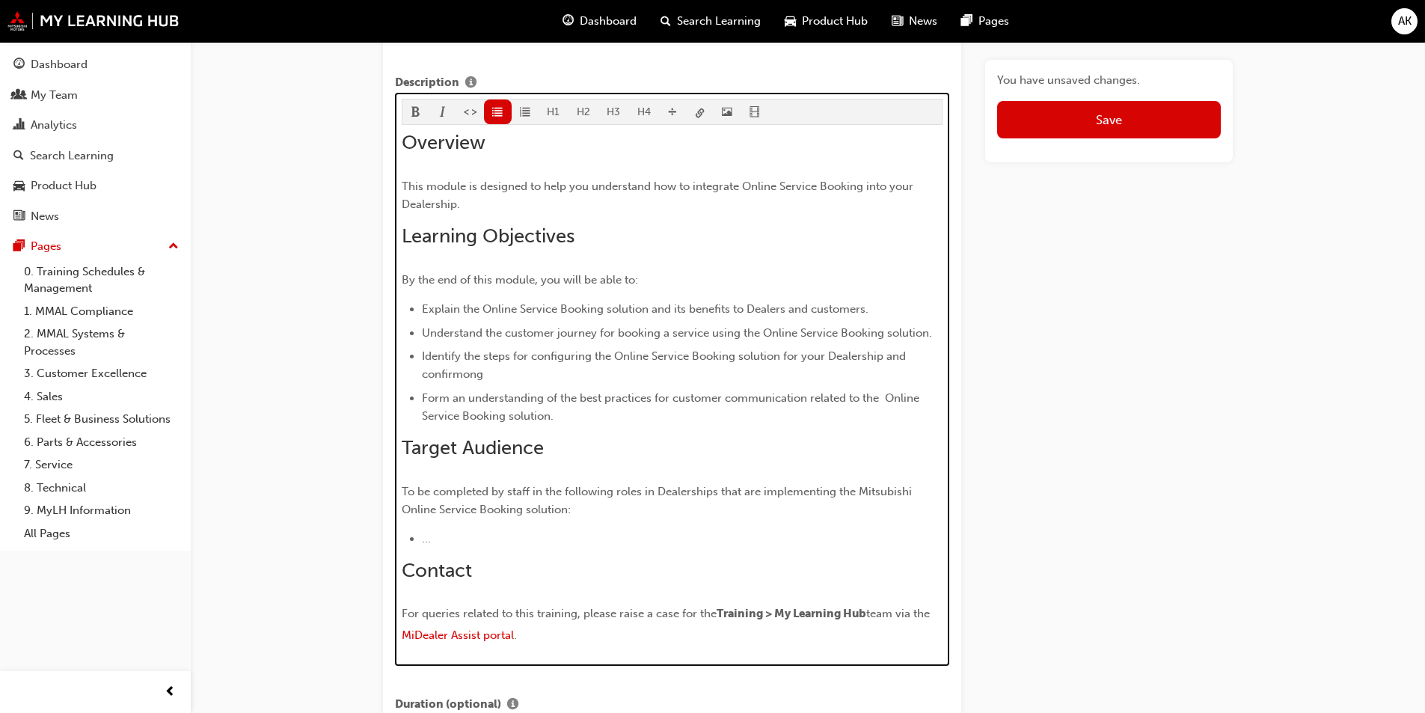
scroll to position [756, 0]
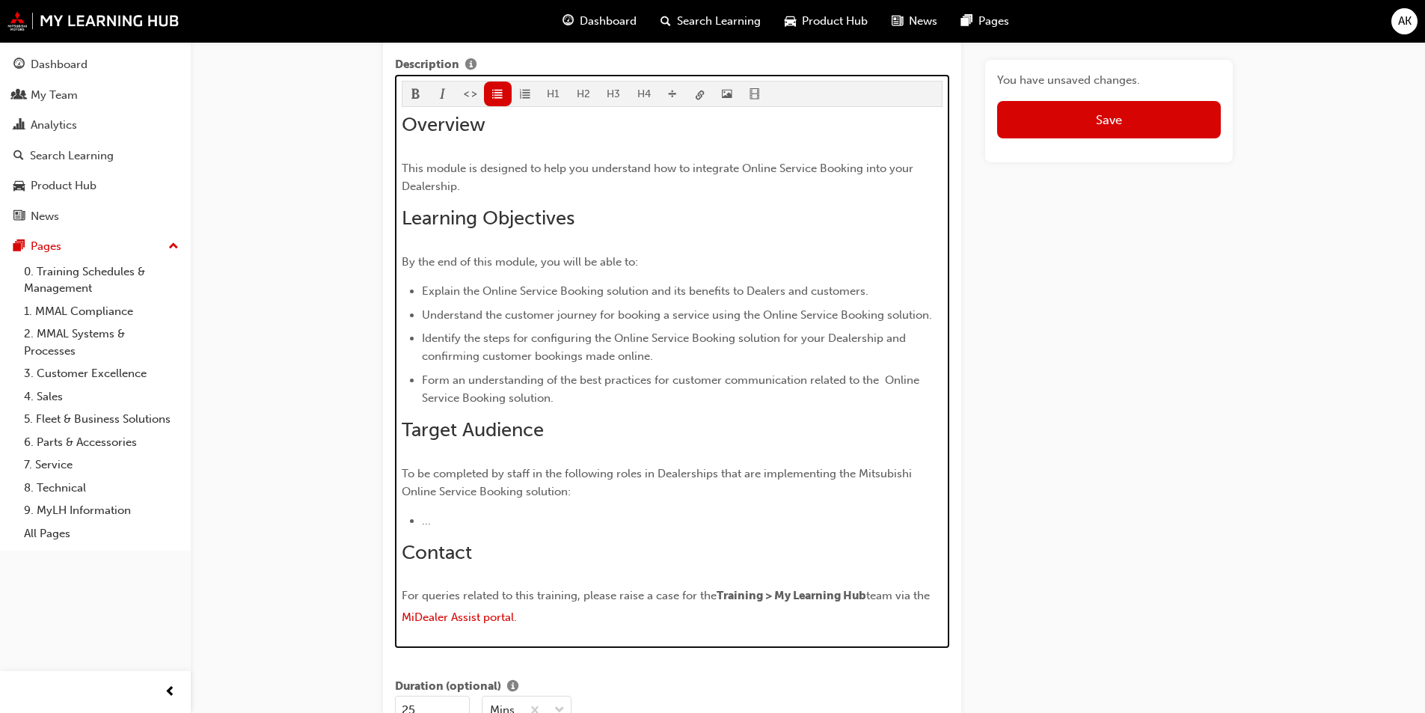
click at [692, 446] on div "Overview This module is designed to help you understand how to integrate Online…" at bounding box center [673, 371] width 542 height 517
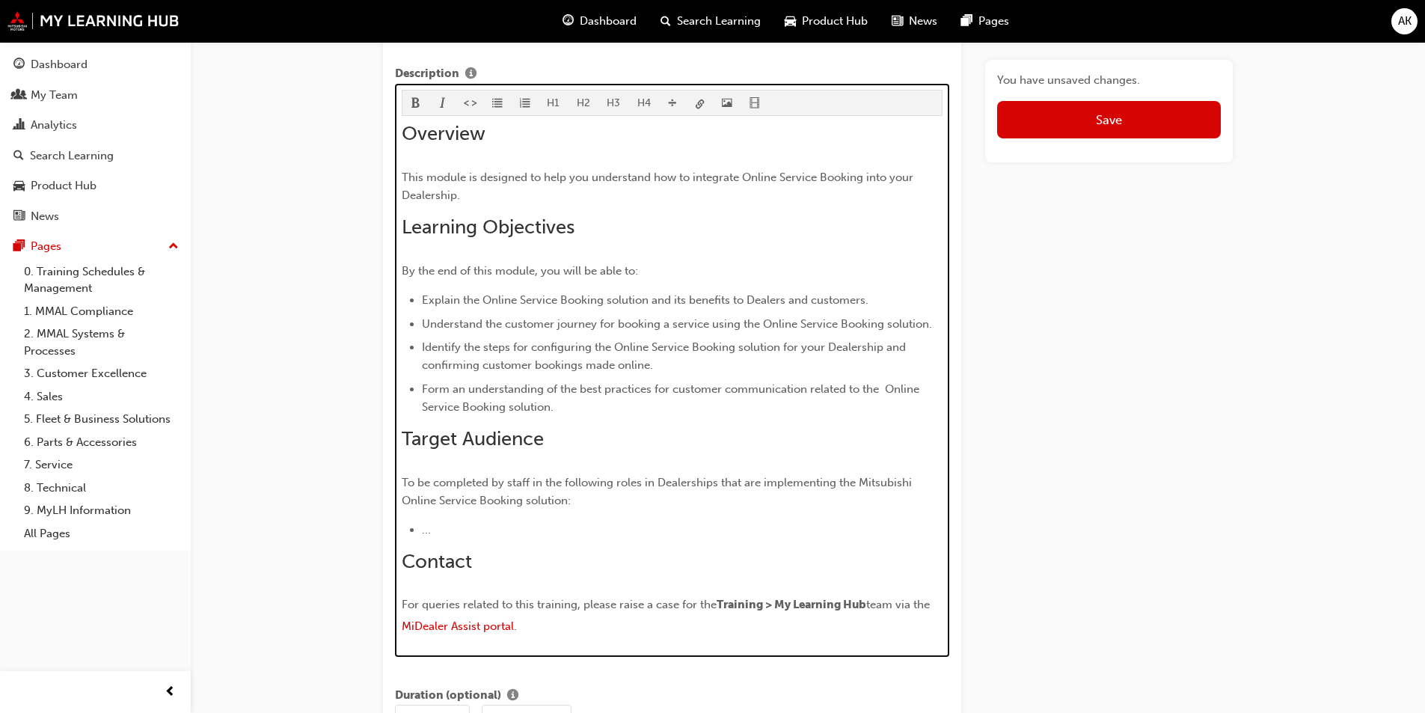
scroll to position [748, 0]
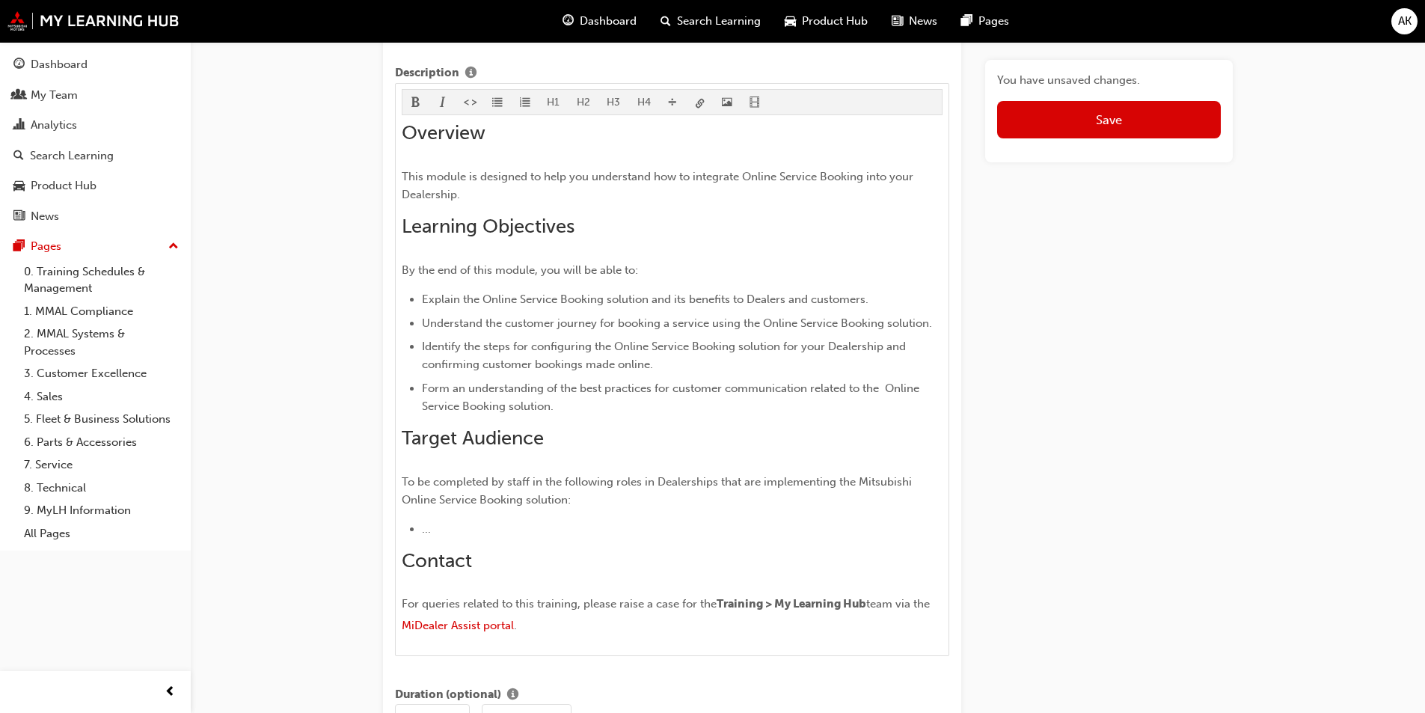
click at [1096, 130] on button "Save" at bounding box center [1109, 119] width 224 height 37
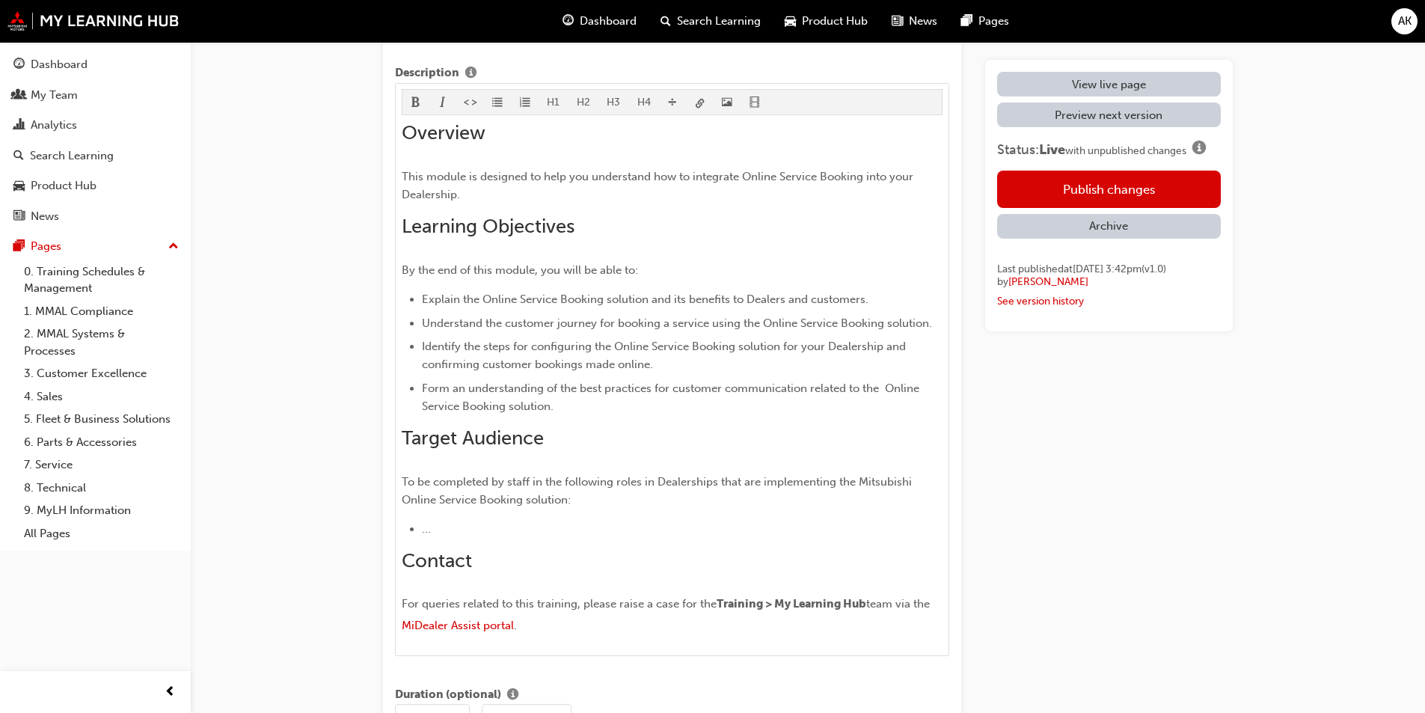
click at [1085, 191] on button "Publish changes" at bounding box center [1109, 189] width 224 height 37
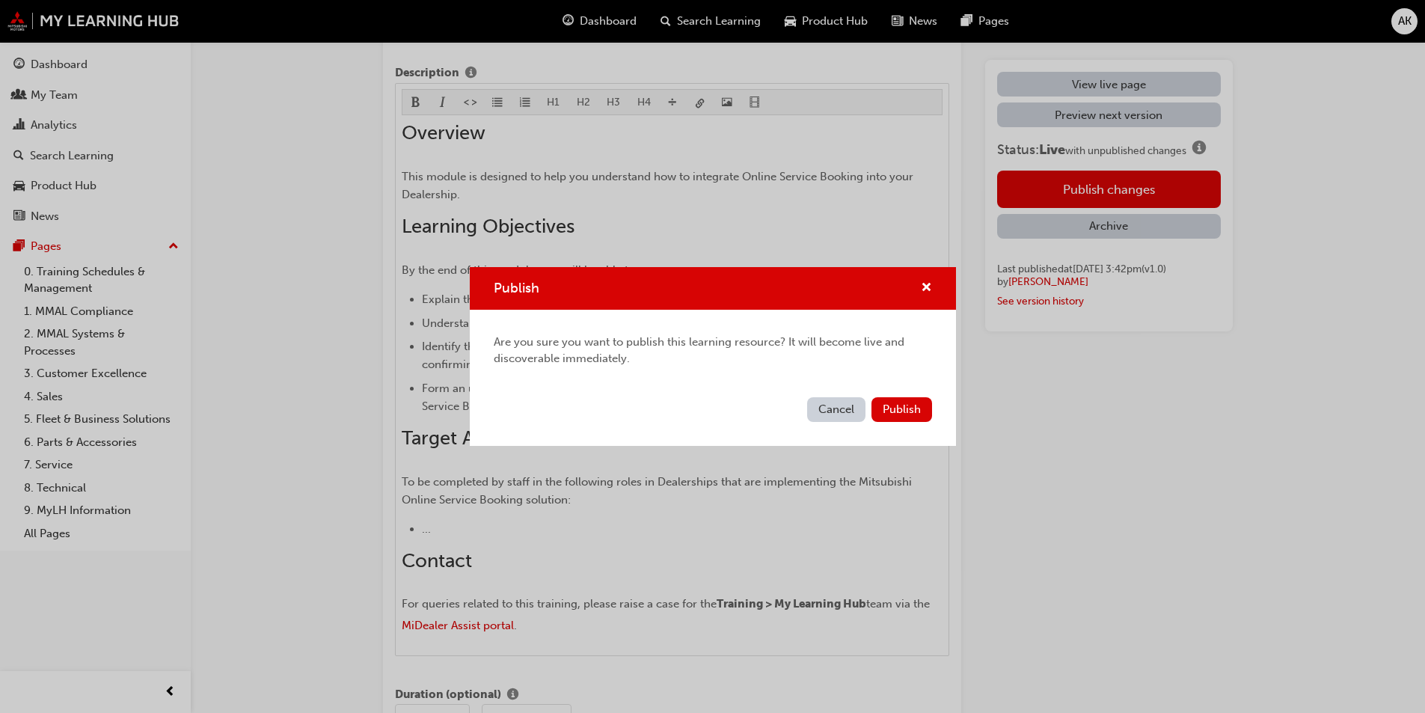
click at [916, 414] on span "Publish" at bounding box center [902, 408] width 38 height 13
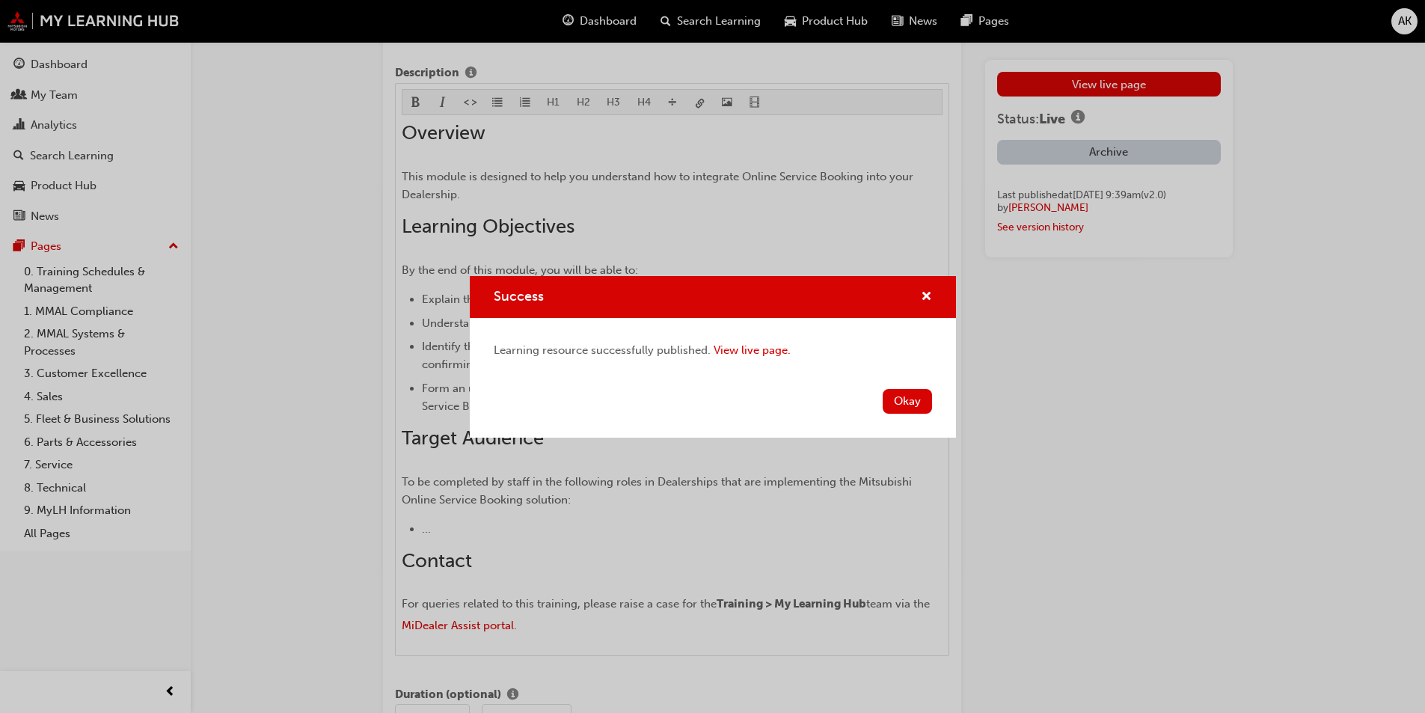
click at [904, 407] on button "Okay" at bounding box center [907, 401] width 49 height 25
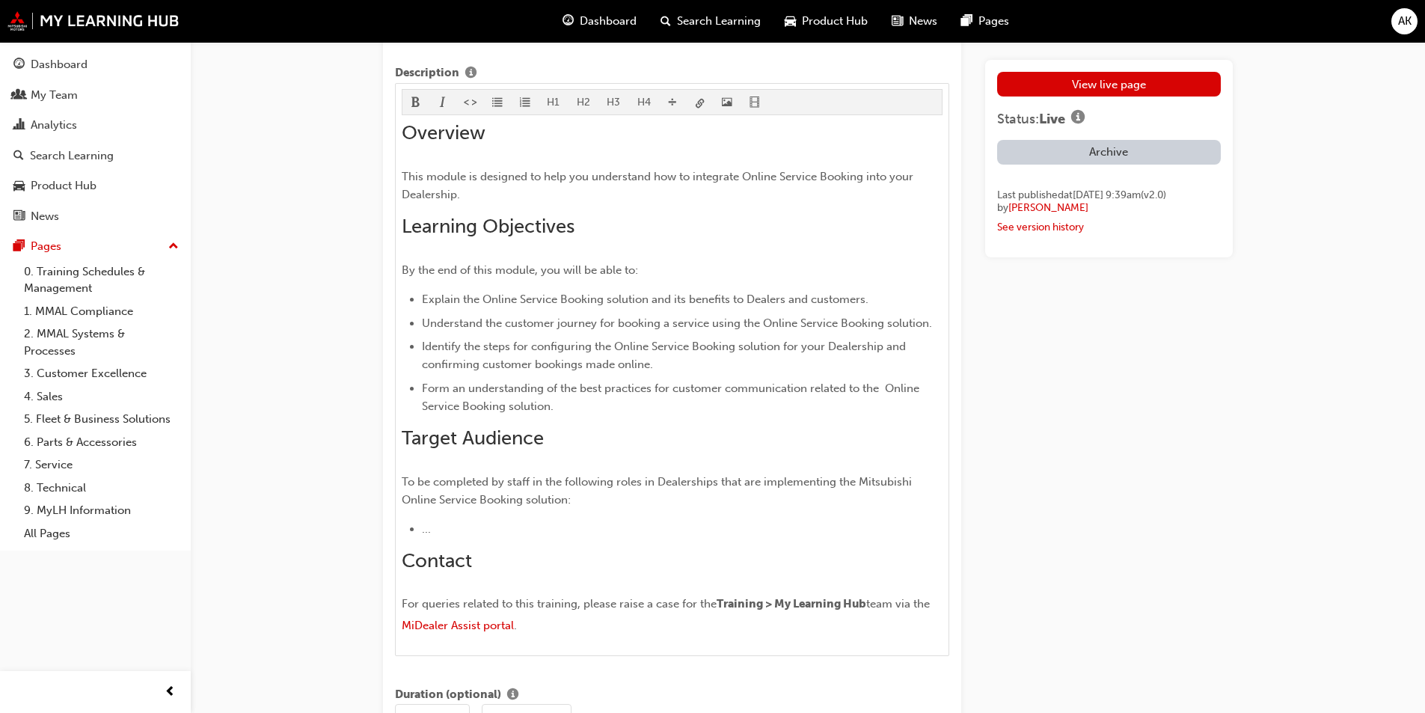
click at [1086, 76] on link "View live page" at bounding box center [1109, 84] width 224 height 25
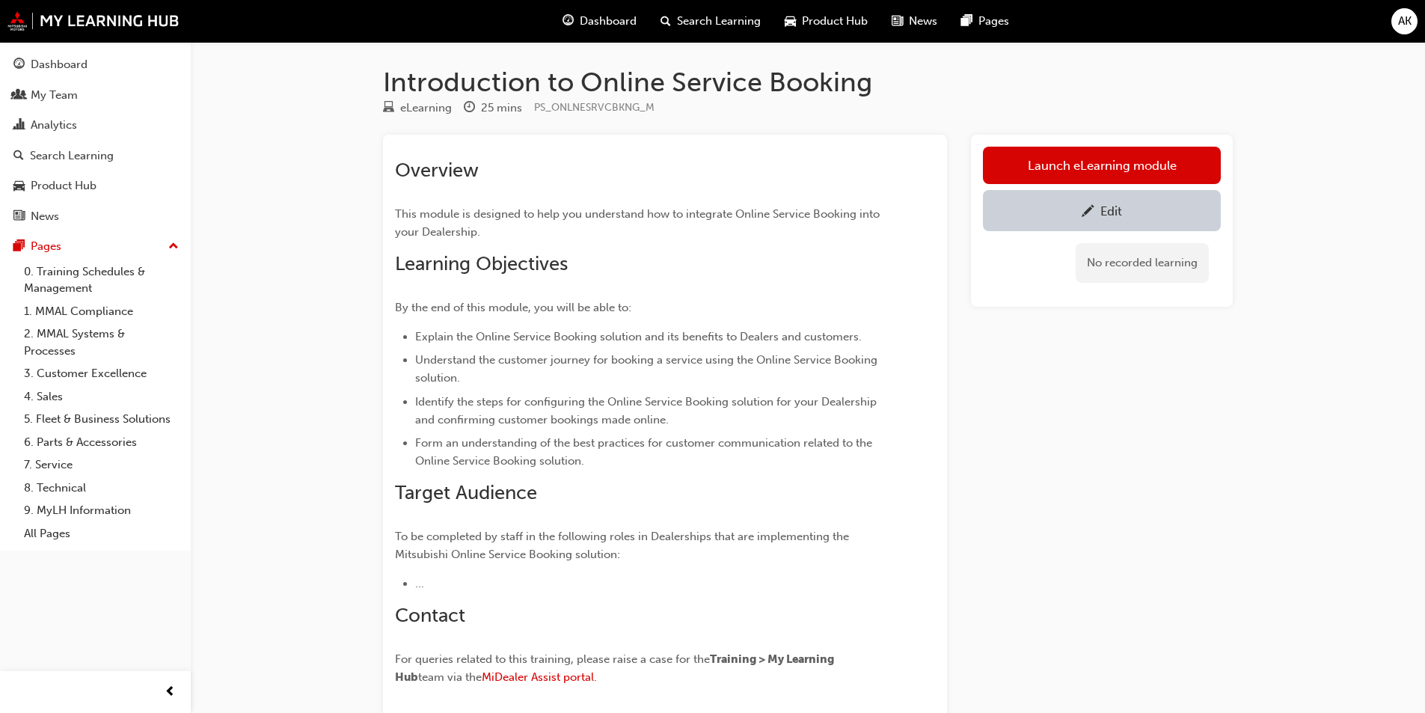
click at [852, 346] on ul "Explain the Online Service Booking solution and its benefits to Dealers and cus…" at bounding box center [638, 399] width 486 height 143
click at [699, 197] on div "Overview This module is designed to help you understand how to integrate Online…" at bounding box center [638, 424] width 486 height 531
click at [718, 180] on h2 "Overview" at bounding box center [638, 171] width 486 height 24
click at [926, 379] on div "Overview This module is designed to help you understand how to integrate Online…" at bounding box center [665, 418] width 540 height 543
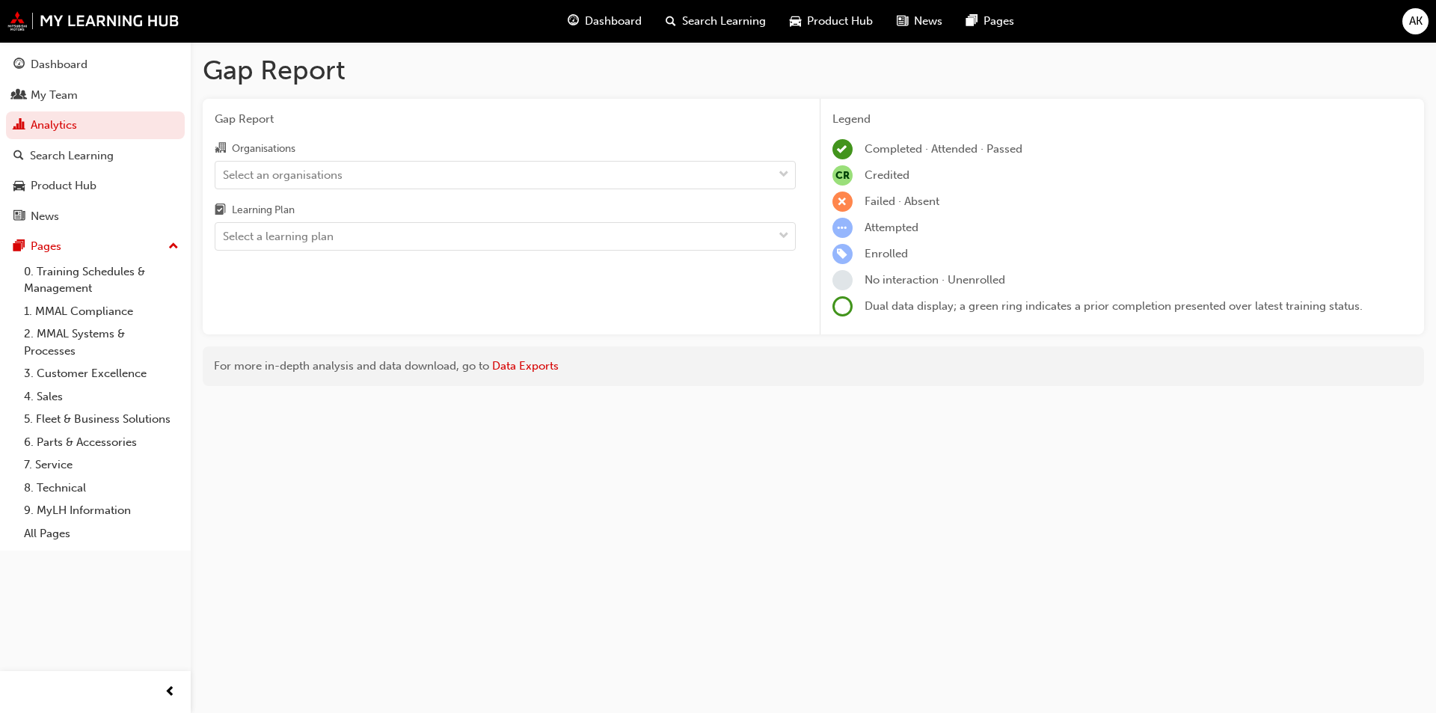
click at [317, 172] on div "Select an organisations" at bounding box center [283, 174] width 120 height 17
click at [224, 172] on input "Organisations Select an organisations" at bounding box center [223, 174] width 1 height 13
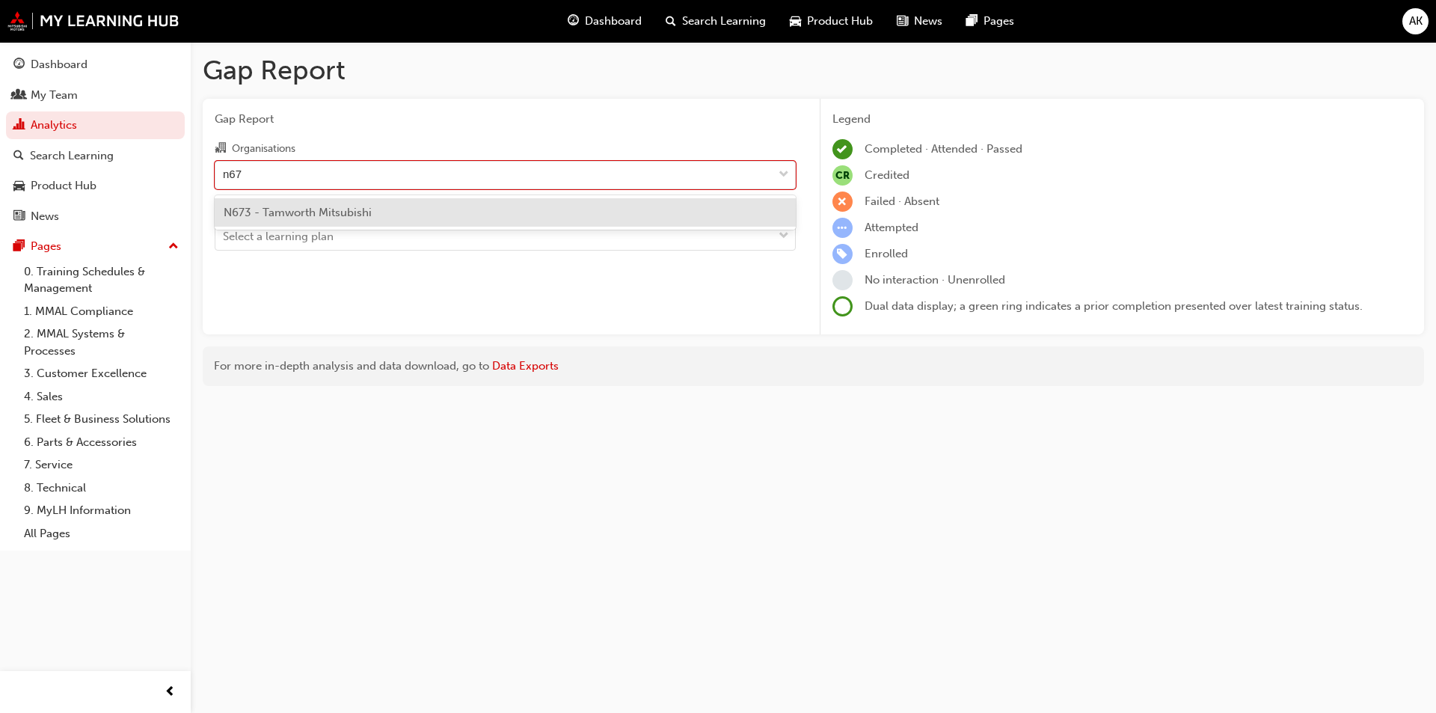
type input "n673"
click at [349, 206] on div "N673 - Tamworth Mitsubishi" at bounding box center [505, 212] width 581 height 29
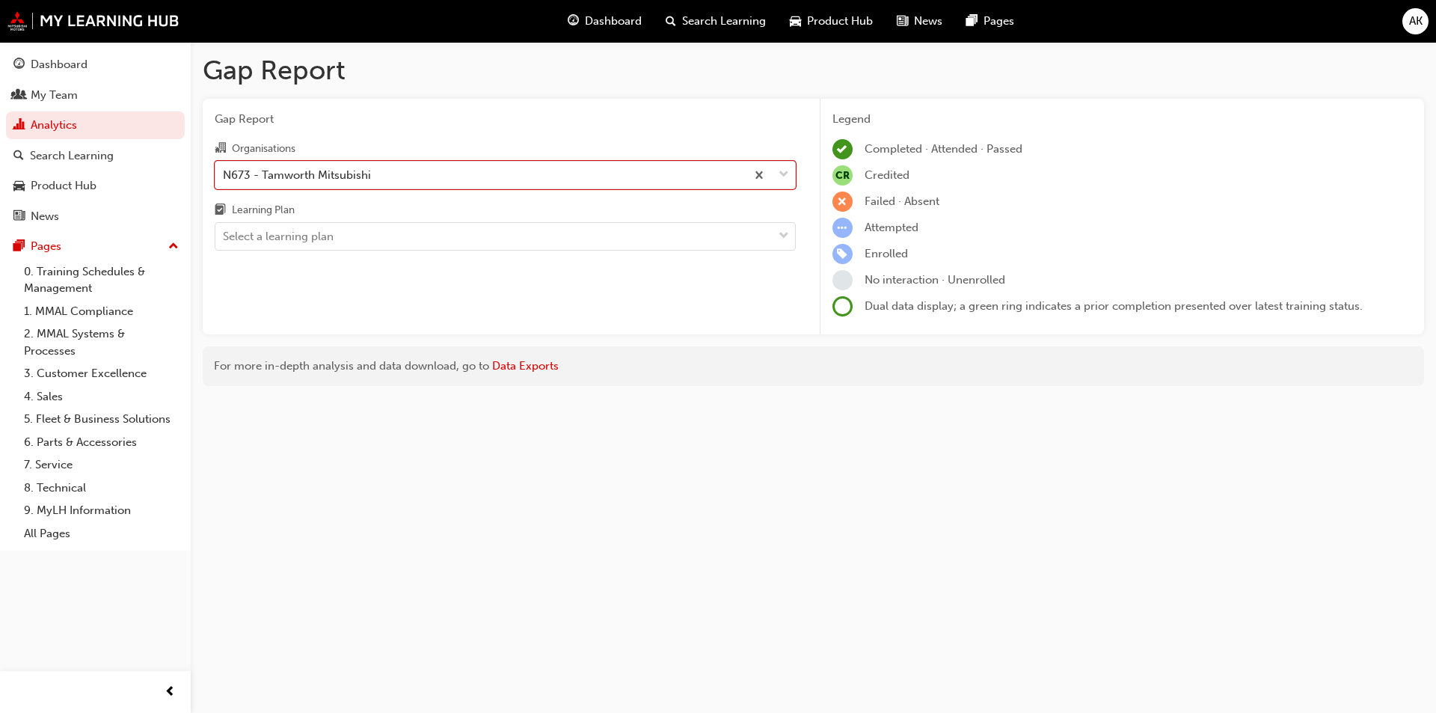
click at [344, 233] on div "Select a learning plan" at bounding box center [493, 237] width 557 height 26
click at [224, 233] on input "Learning Plan Select a learning plan" at bounding box center [223, 236] width 1 height 13
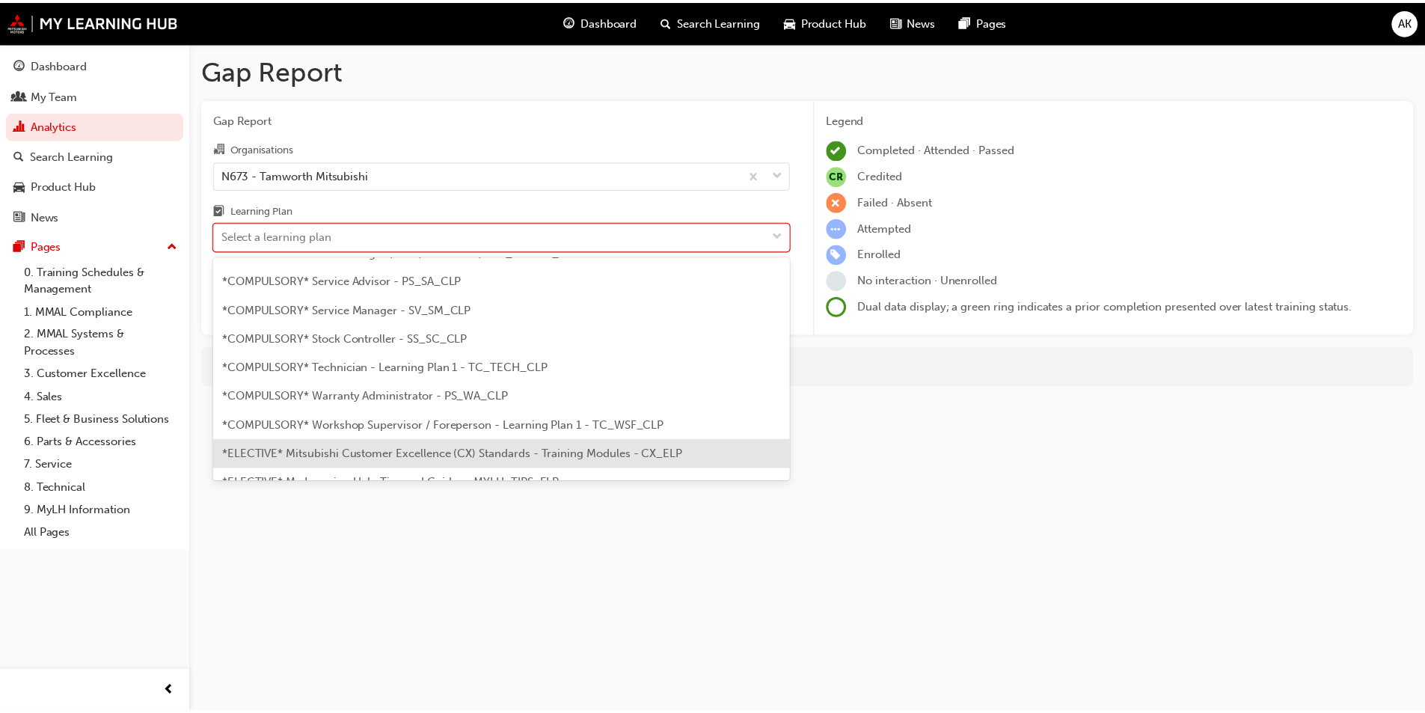
scroll to position [449, 0]
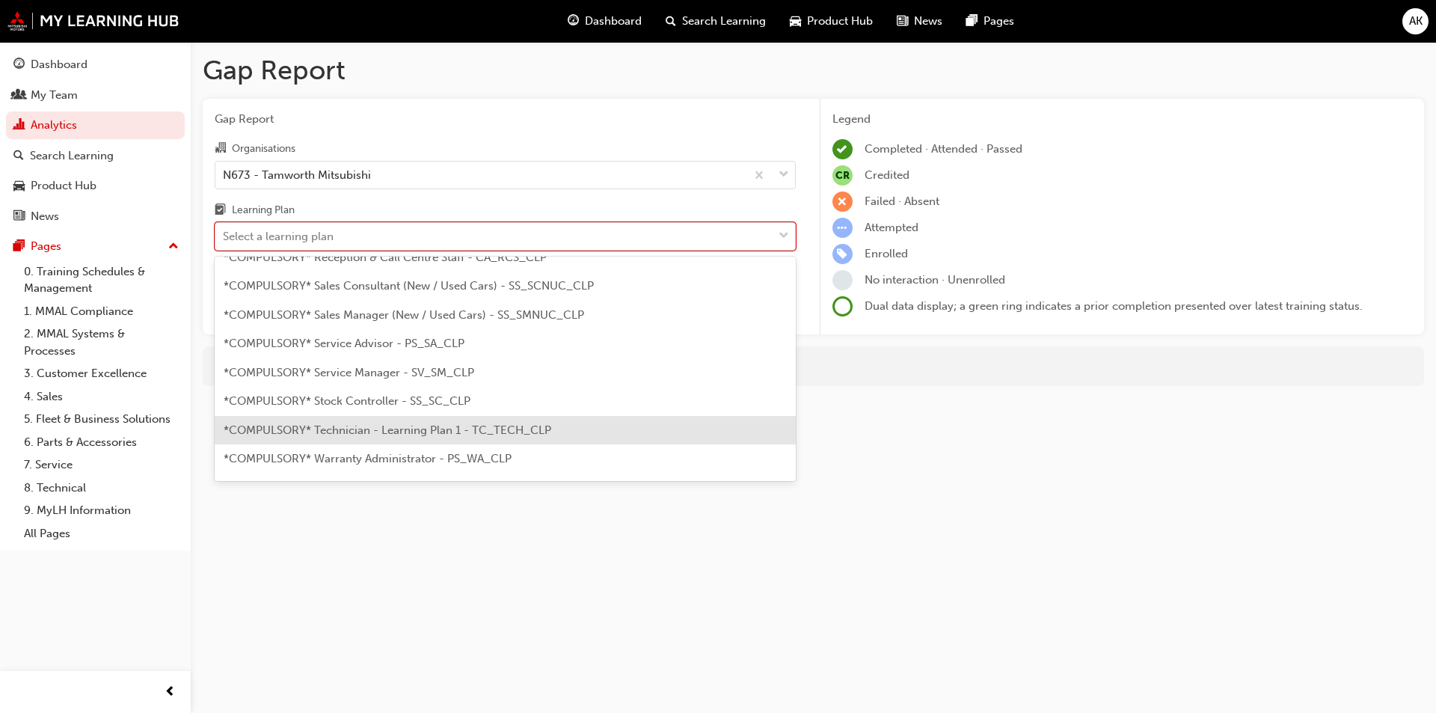
click at [503, 426] on span "*COMPULSORY* Technician - Learning Plan 1 - TC_TECH_CLP" at bounding box center [388, 429] width 328 height 13
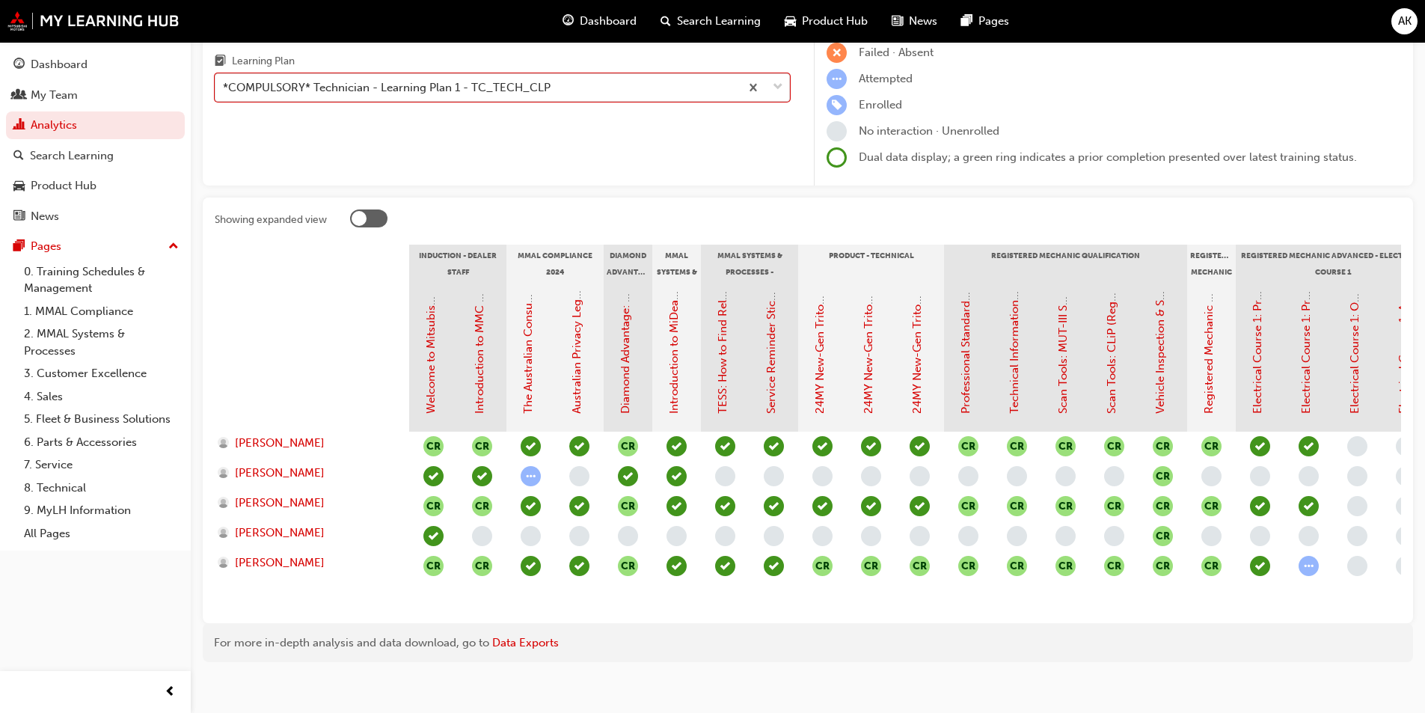
scroll to position [150, 0]
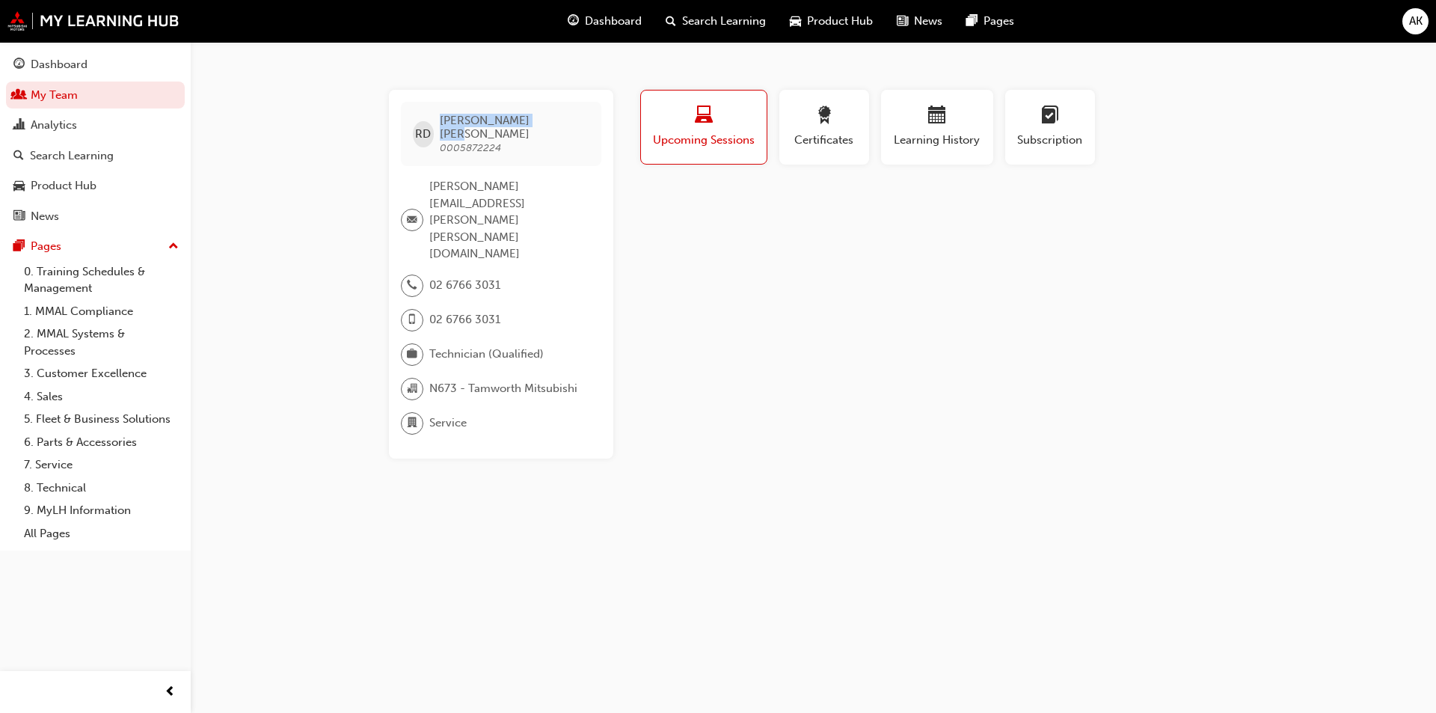
drag, startPoint x: 491, startPoint y: 120, endPoint x: 445, endPoint y: 120, distance: 45.6
click at [445, 120] on div "RD RYAN DAVA 0005872224" at bounding box center [501, 134] width 200 height 64
copy span "RYAN DAVA"
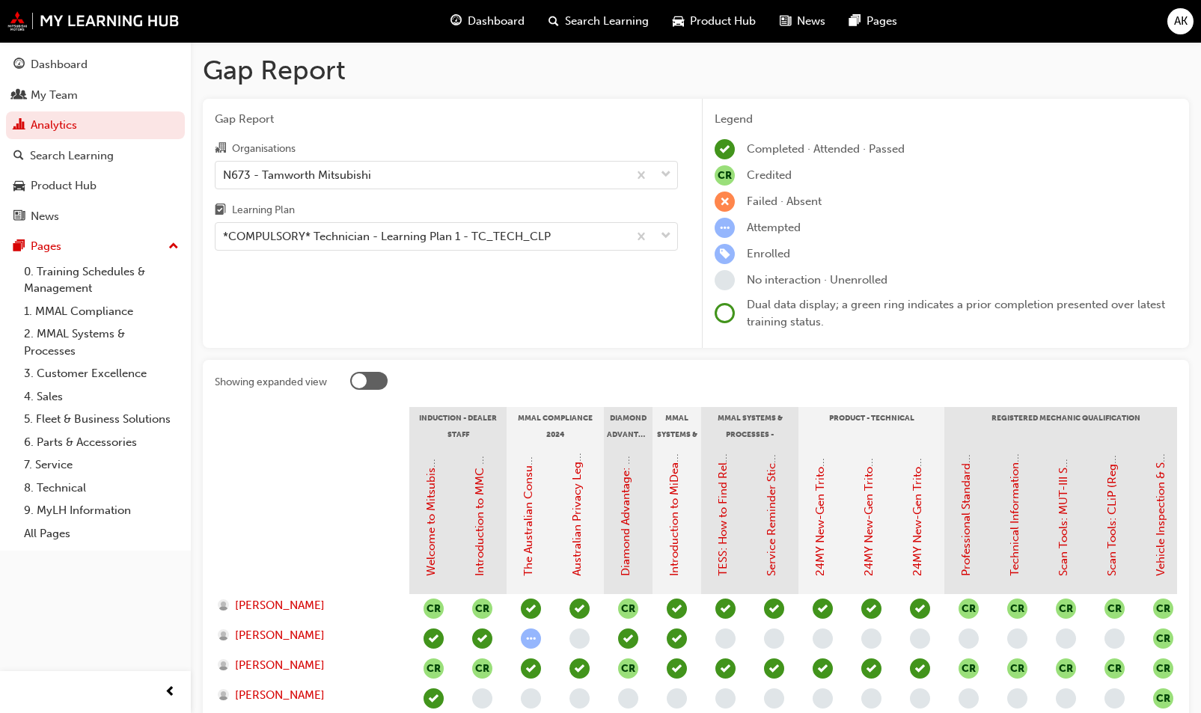
scroll to position [150, 0]
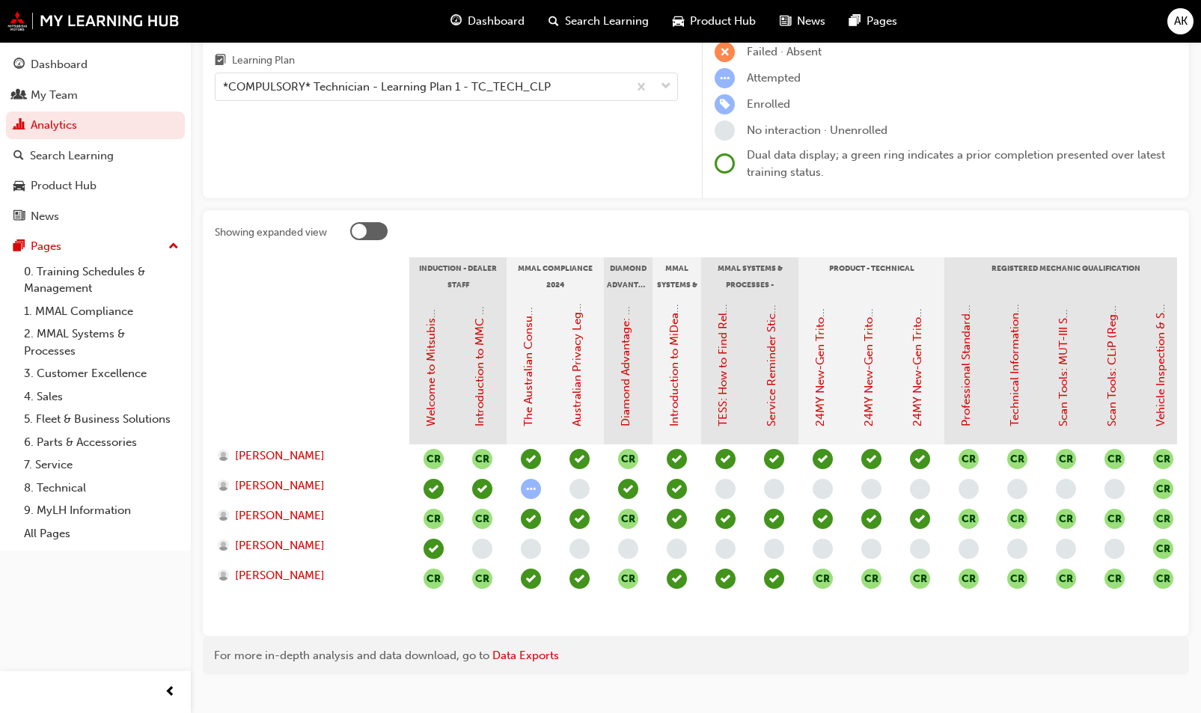
click at [967, 636] on div "Showing expanded view Induction - Dealer Staff MMAL Compliance 2024 Diamond Adv…" at bounding box center [696, 423] width 986 height 426
click at [914, 620] on div "CR CR CR CR CR CR CR CR CR CR CR CR CR CR CR CR CR CR CR CR CR CR CR CR CR CR C…" at bounding box center [1162, 534] width 1507 height 180
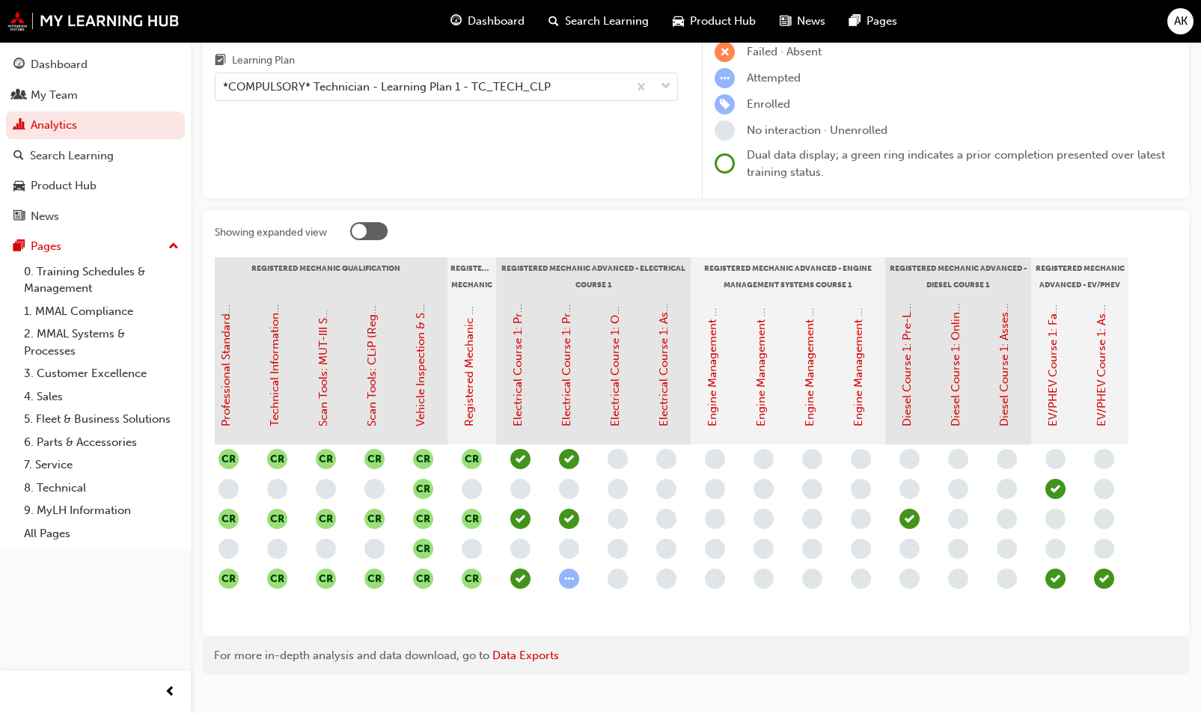
scroll to position [0, 0]
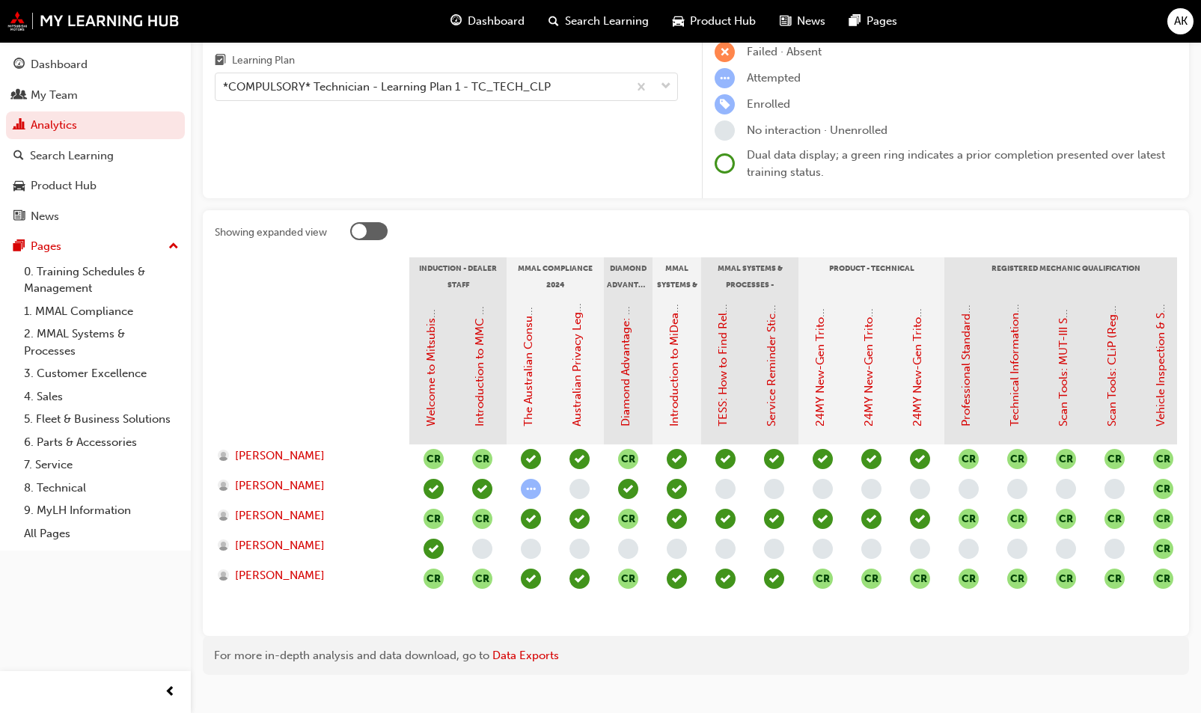
click at [261, 308] on div at bounding box center [312, 370] width 195 height 150
click at [507, 194] on div "Gap Report Organisations N673 - Tamworth Mitsubishi Learning Plan *COMPULSORY* …" at bounding box center [446, 74] width 487 height 250
click at [533, 150] on div "Gap Report Organisations N673 - Tamworth Mitsubishi Learning Plan *COMPULSORY* …" at bounding box center [446, 74] width 487 height 250
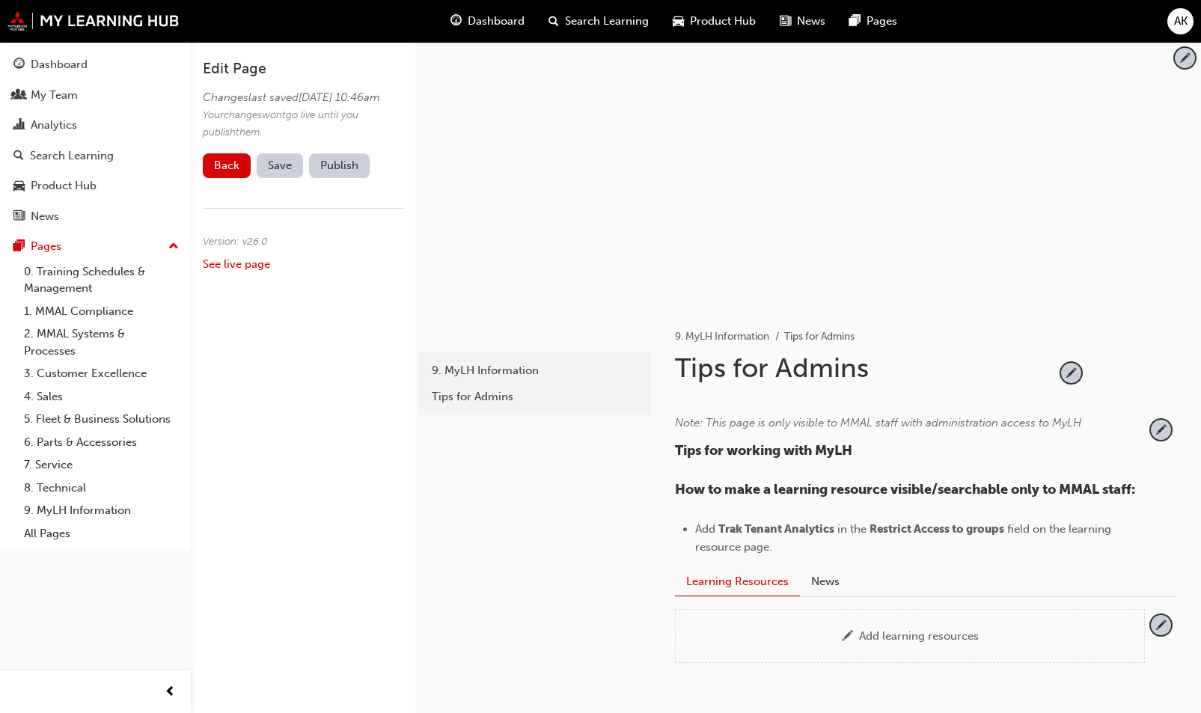
click at [1168, 499] on div at bounding box center [1161, 490] width 20 height 141
click at [1130, 540] on li "Add Trak Tenant Analytics in the Restrict Access to groups field on the learnin…" at bounding box center [920, 538] width 450 height 36
click at [1146, 527] on div "Note: This page is only visible to MMAL staff with administration access to MyL…" at bounding box center [926, 490] width 502 height 153
click at [955, 629] on div "Add learning resources" at bounding box center [919, 635] width 120 height 13
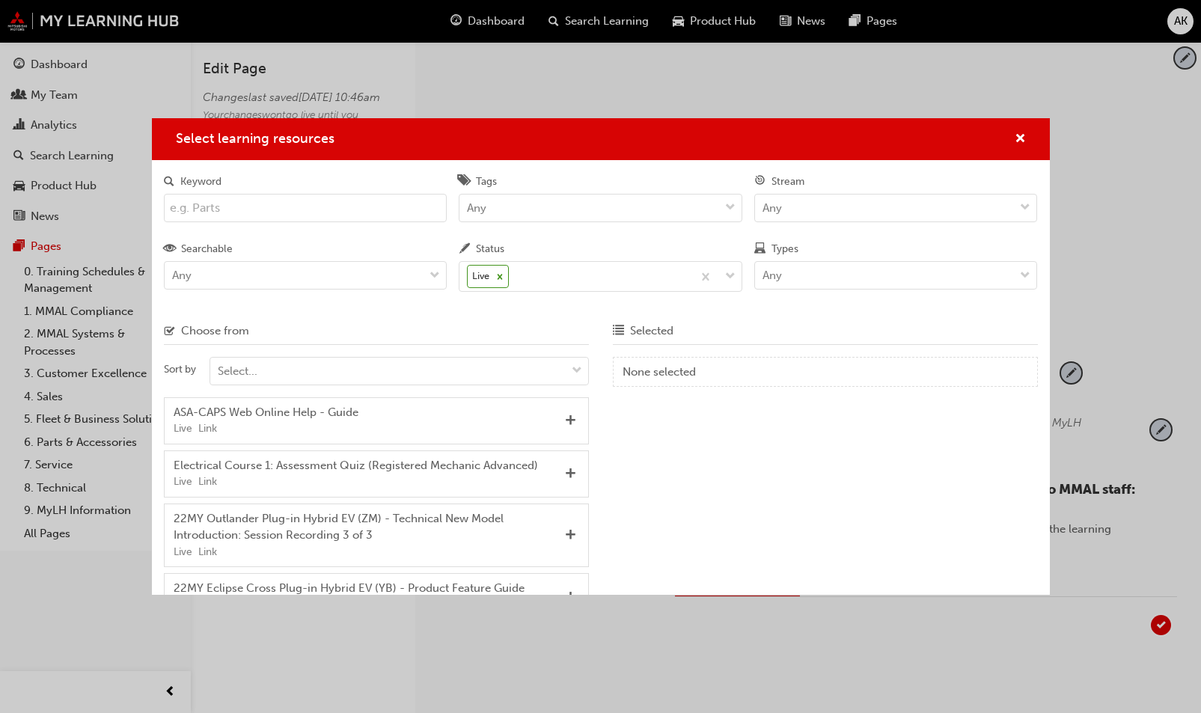
click at [278, 205] on input "Keyword" at bounding box center [306, 208] width 284 height 28
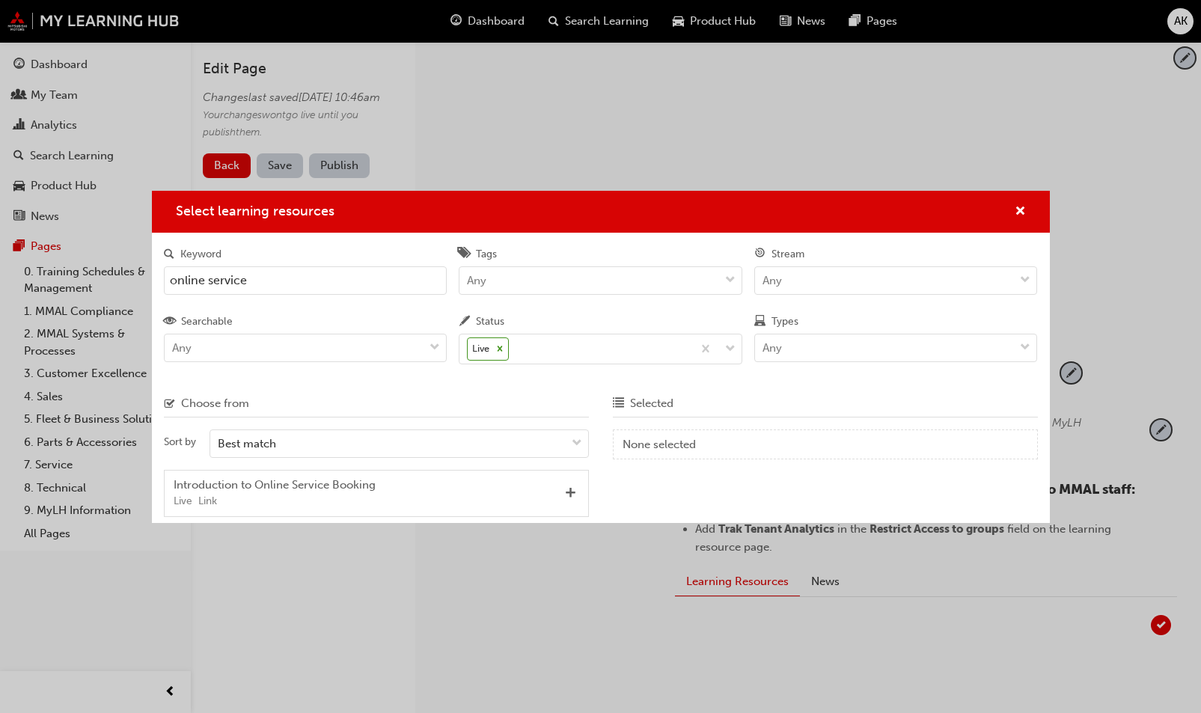
type input "online service"
click at [424, 500] on div "Live Link" at bounding box center [366, 501] width 385 height 17
click at [569, 495] on span "Add" at bounding box center [570, 493] width 11 height 13
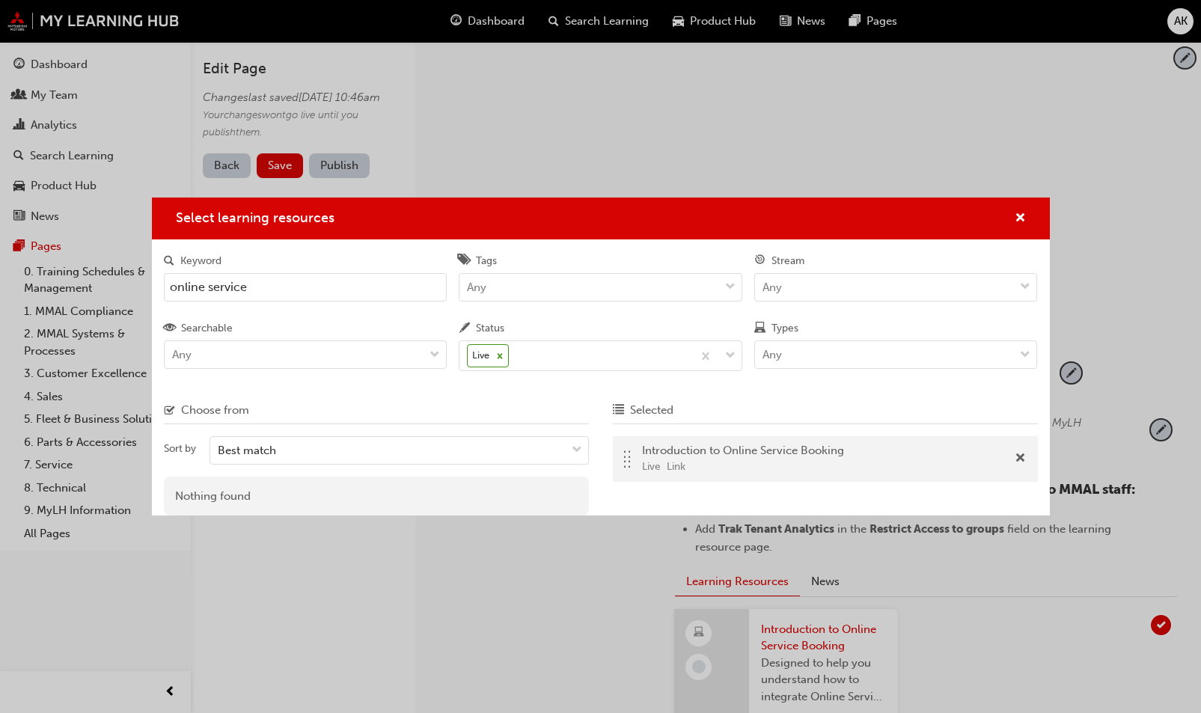
click at [1027, 209] on div "Select learning resources" at bounding box center [601, 218] width 898 height 43
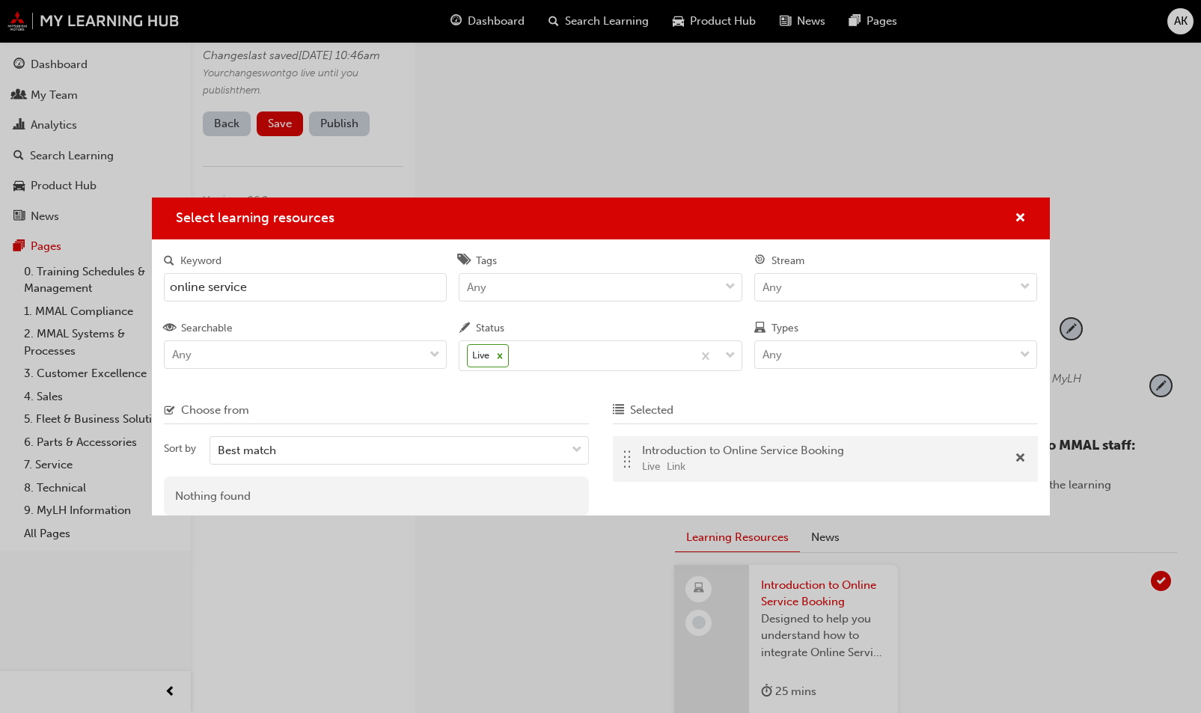
scroll to position [224, 0]
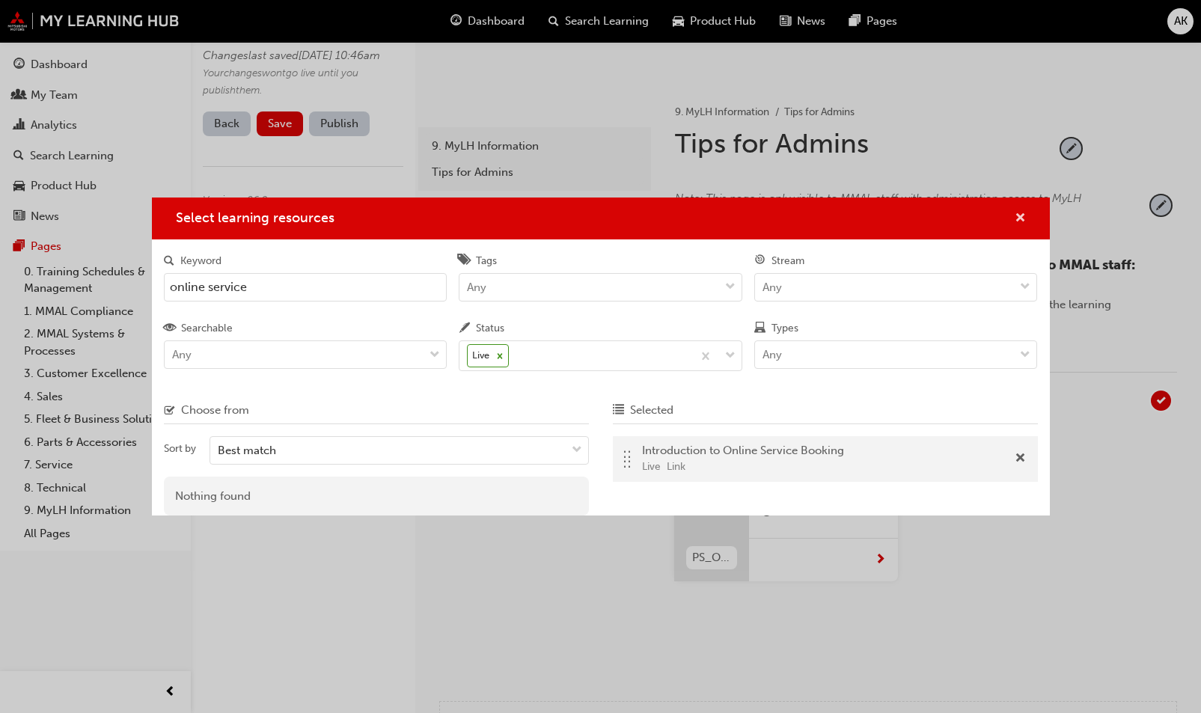
click at [1018, 215] on span "cross-icon" at bounding box center [1019, 218] width 11 height 13
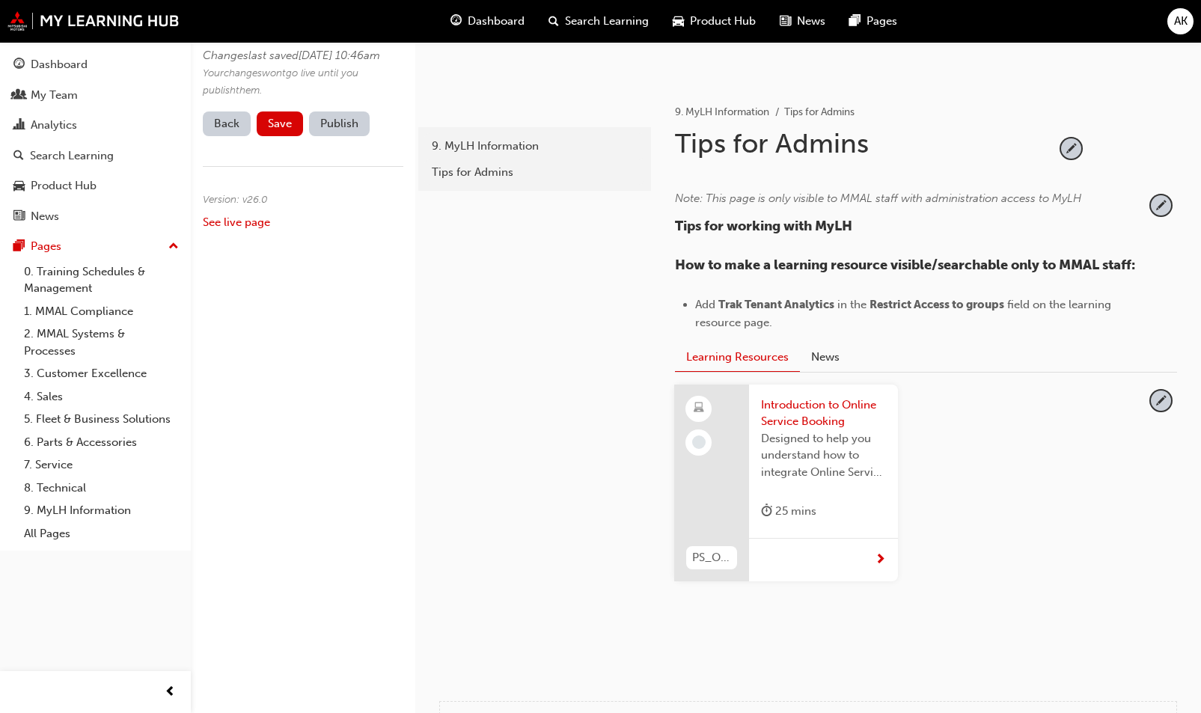
click at [335, 541] on div "Edit Page Changes last saved [DATE] 10:46am Your changes won t go live until yo…" at bounding box center [303, 356] width 224 height 713
click at [295, 136] on button "Save" at bounding box center [280, 123] width 46 height 25
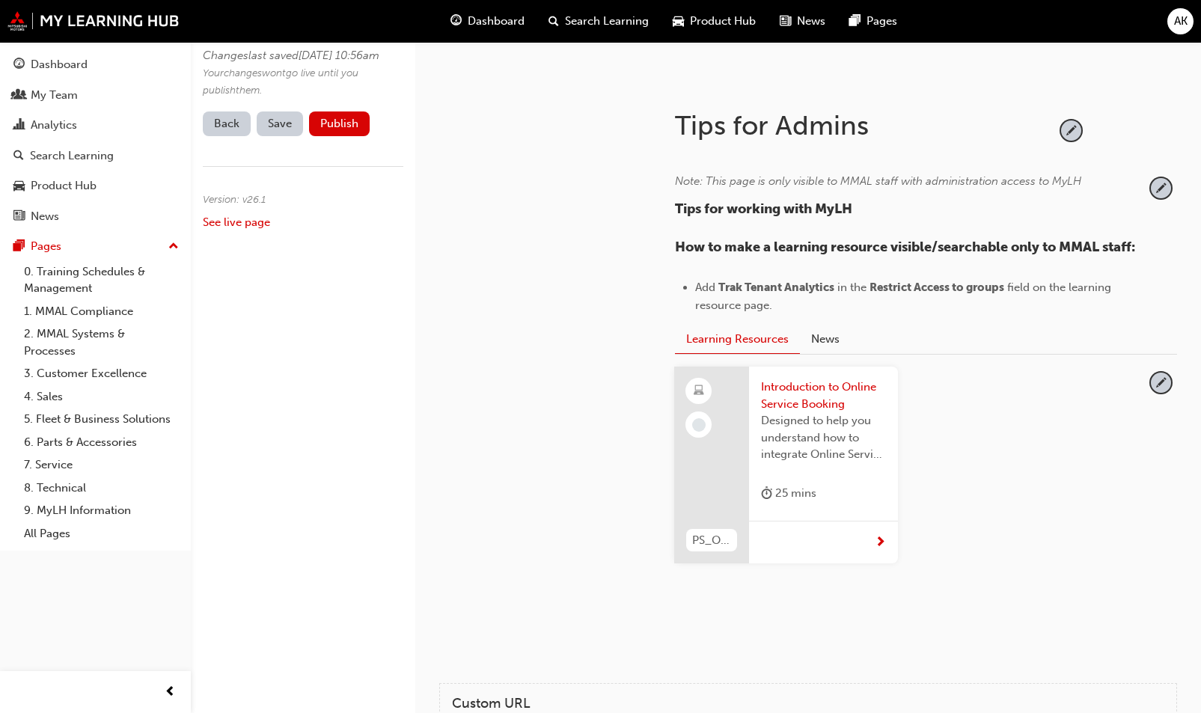
click at [340, 136] on button "Publish" at bounding box center [339, 123] width 61 height 25
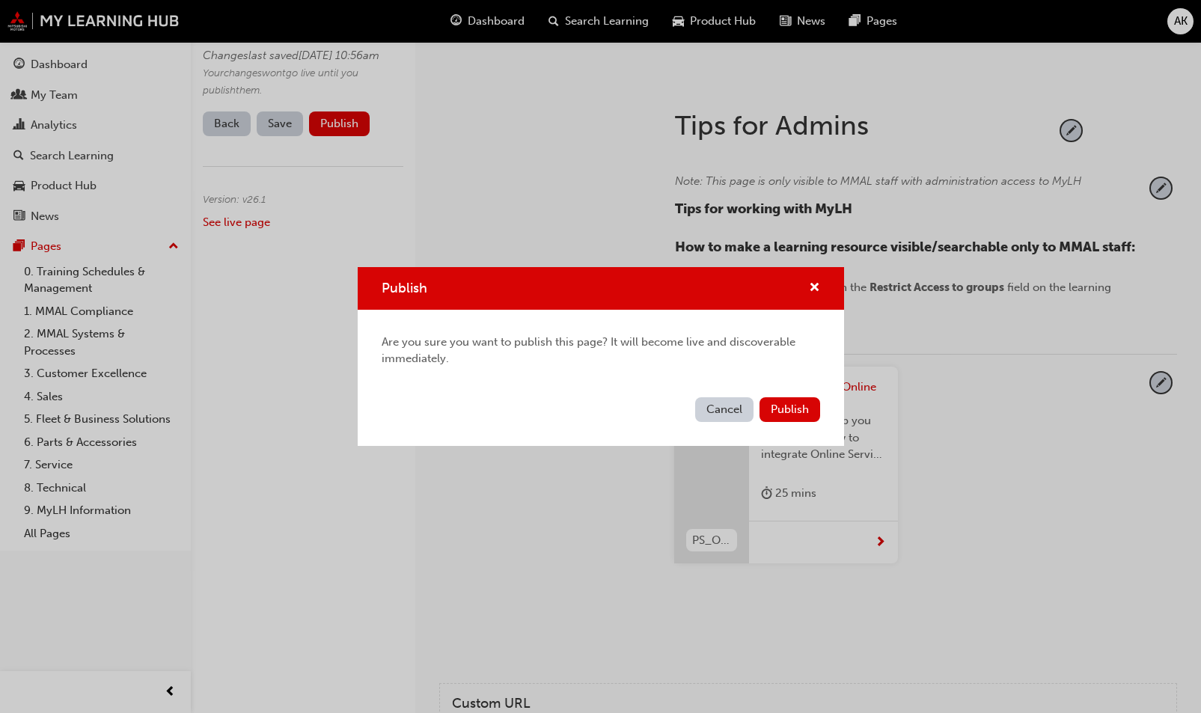
click at [804, 415] on span "Publish" at bounding box center [790, 408] width 38 height 13
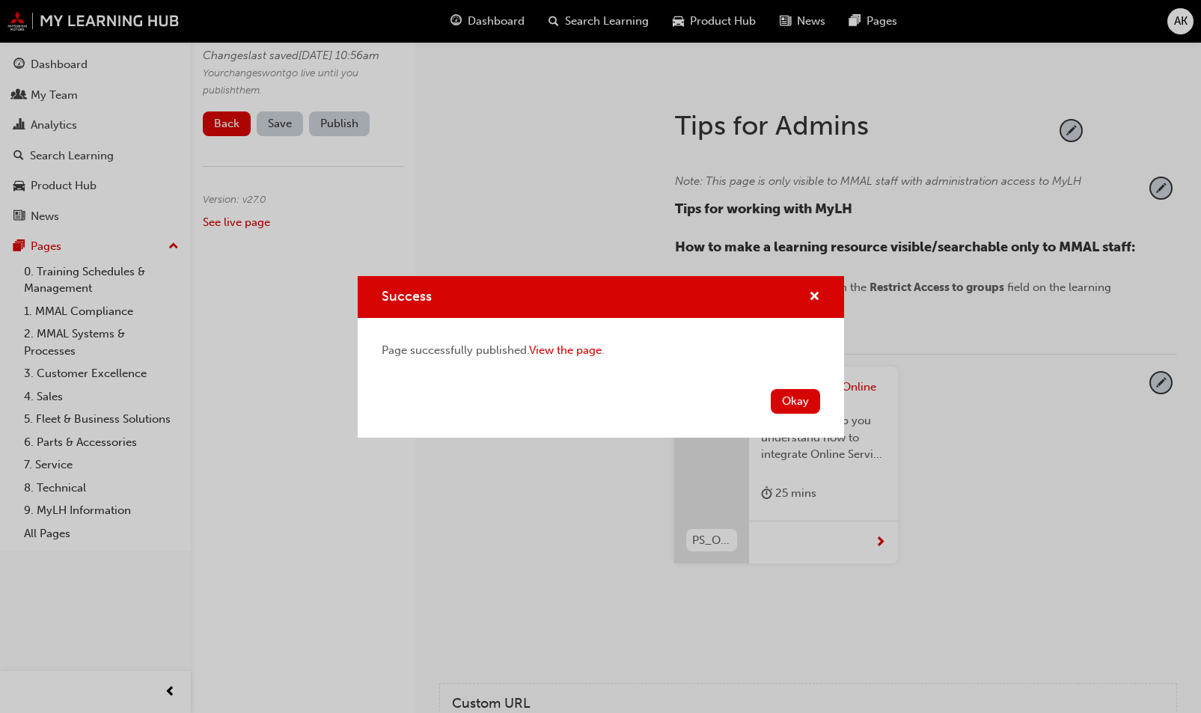
drag, startPoint x: 806, startPoint y: 395, endPoint x: 435, endPoint y: 313, distance: 379.2
click at [804, 395] on button "Okay" at bounding box center [795, 401] width 49 height 25
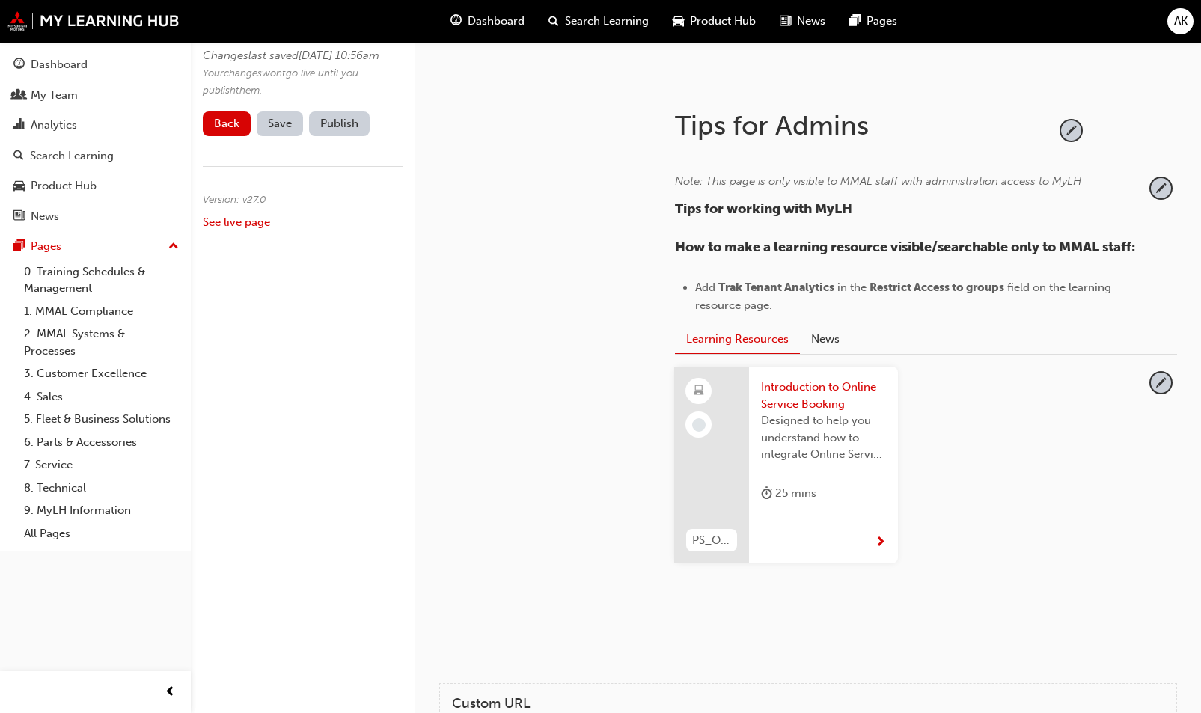
click at [248, 229] on link "See live page" at bounding box center [236, 221] width 67 height 13
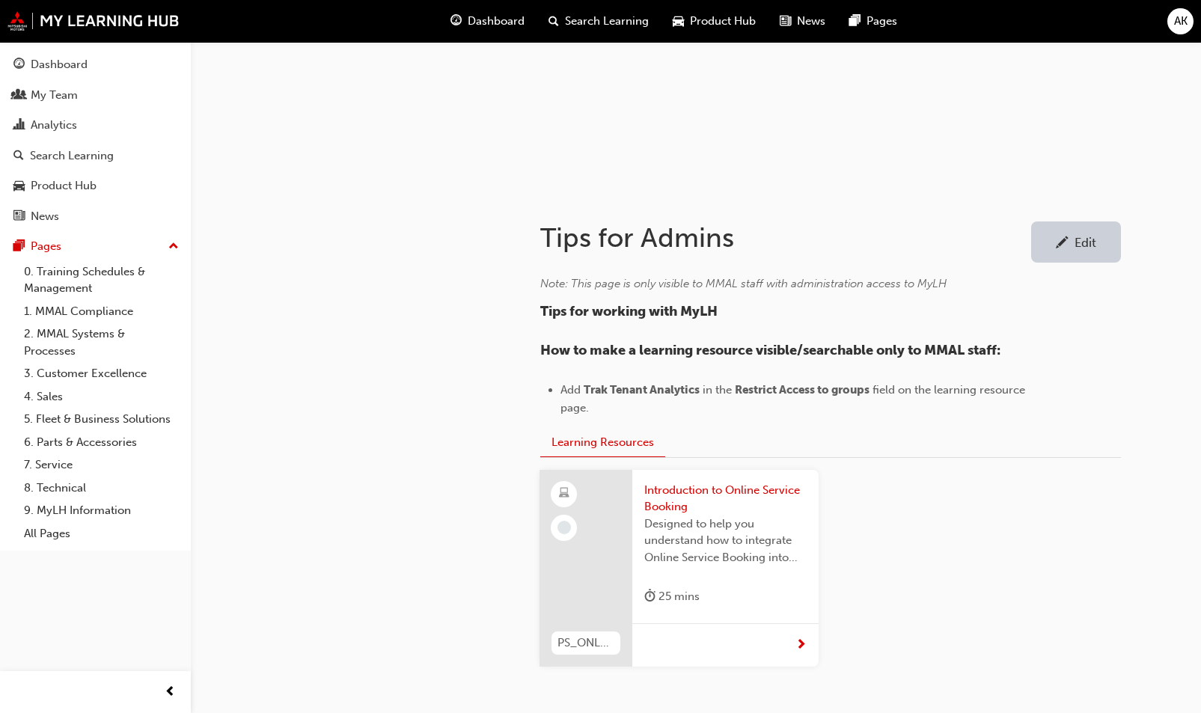
scroll to position [260, 0]
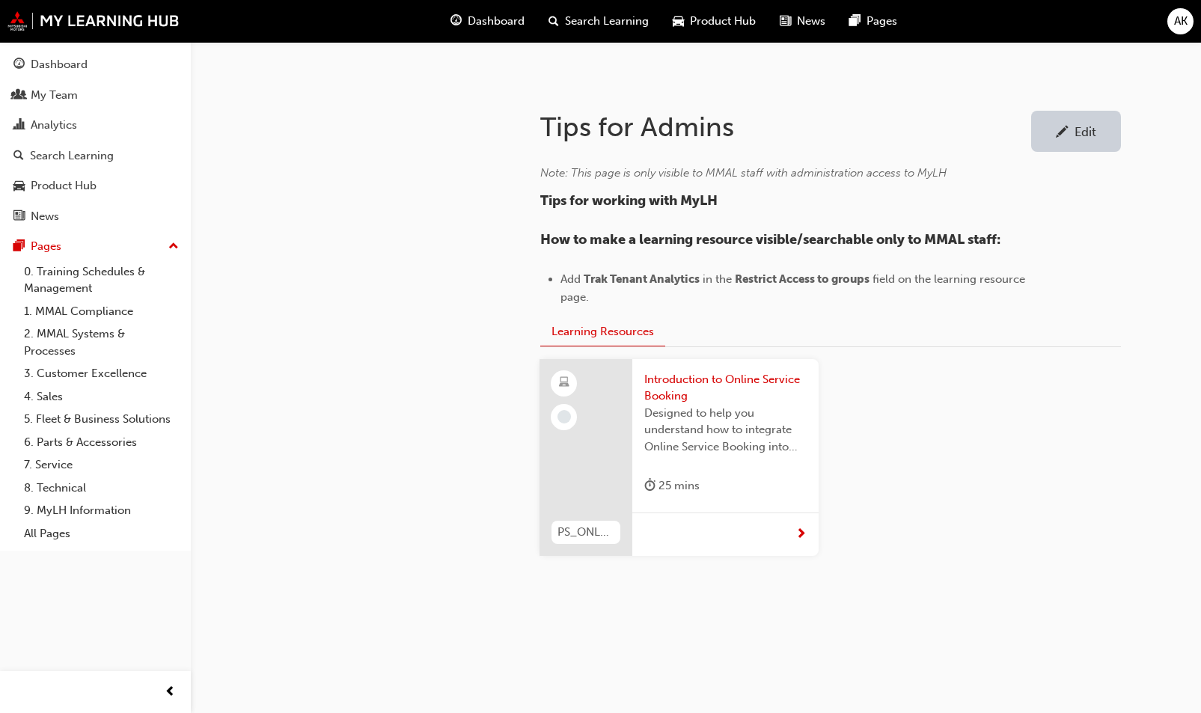
click at [1028, 489] on div "PS_ONLNESRVCBKNG_M Introduction to Online Service Booking Designed to help you …" at bounding box center [830, 469] width 606 height 221
click at [940, 419] on div "PS_ONLNESRVCBKNG_M Introduction to Online Service Booking Designed to help you …" at bounding box center [830, 469] width 606 height 221
click at [375, 314] on div at bounding box center [381, 354] width 269 height 547
click at [1059, 367] on div "PS_ONLNESRVCBKNG_M Introduction to Online Service Booking Designed to help you …" at bounding box center [830, 469] width 606 height 221
